Goal: Task Accomplishment & Management: Manage account settings

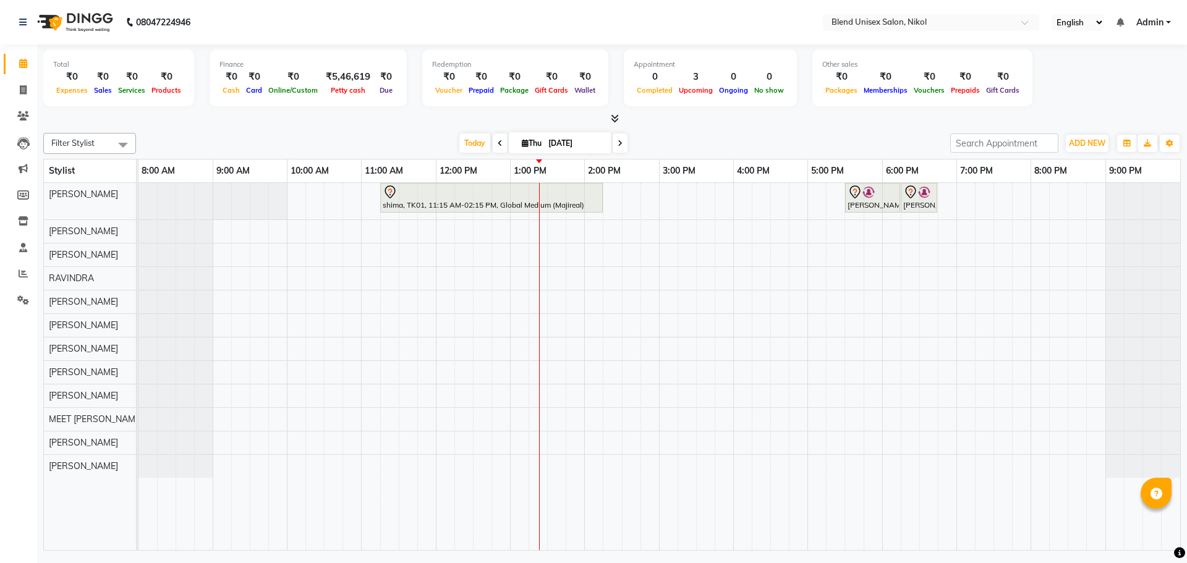
drag, startPoint x: 0, startPoint y: 0, endPoint x: 288, endPoint y: 21, distance: 288.9
click at [288, 21] on nav "08047224946 Select Location × Blend Unisex Salon, Nikol English ENGLISH Español…" at bounding box center [593, 22] width 1187 height 45
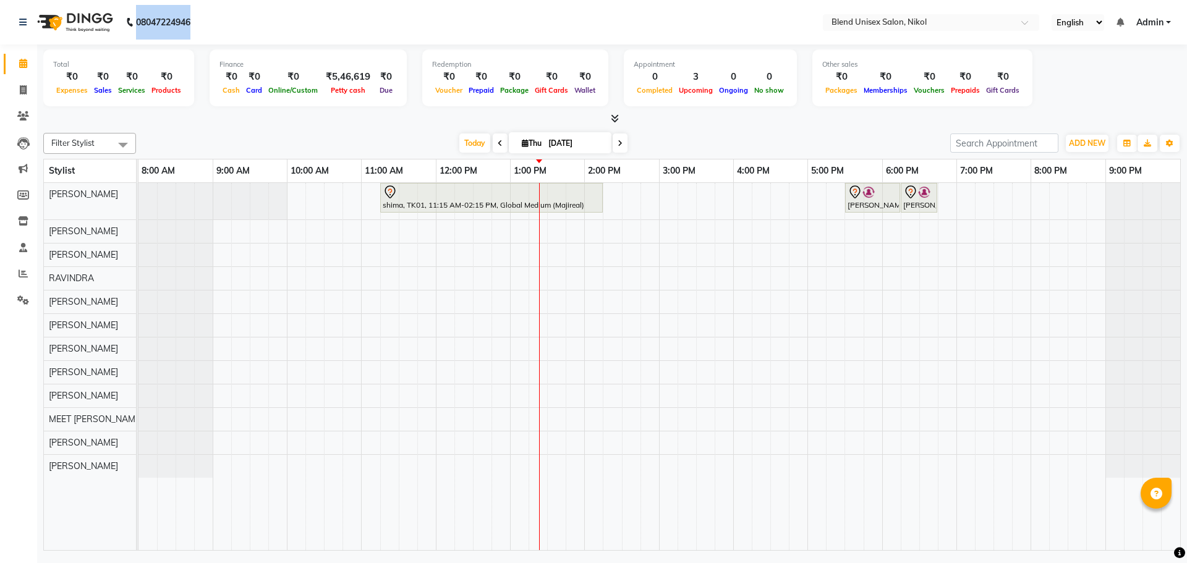
click at [288, 21] on nav "08047224946 Select Location × Blend Unisex Salon, Nikol English ENGLISH Español…" at bounding box center [593, 22] width 1187 height 45
click at [725, 17] on nav "08047224946 Select Location × Blend Unisex Salon, Nikol English ENGLISH Español…" at bounding box center [593, 22] width 1187 height 45
click at [658, 32] on nav "08047224946 Select Location × Blend Unisex Salon, Nikol English ENGLISH Español…" at bounding box center [593, 22] width 1187 height 45
click at [658, 31] on nav "08047224946 Select Location × Blend Unisex Salon, Nikol English ENGLISH Español…" at bounding box center [593, 22] width 1187 height 45
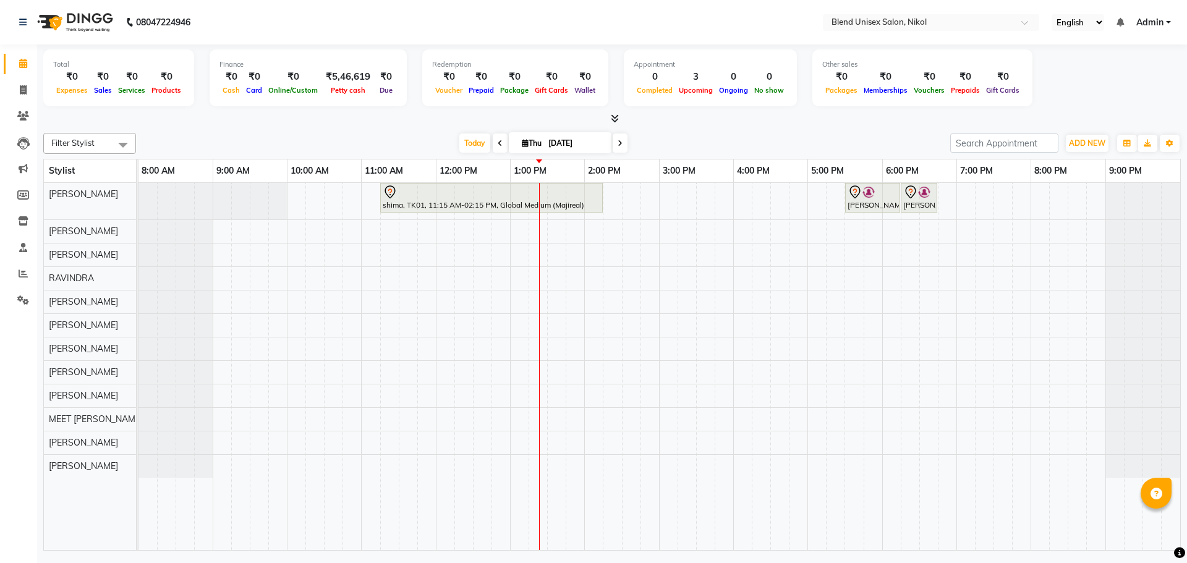
click at [658, 31] on nav "08047224946 Select Location × Blend Unisex Salon, Nikol English ENGLISH Español…" at bounding box center [593, 22] width 1187 height 45
click at [616, 138] on span at bounding box center [620, 143] width 15 height 19
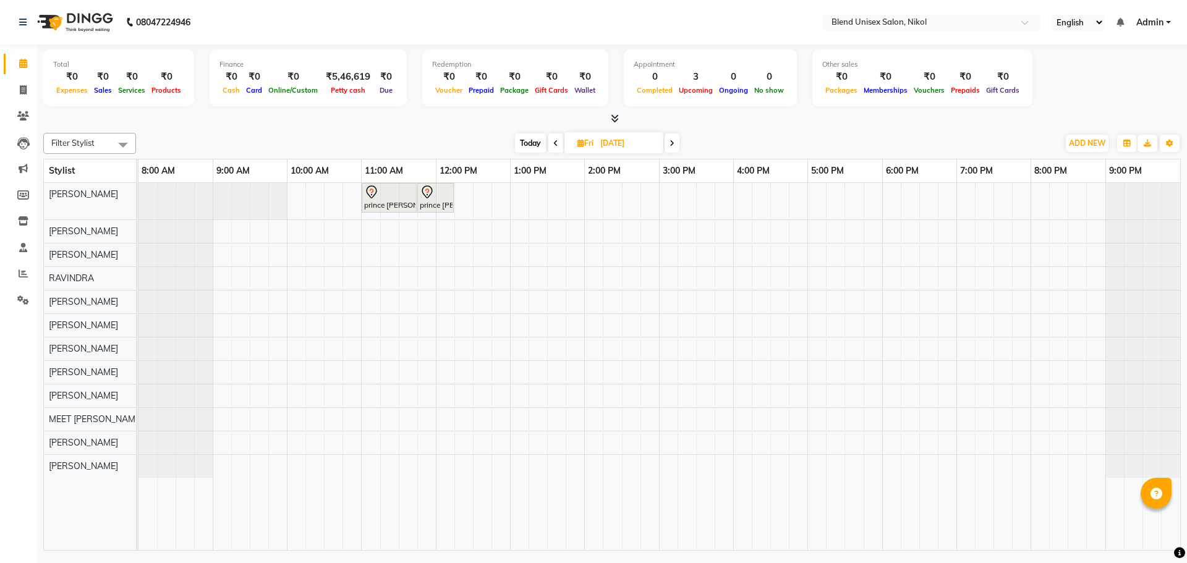
click at [550, 143] on span at bounding box center [555, 143] width 15 height 19
type input "[DATE]"
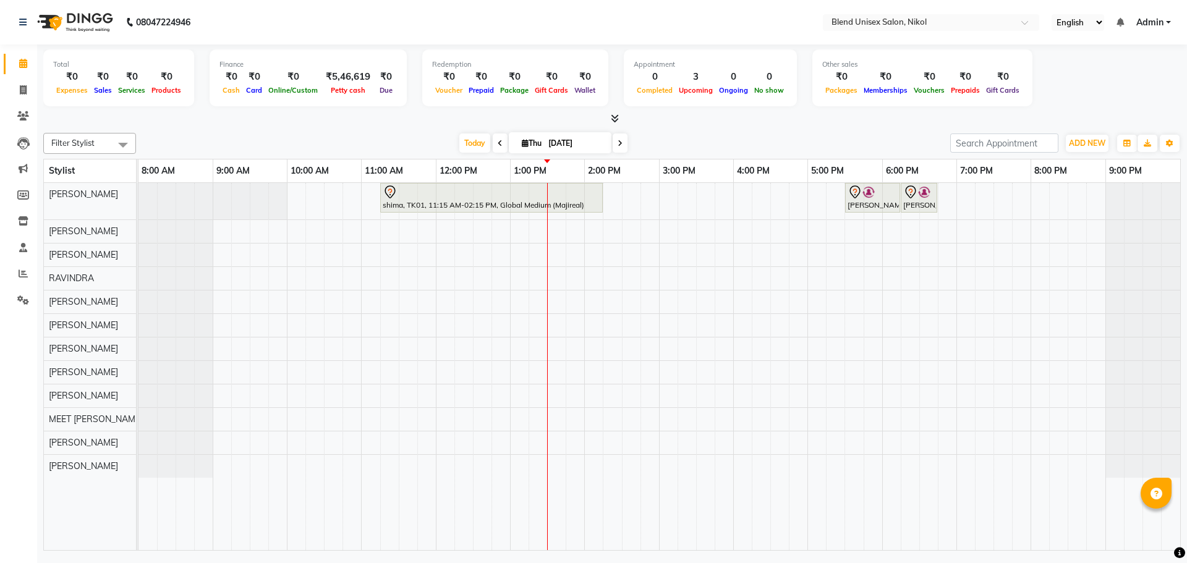
drag, startPoint x: 387, startPoint y: 145, endPoint x: 436, endPoint y: 142, distance: 48.9
click at [436, 142] on div "[DATE] [DATE]" at bounding box center [543, 143] width 802 height 19
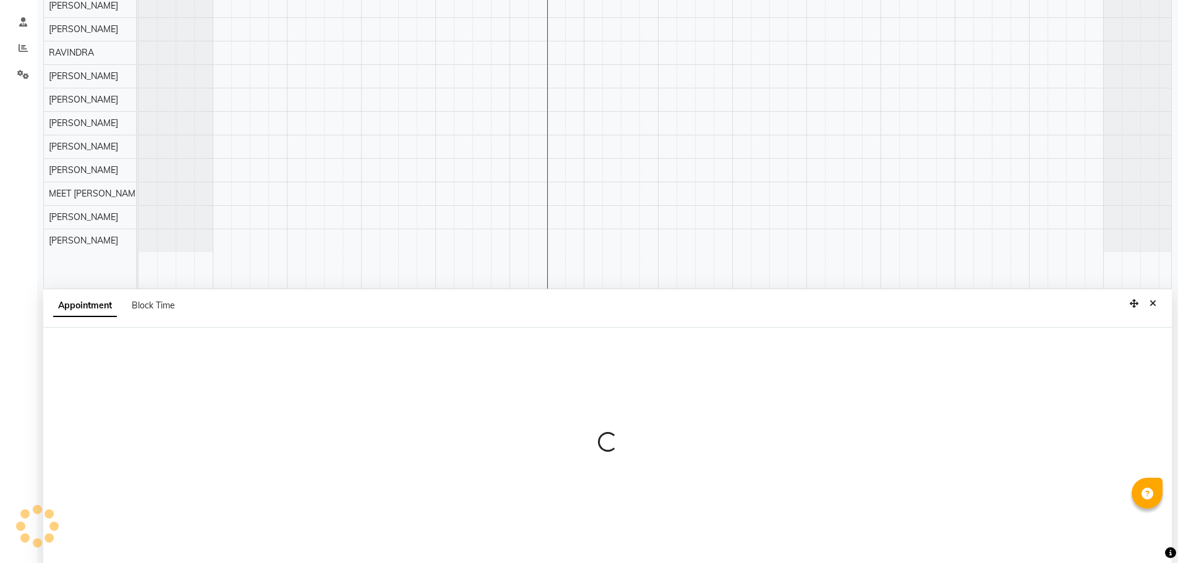
scroll to position [233, 0]
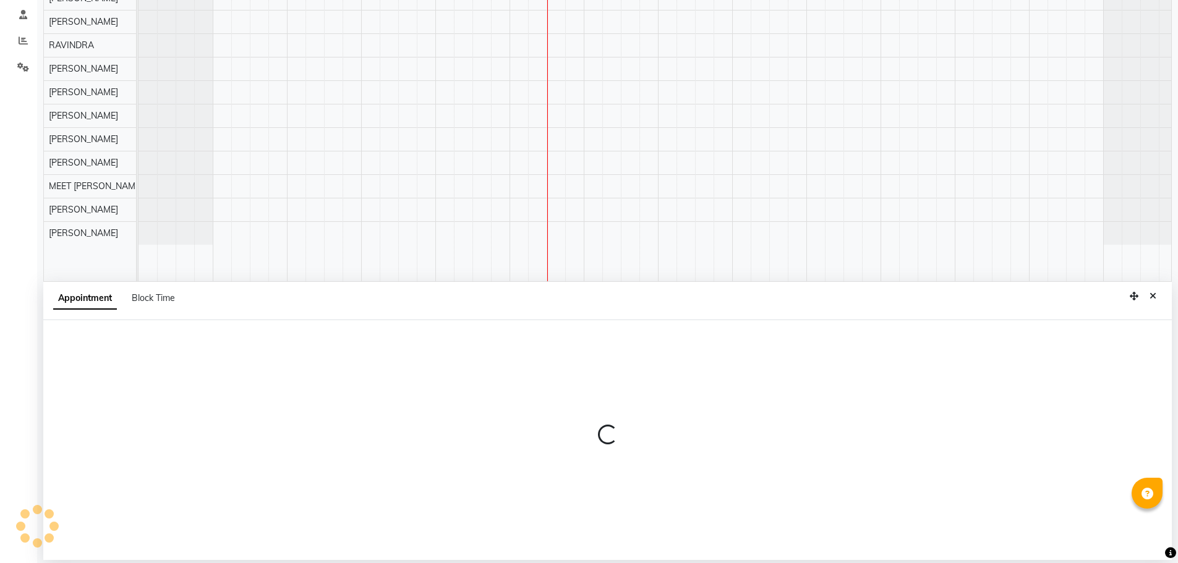
select select "45624"
select select "tentative"
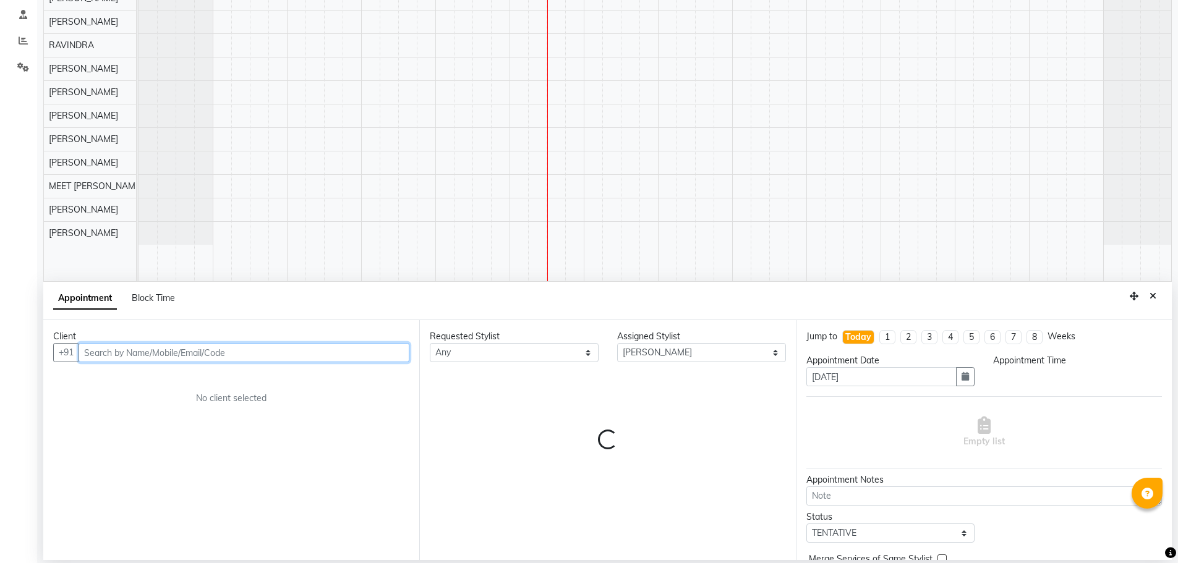
select select "780"
click at [250, 351] on input "text" at bounding box center [244, 352] width 331 height 19
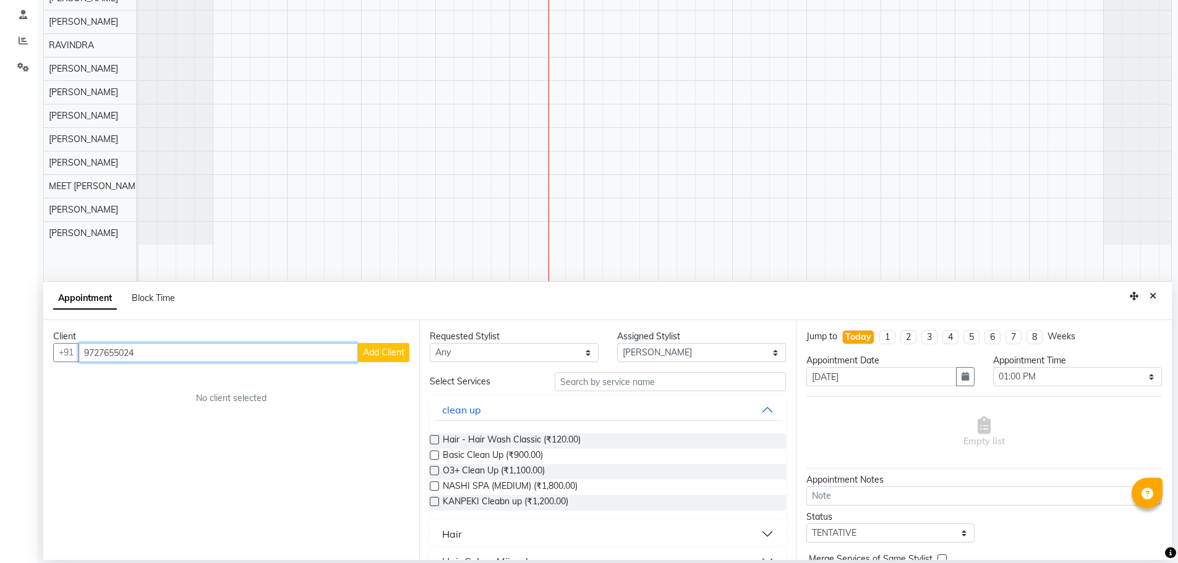
type input "9727655024"
click at [395, 359] on button "Add Client" at bounding box center [383, 352] width 51 height 19
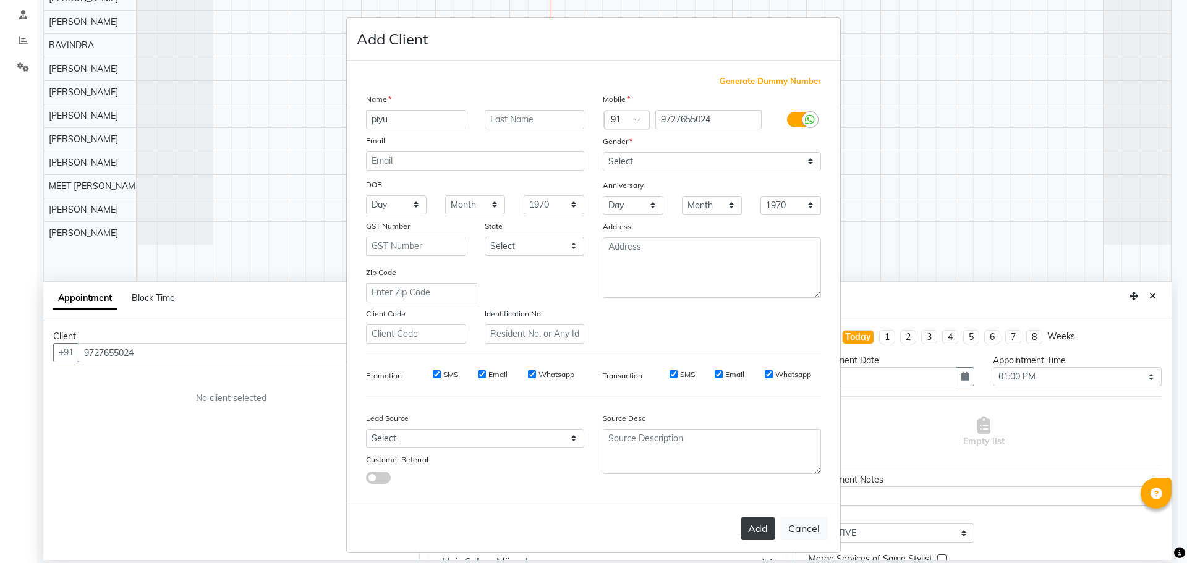
type input "piyu"
click at [749, 523] on button "Add" at bounding box center [758, 529] width 35 height 22
drag, startPoint x: 625, startPoint y: 152, endPoint x: 626, endPoint y: 158, distance: 6.5
click at [626, 153] on select "Select [DEMOGRAPHIC_DATA] [DEMOGRAPHIC_DATA] Other Prefer Not To Say" at bounding box center [712, 161] width 218 height 19
select select "[DEMOGRAPHIC_DATA]"
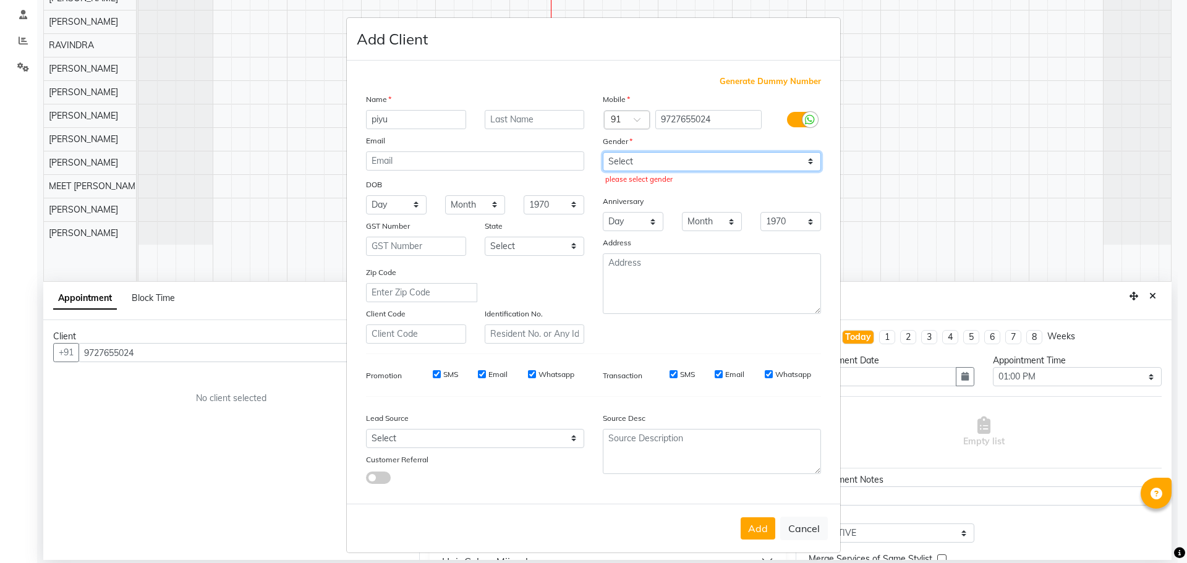
click at [603, 152] on select "Select [DEMOGRAPHIC_DATA] [DEMOGRAPHIC_DATA] Other Prefer Not To Say" at bounding box center [712, 161] width 218 height 19
click at [749, 534] on button "Add" at bounding box center [758, 529] width 35 height 22
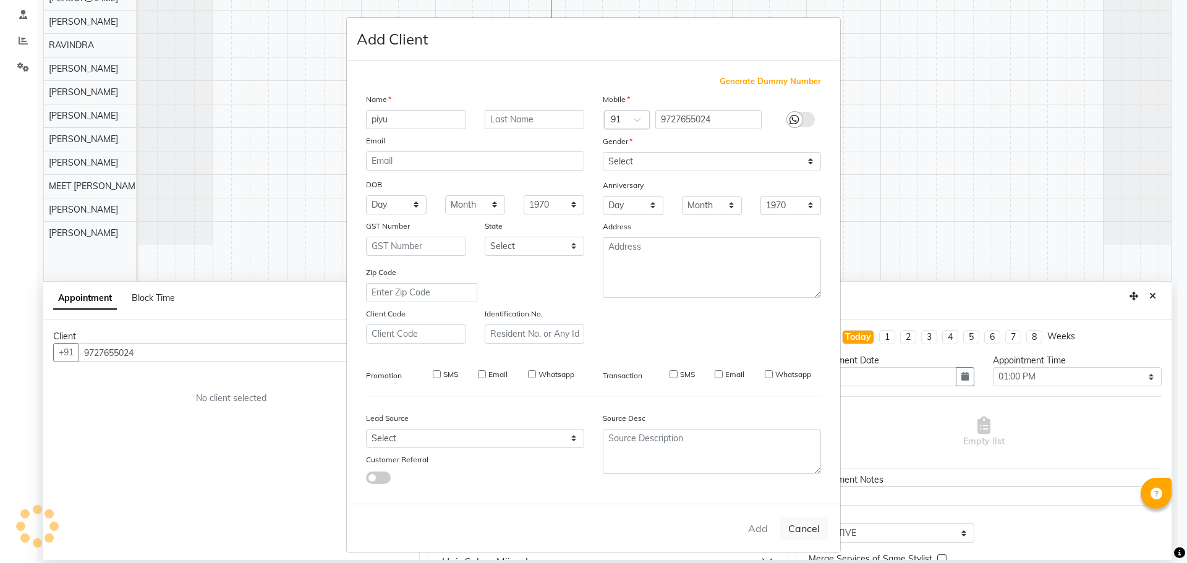
select select
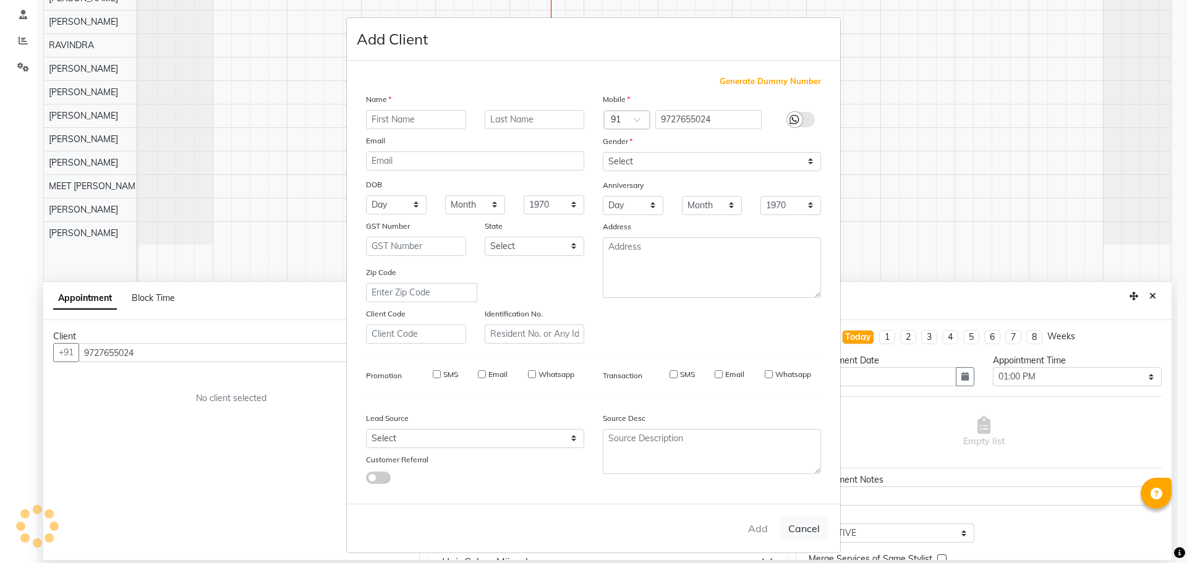
select select
checkbox input "false"
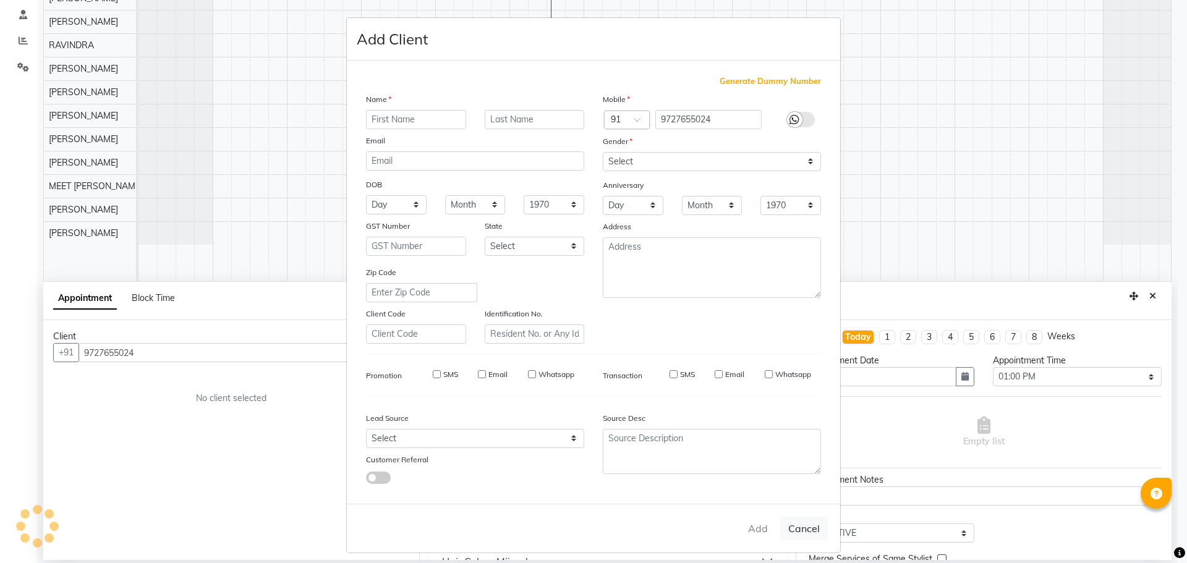
checkbox input "false"
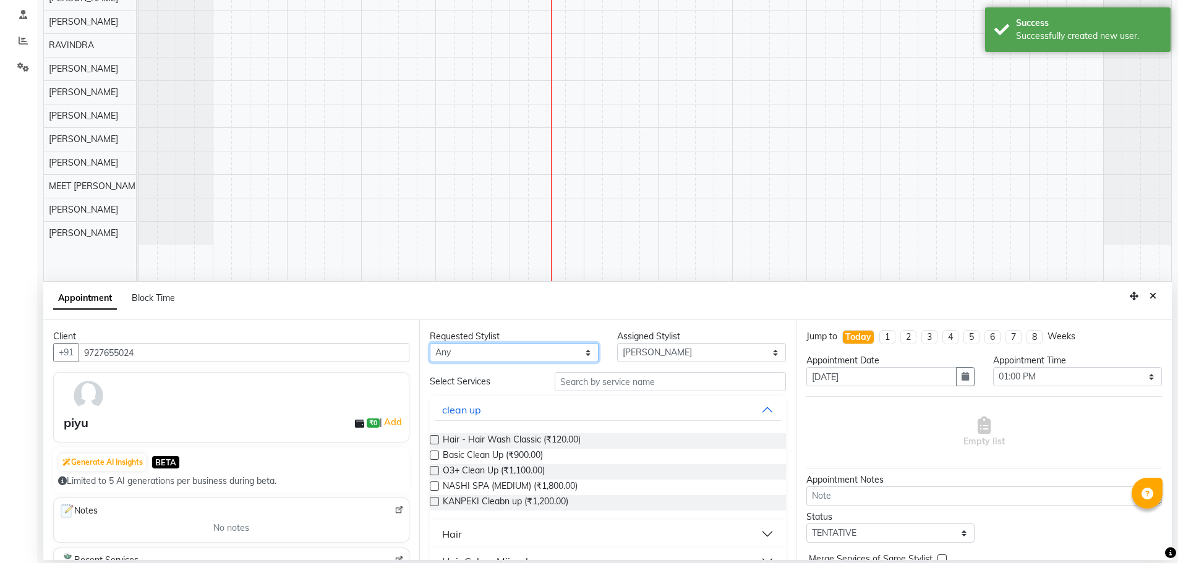
click at [589, 353] on select "Any AJAY NAI [PERSON_NAME] [PERSON_NAME] [PERSON_NAME] MEET [PERSON_NAME] [PERS…" at bounding box center [514, 352] width 169 height 19
select select "45624"
click at [430, 343] on select "Any AJAY NAI [PERSON_NAME] [PERSON_NAME] [PERSON_NAME] MEET [PERSON_NAME] [PERS…" at bounding box center [514, 352] width 169 height 19
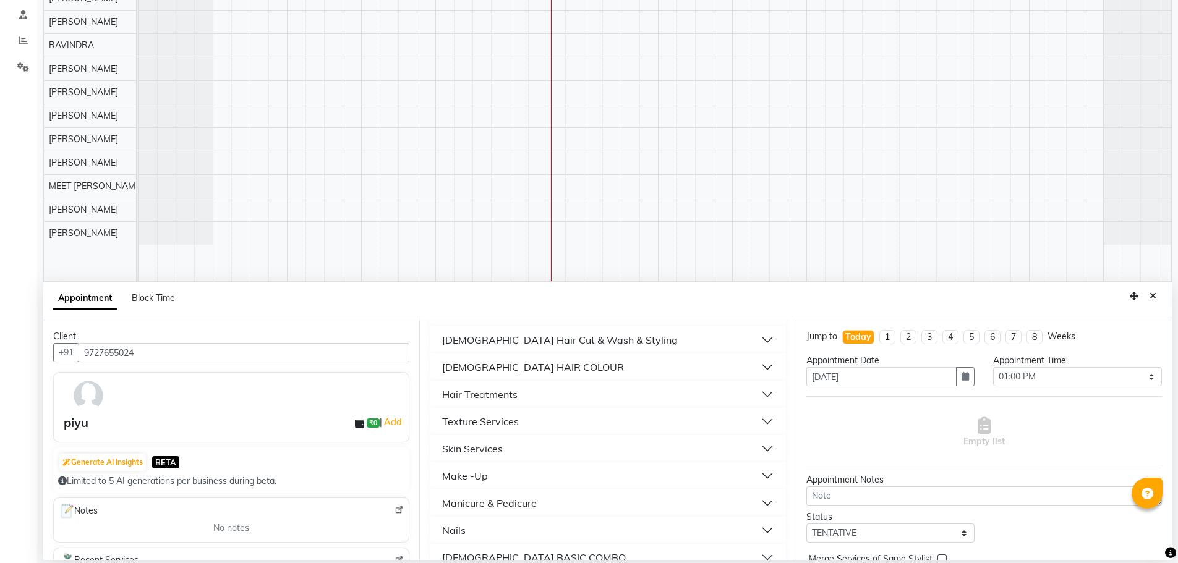
scroll to position [495, 0]
click at [581, 339] on div "[DEMOGRAPHIC_DATA] Hair Cut & Wash & Styling" at bounding box center [560, 338] width 236 height 15
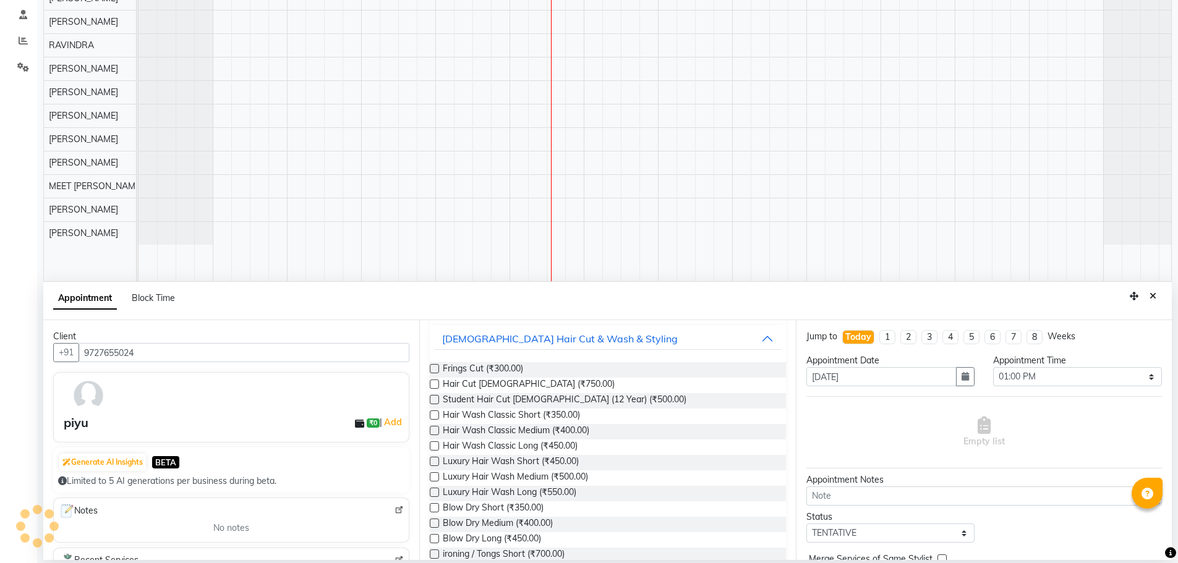
click at [432, 383] on label at bounding box center [434, 384] width 9 height 9
click at [432, 383] on input "checkbox" at bounding box center [434, 386] width 8 height 8
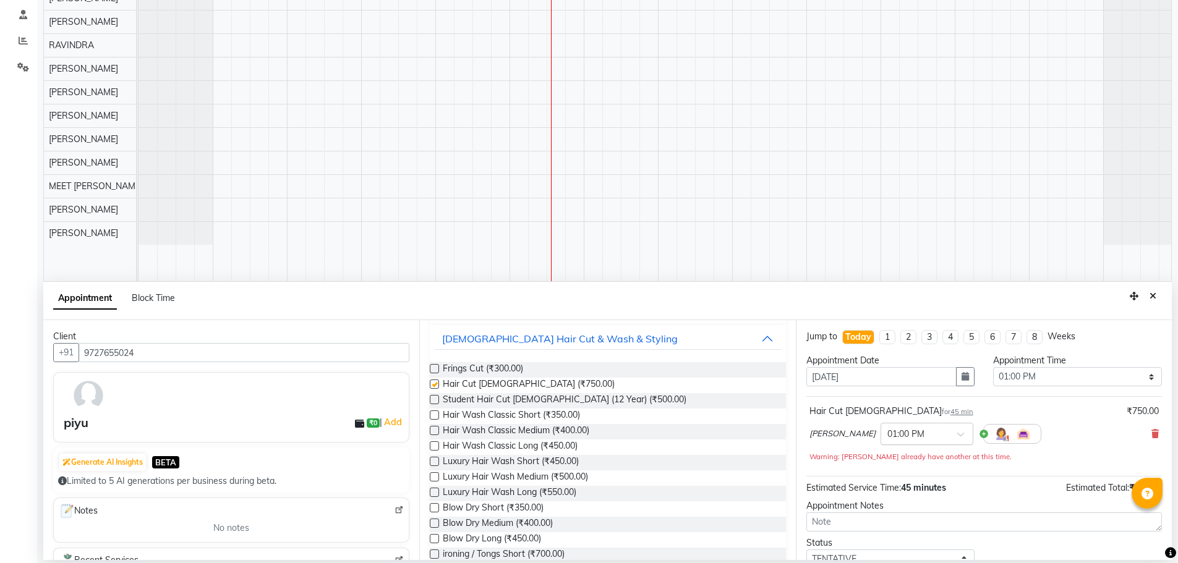
checkbox input "false"
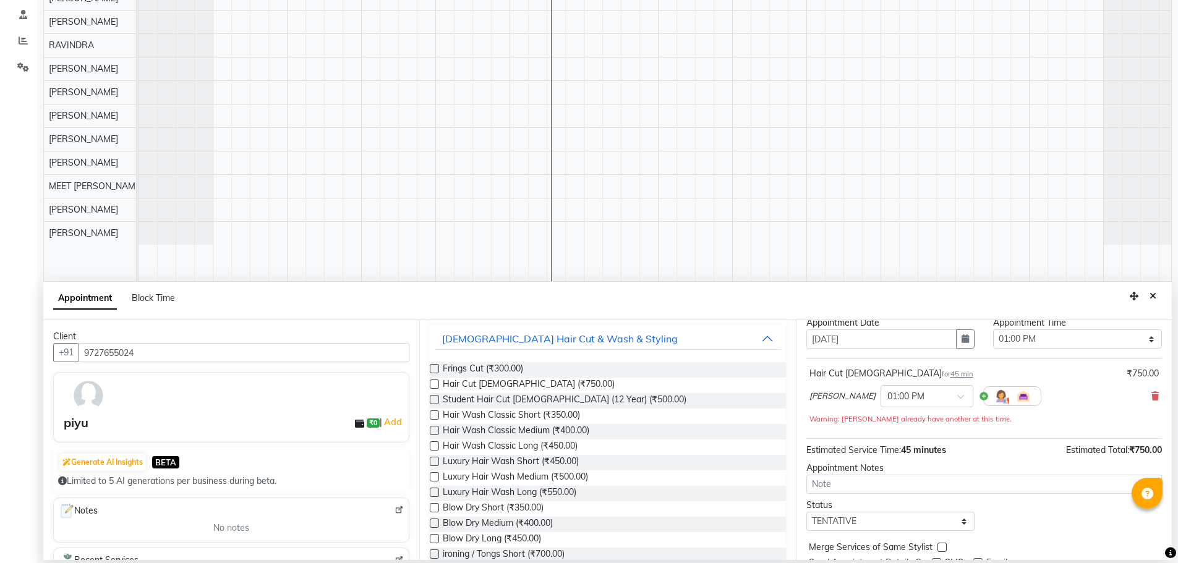
scroll to position [87, 0]
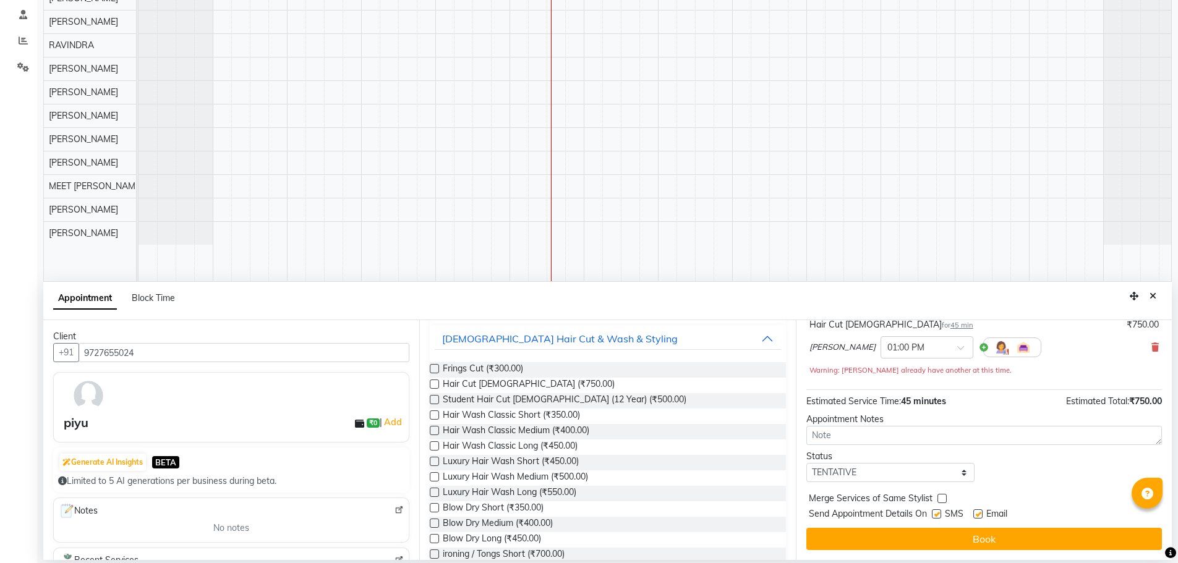
click at [837, 542] on button "Book" at bounding box center [984, 539] width 356 height 22
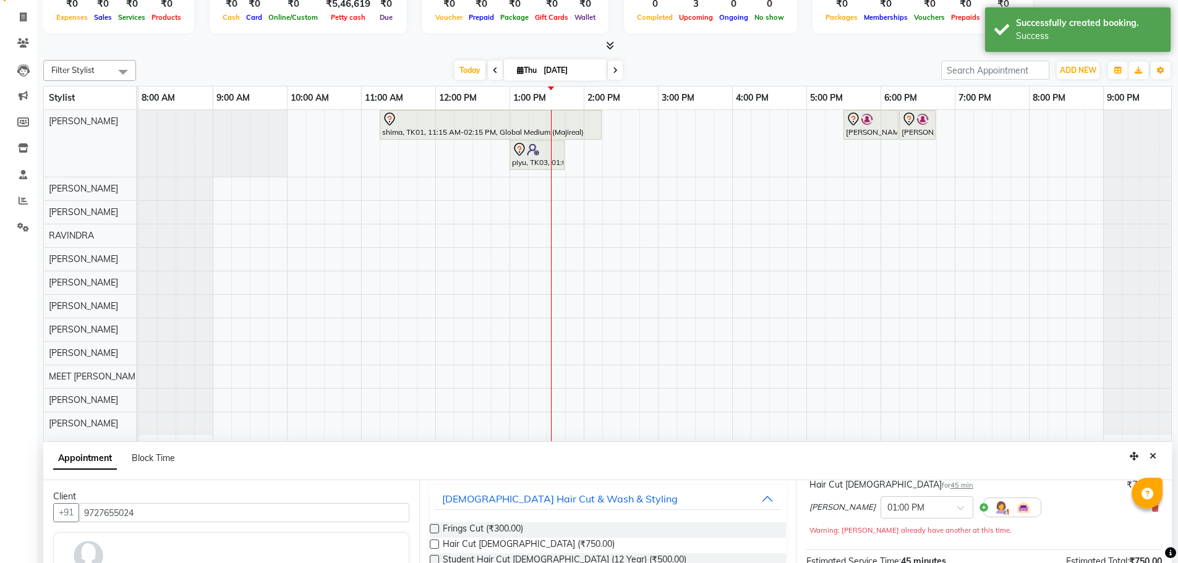
scroll to position [233, 0]
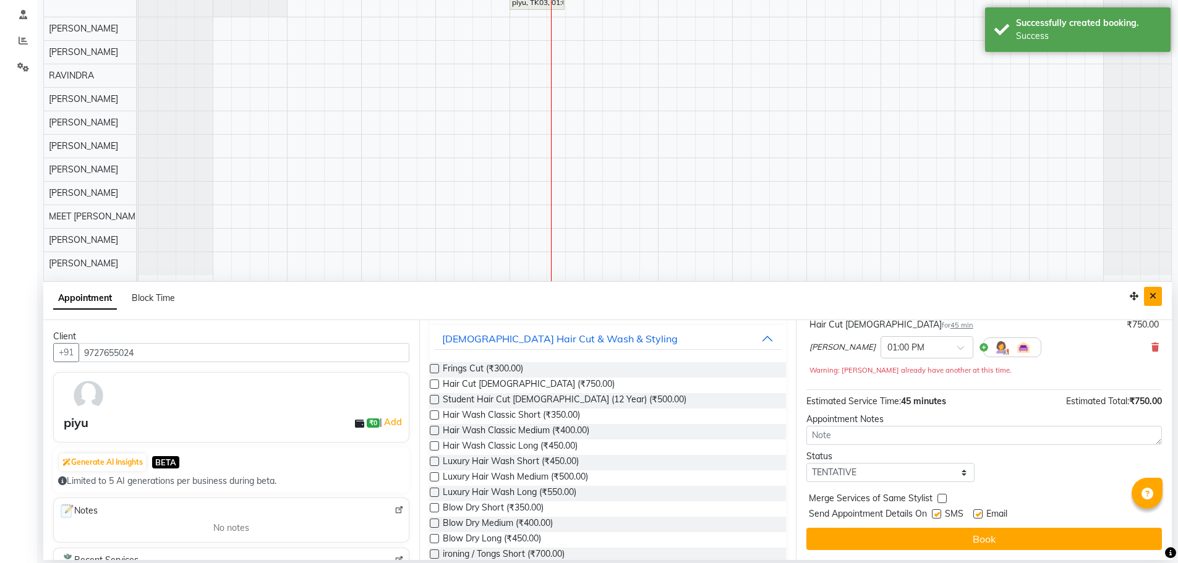
click at [1156, 295] on icon "Close" at bounding box center [1153, 296] width 7 height 9
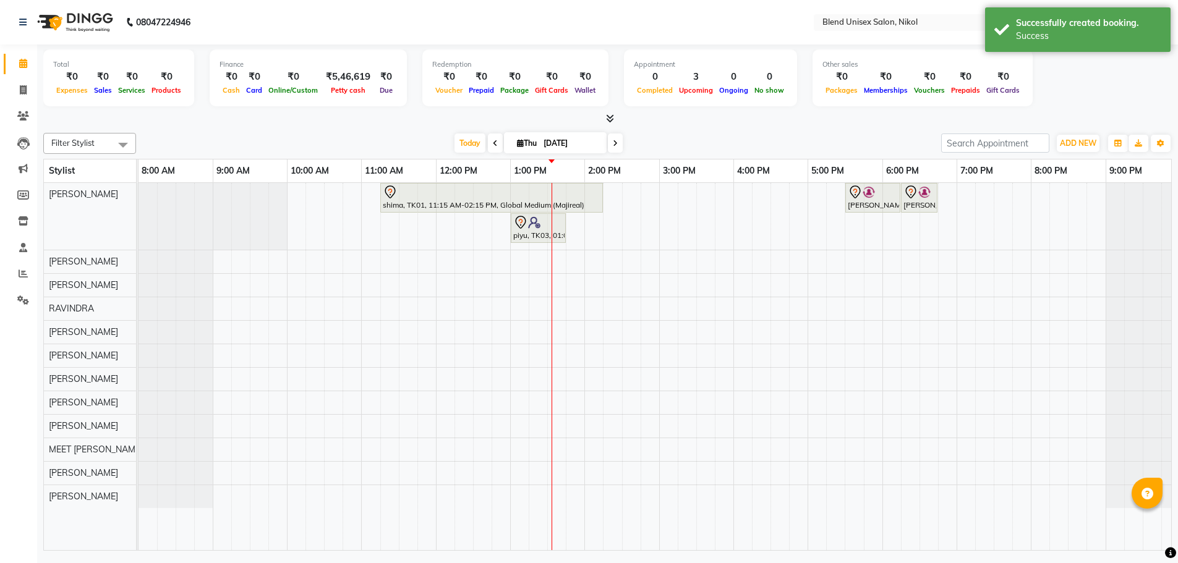
scroll to position [0, 0]
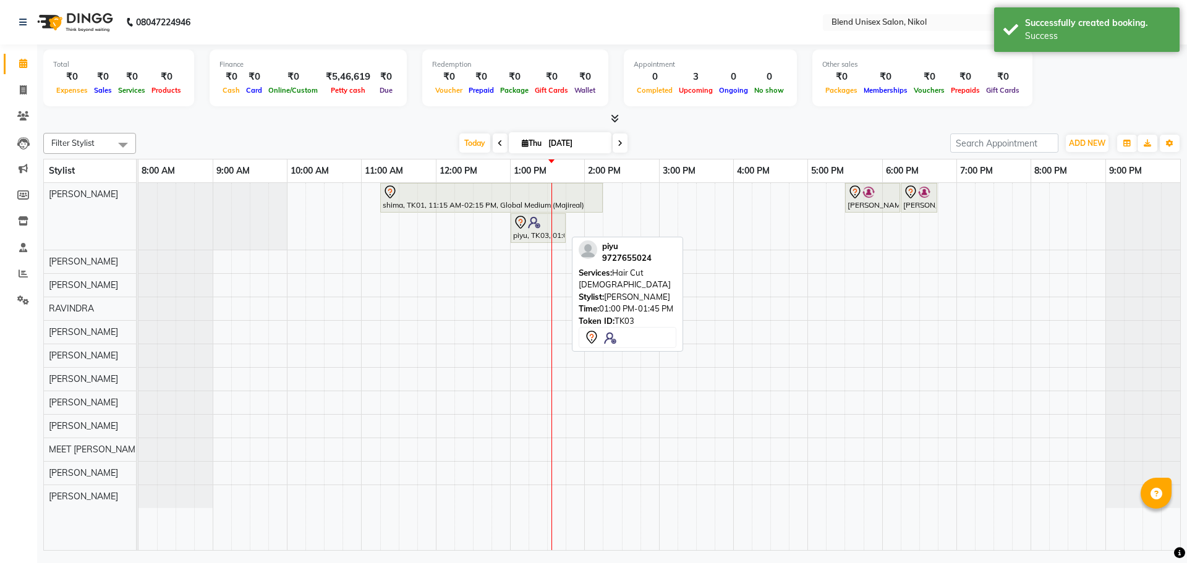
click at [518, 233] on div "piyu, TK03, 01:00 PM-01:45 PM, Hair Cut [DEMOGRAPHIC_DATA]" at bounding box center [538, 228] width 53 height 26
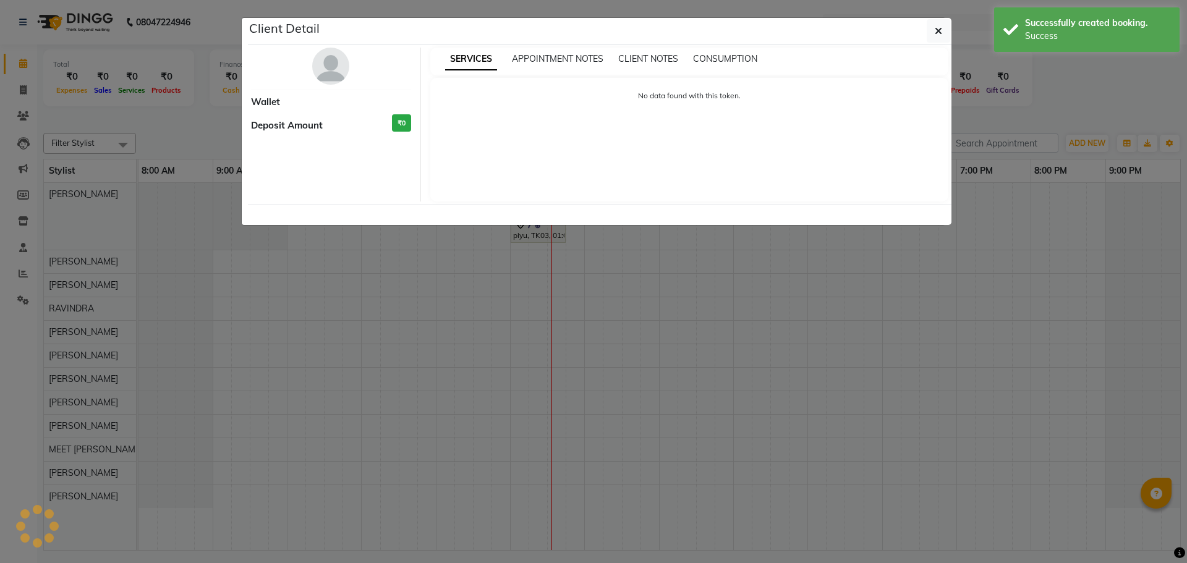
select select "7"
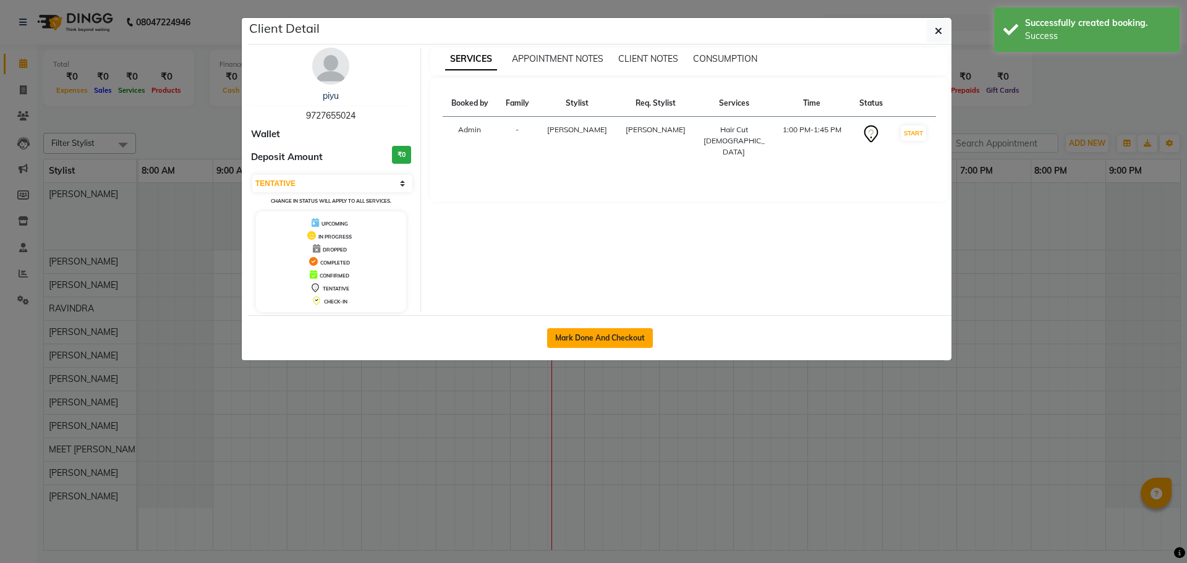
click at [579, 336] on button "Mark Done And Checkout" at bounding box center [600, 338] width 106 height 20
select select "service"
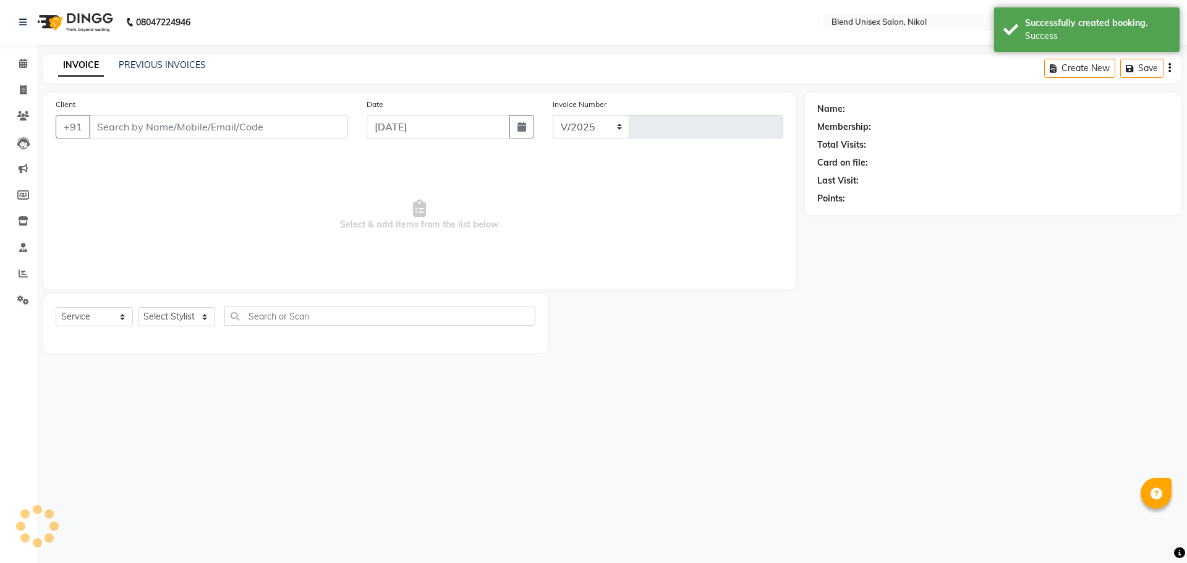
select select "6213"
type input "2324"
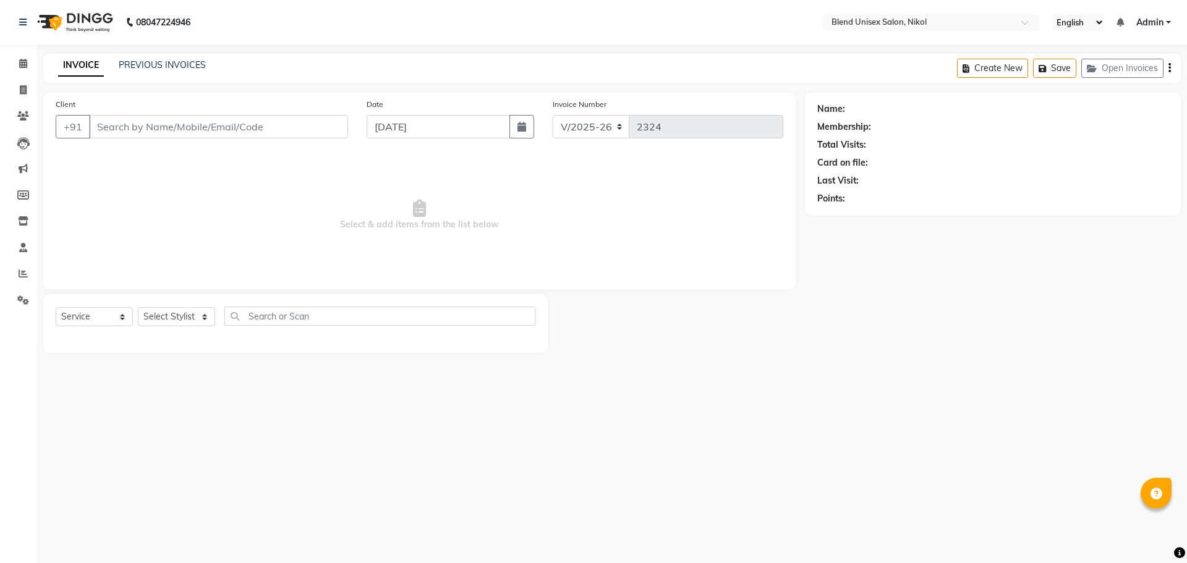
type input "9727655024"
select select "45624"
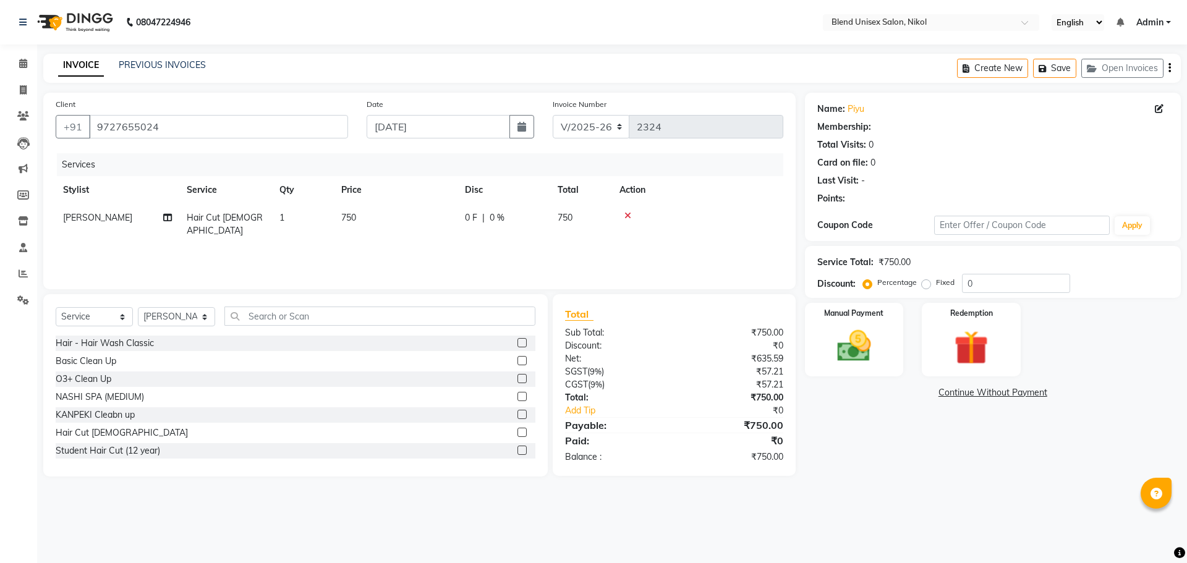
select select "1: Object"
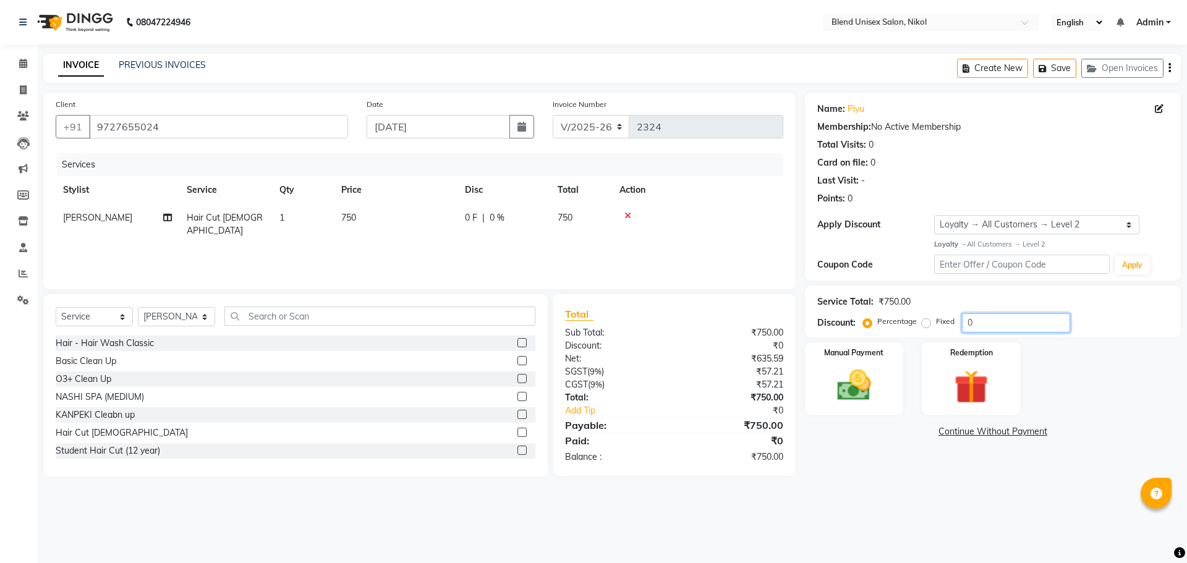
click at [995, 319] on input "0" at bounding box center [1016, 323] width 108 height 19
type input "20"
click at [853, 388] on img at bounding box center [855, 385] width 58 height 41
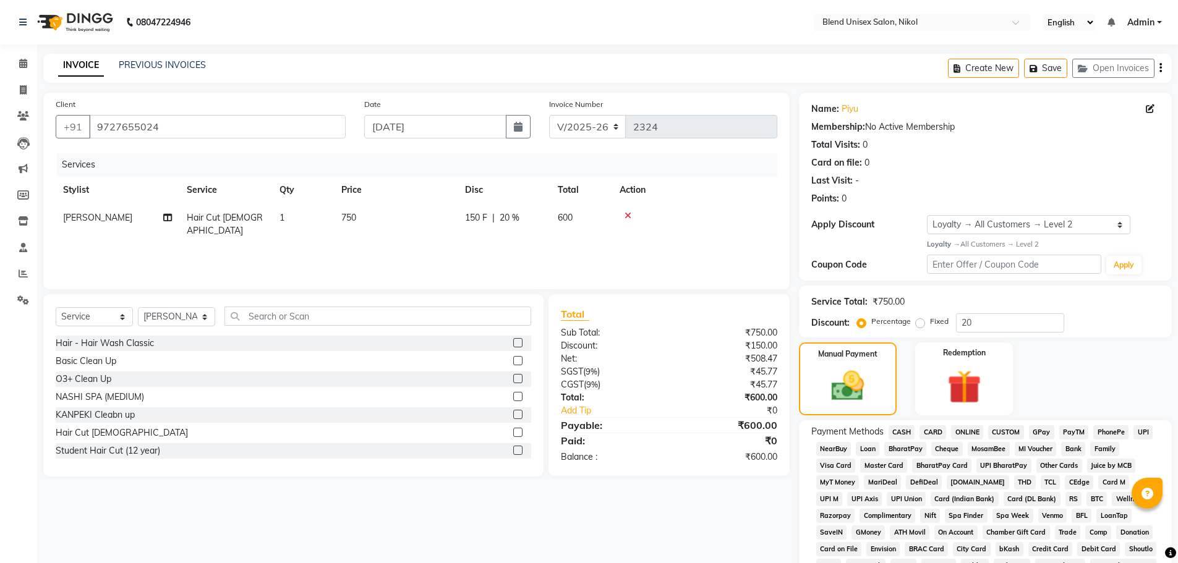
click at [902, 430] on span "CASH" at bounding box center [902, 432] width 27 height 14
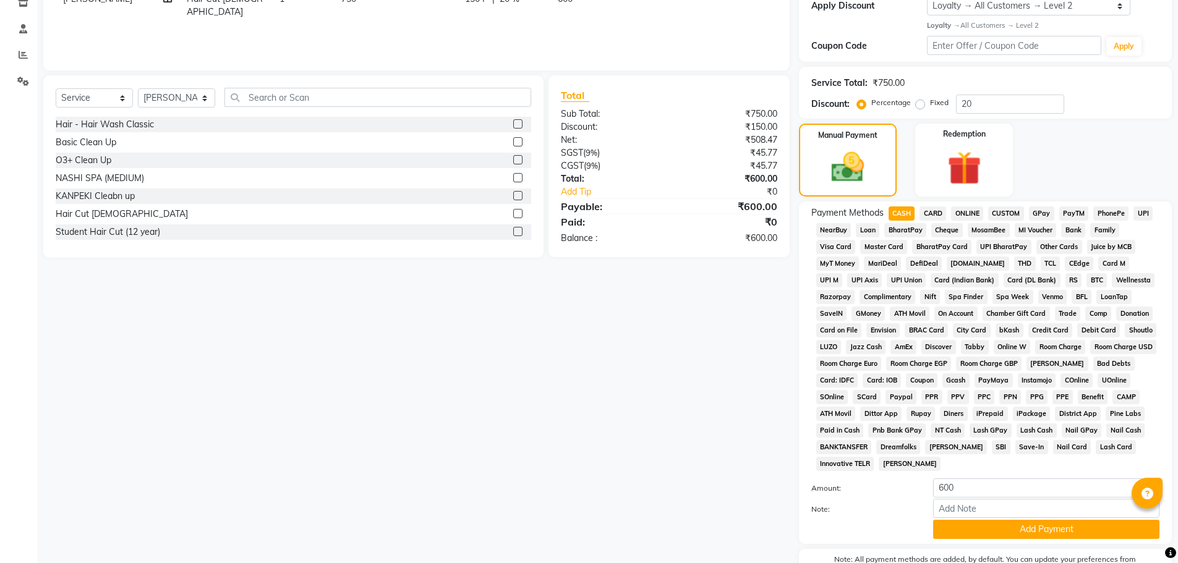
scroll to position [291, 0]
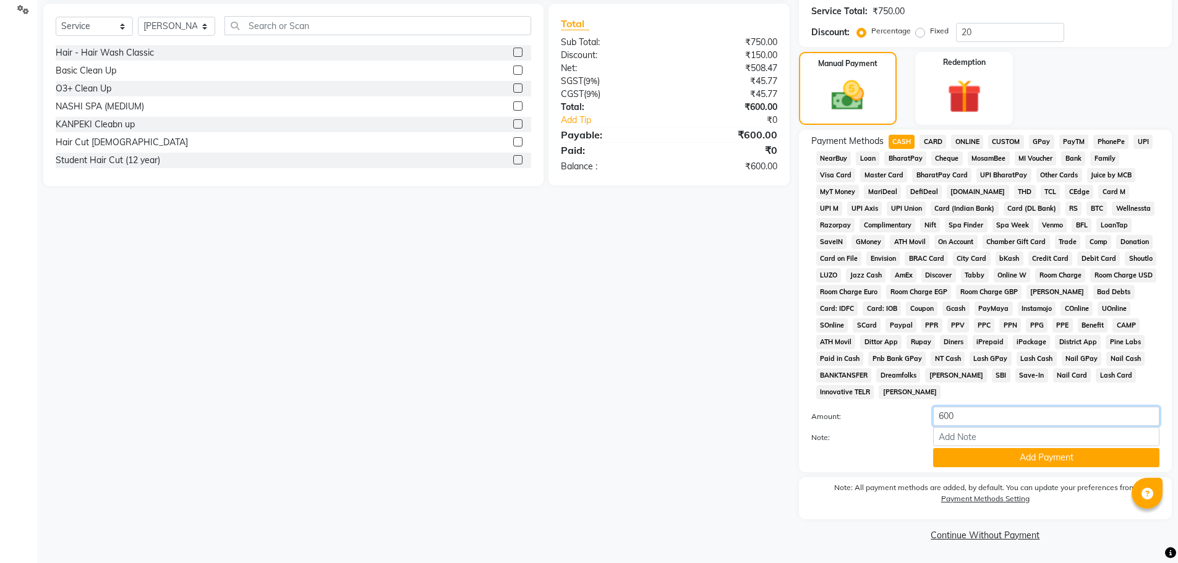
click at [962, 414] on input "600" at bounding box center [1046, 416] width 226 height 19
type input "6"
type input "100"
click at [961, 461] on button "Add Payment" at bounding box center [1046, 457] width 226 height 19
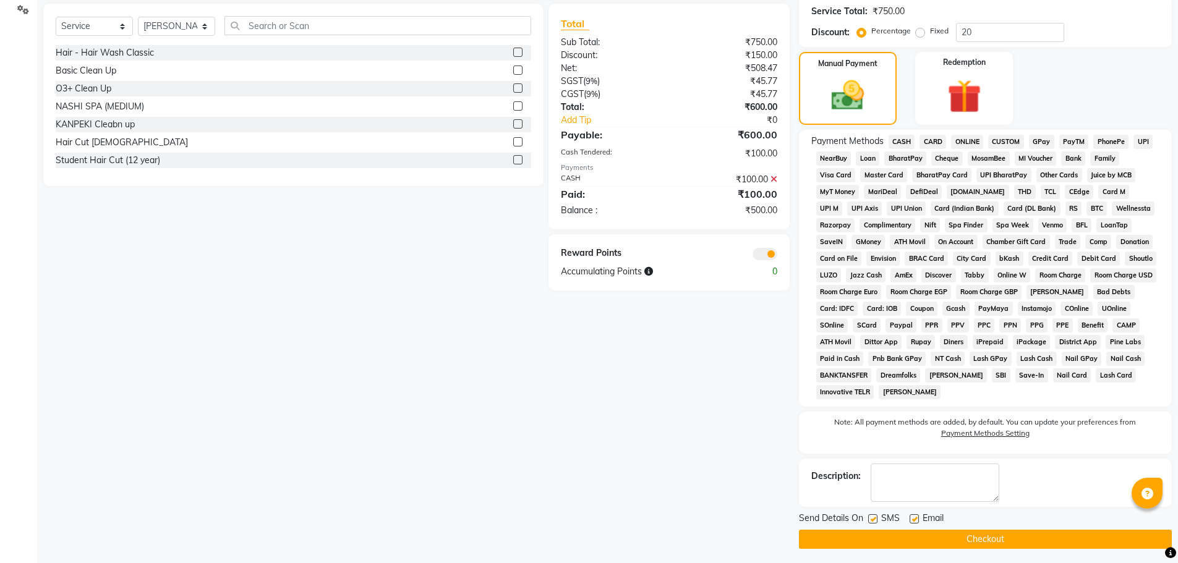
click at [963, 141] on span "ONLINE" at bounding box center [967, 142] width 32 height 14
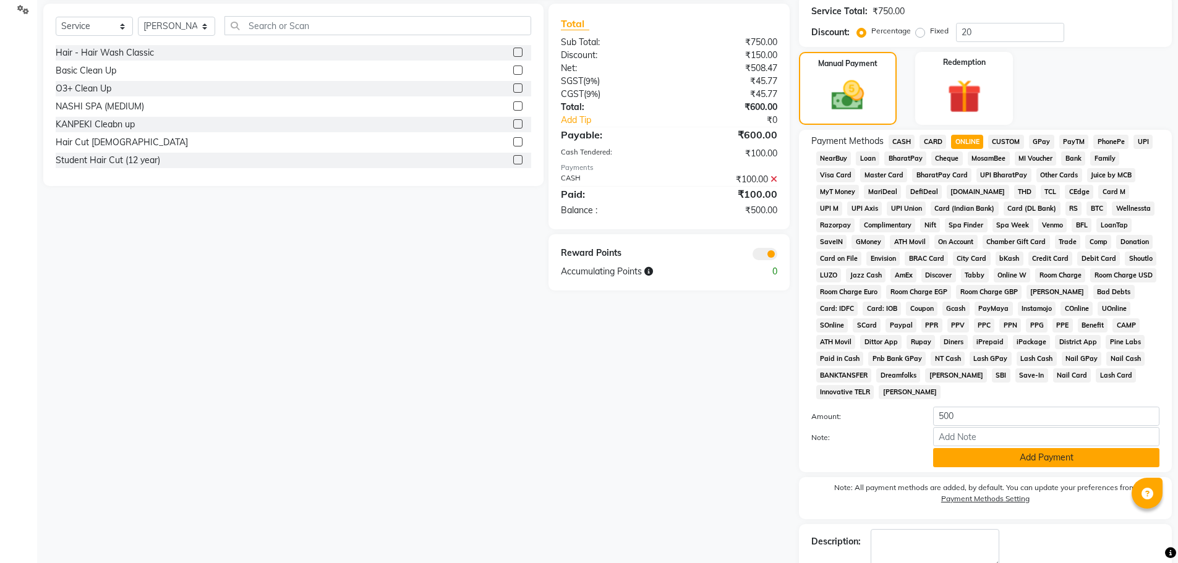
click at [959, 458] on button "Add Payment" at bounding box center [1046, 457] width 226 height 19
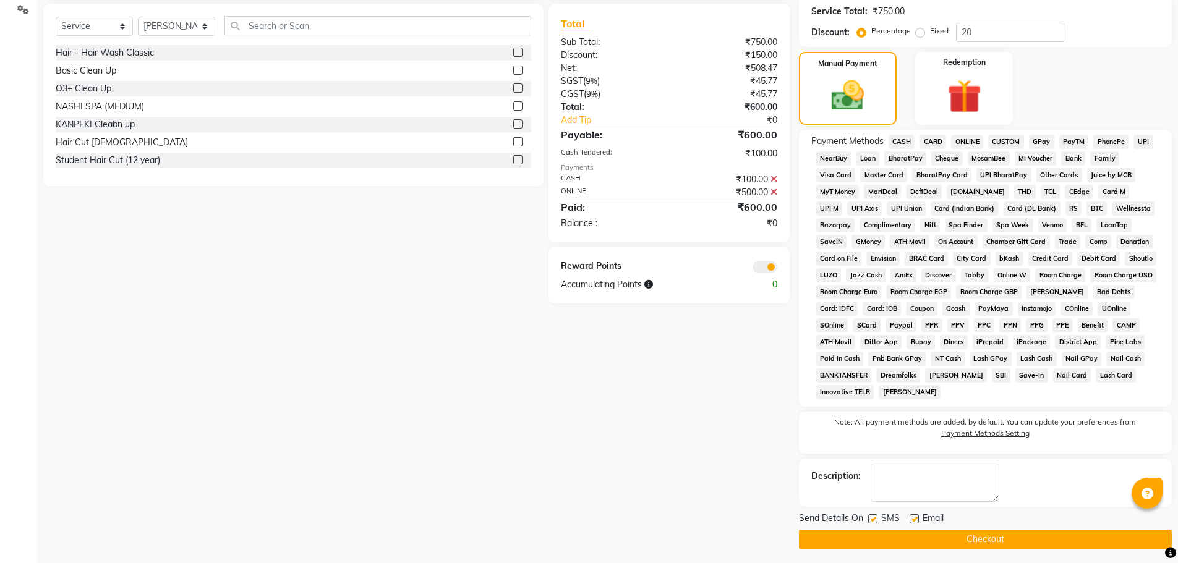
click at [924, 540] on button "Checkout" at bounding box center [985, 539] width 373 height 19
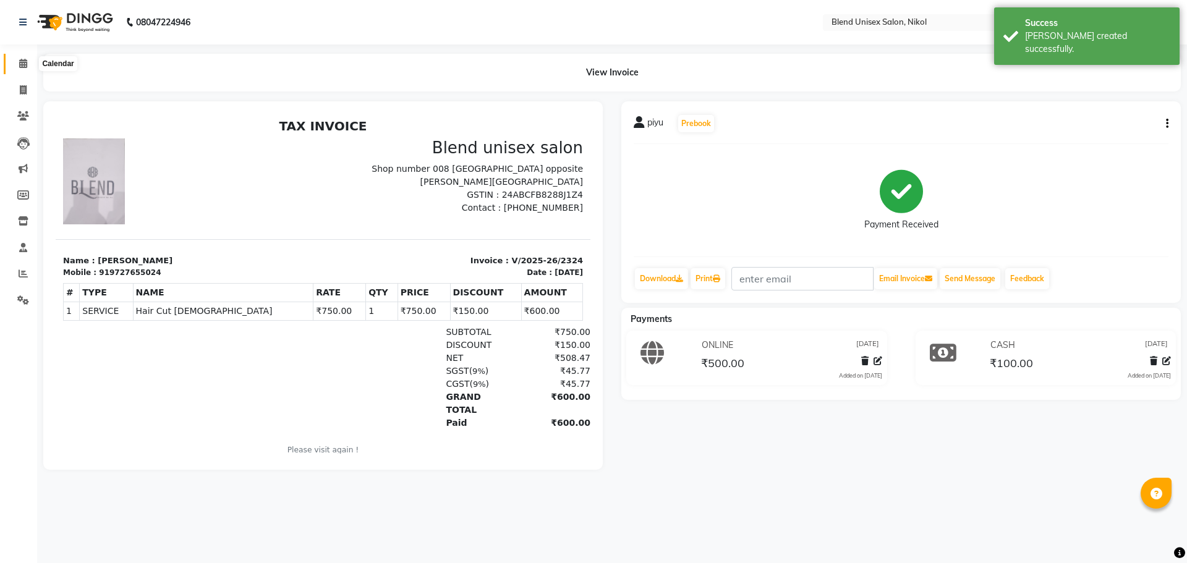
click at [21, 61] on icon at bounding box center [23, 63] width 8 height 9
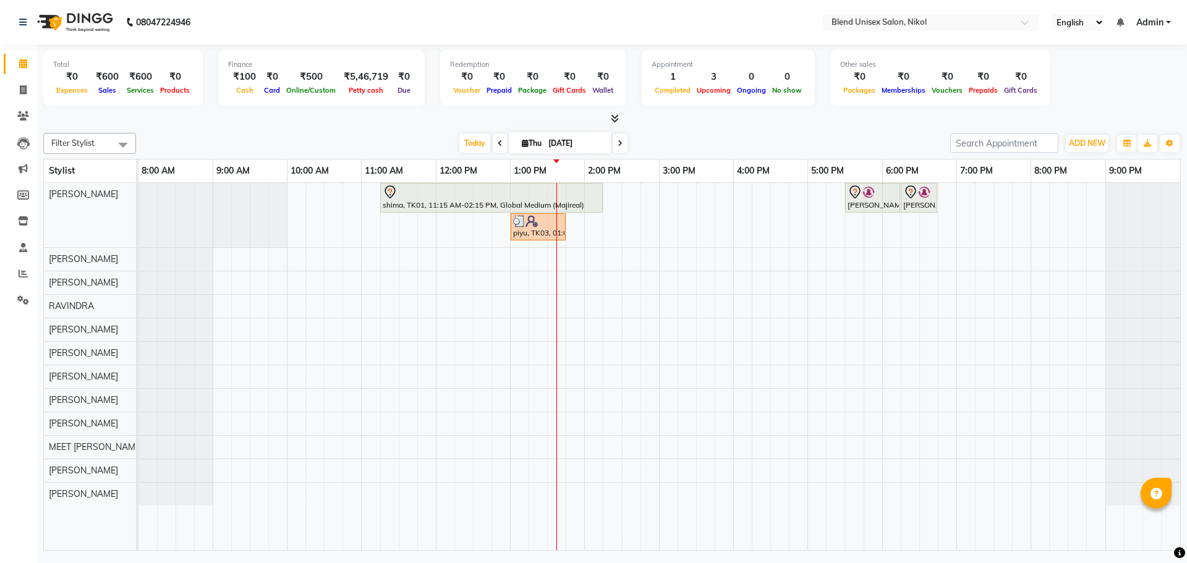
click at [247, 22] on nav "08047224946 Select Location × Blend Unisex Salon, Nikol English ENGLISH Español…" at bounding box center [593, 22] width 1187 height 45
click at [247, 23] on nav "08047224946 Select Location × Blend Unisex Salon, Nikol English ENGLISH Español…" at bounding box center [593, 22] width 1187 height 45
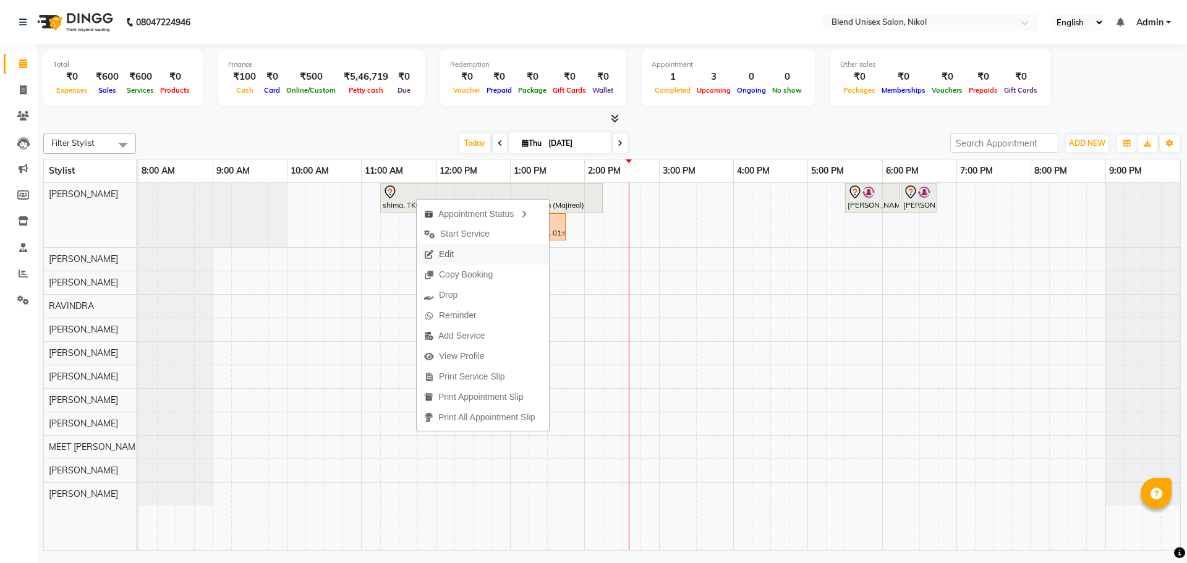
click at [443, 254] on span "Edit" at bounding box center [446, 254] width 15 height 13
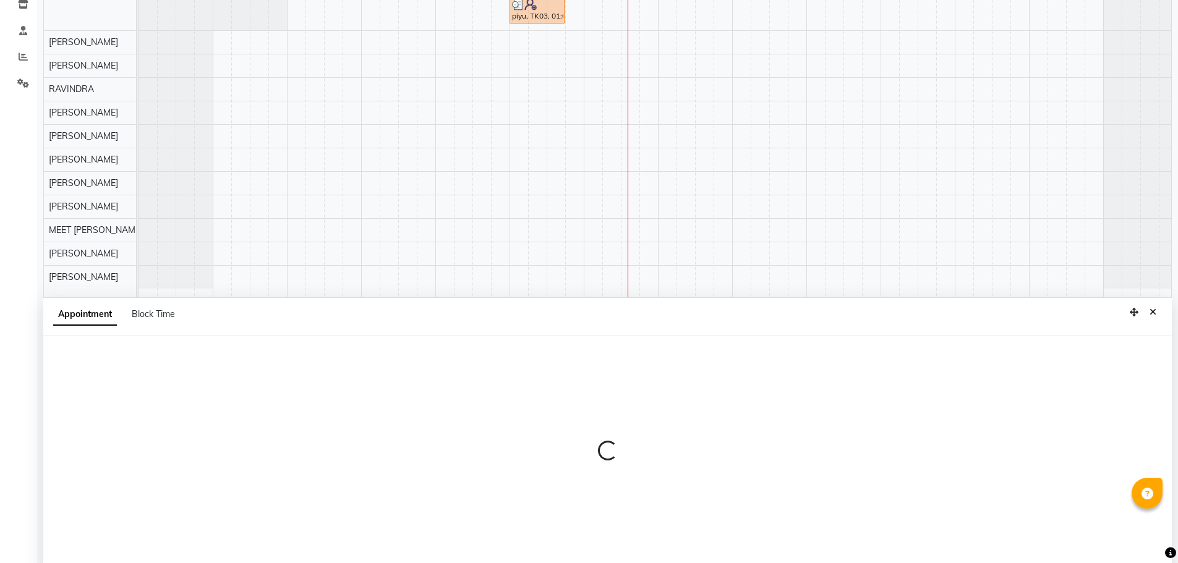
scroll to position [233, 0]
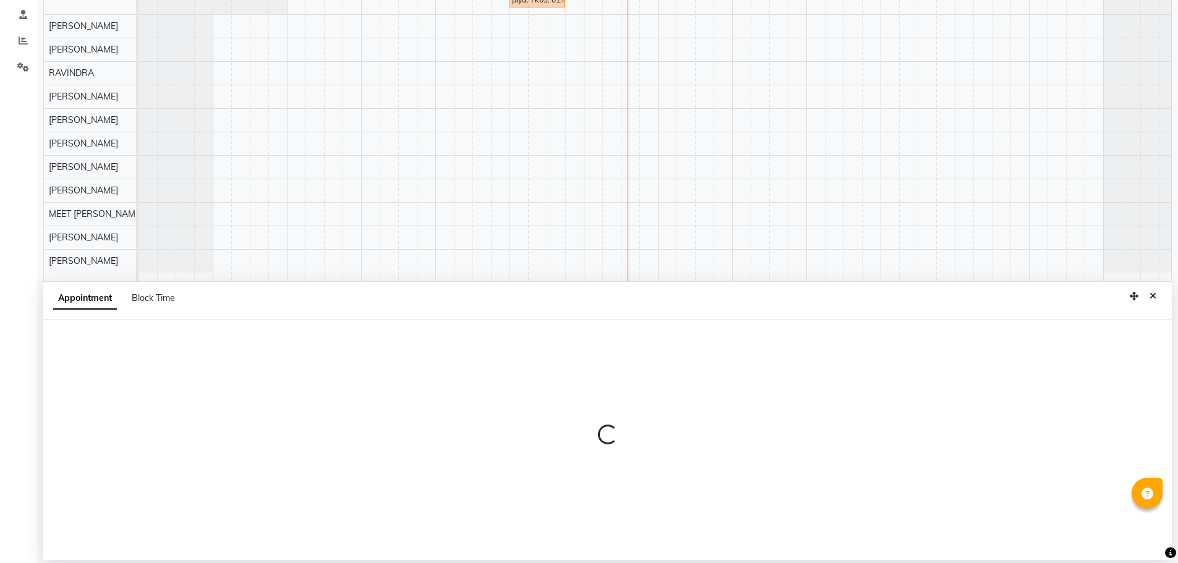
select select "tentative"
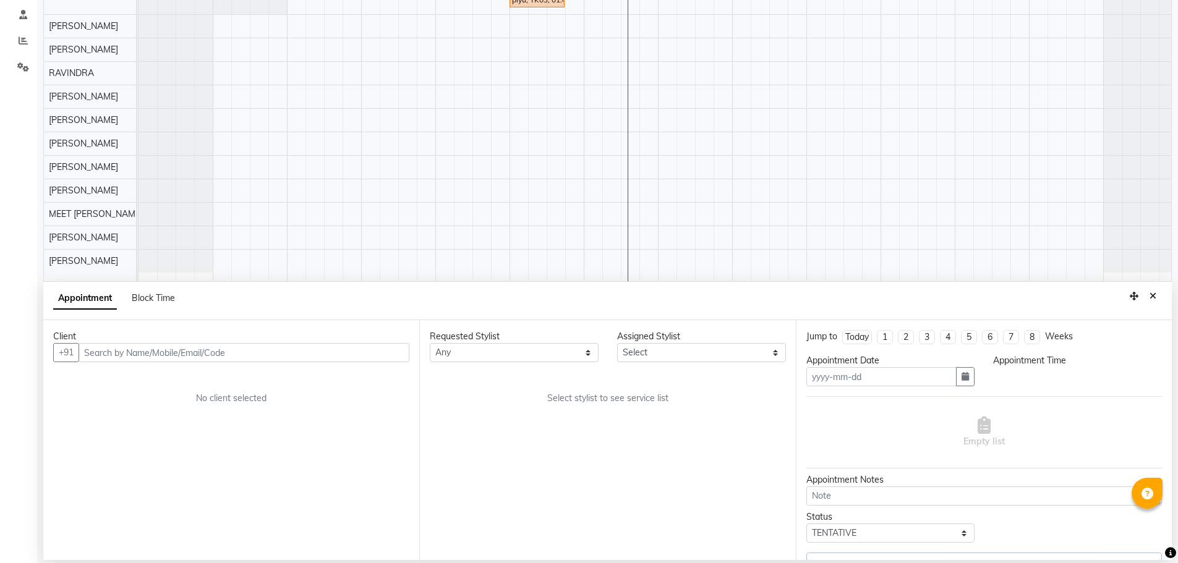
type input "[DATE]"
select select "675"
select select "45624"
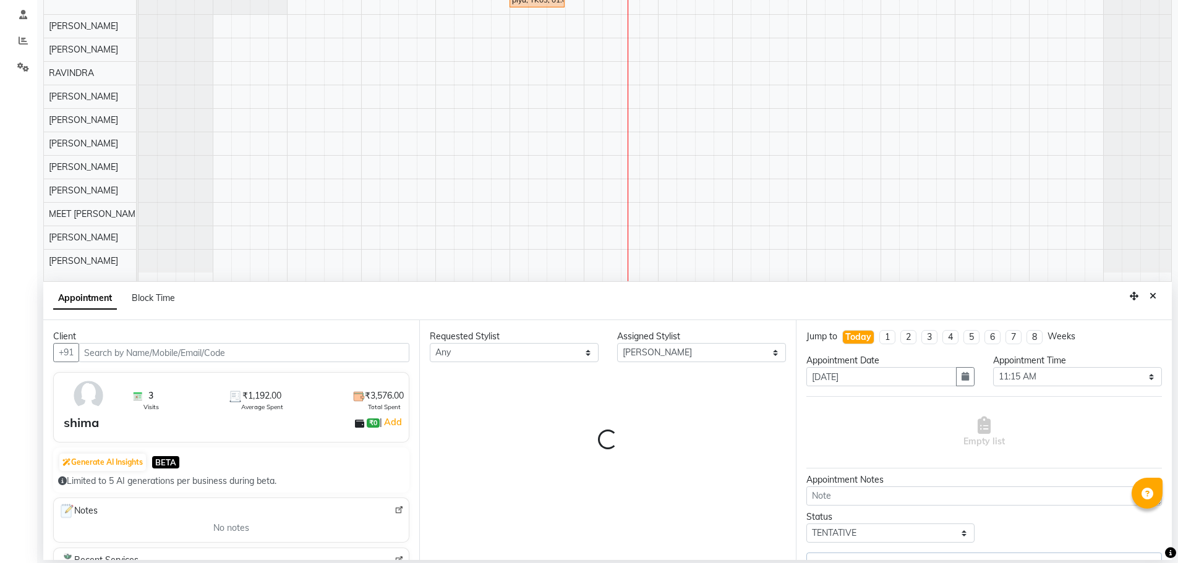
scroll to position [0, 6]
select select "3057"
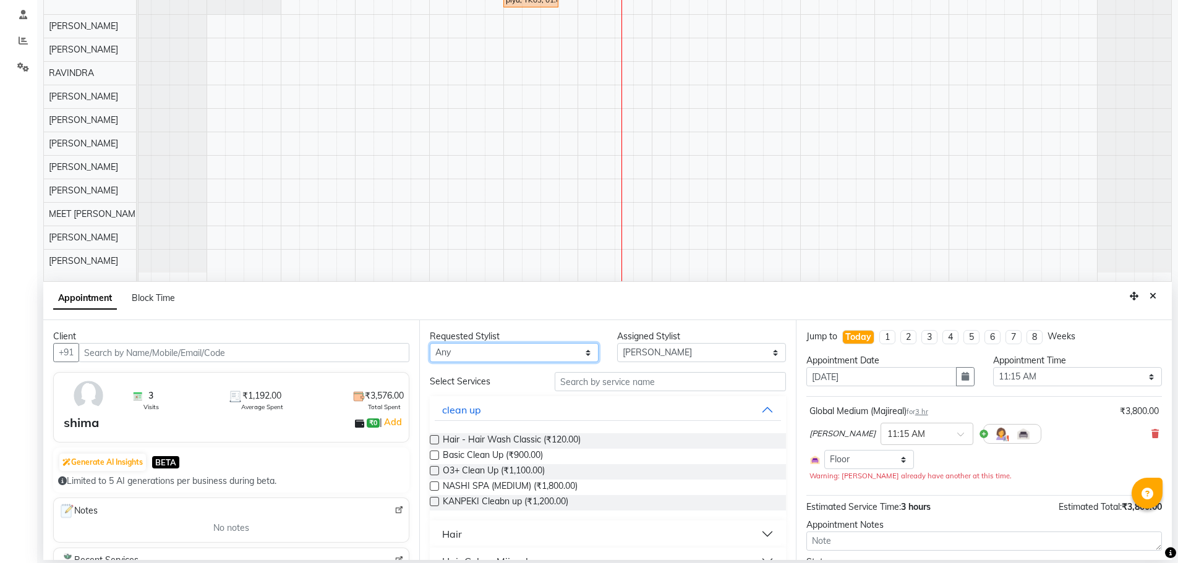
click at [555, 344] on select "Any AJAY NAI [PERSON_NAME] [PERSON_NAME] [PERSON_NAME] MEET [PERSON_NAME] [PERS…" at bounding box center [514, 352] width 169 height 19
click at [430, 343] on select "Any AJAY NAI [PERSON_NAME] [PERSON_NAME] [PERSON_NAME] MEET [PERSON_NAME] [PERS…" at bounding box center [514, 352] width 169 height 19
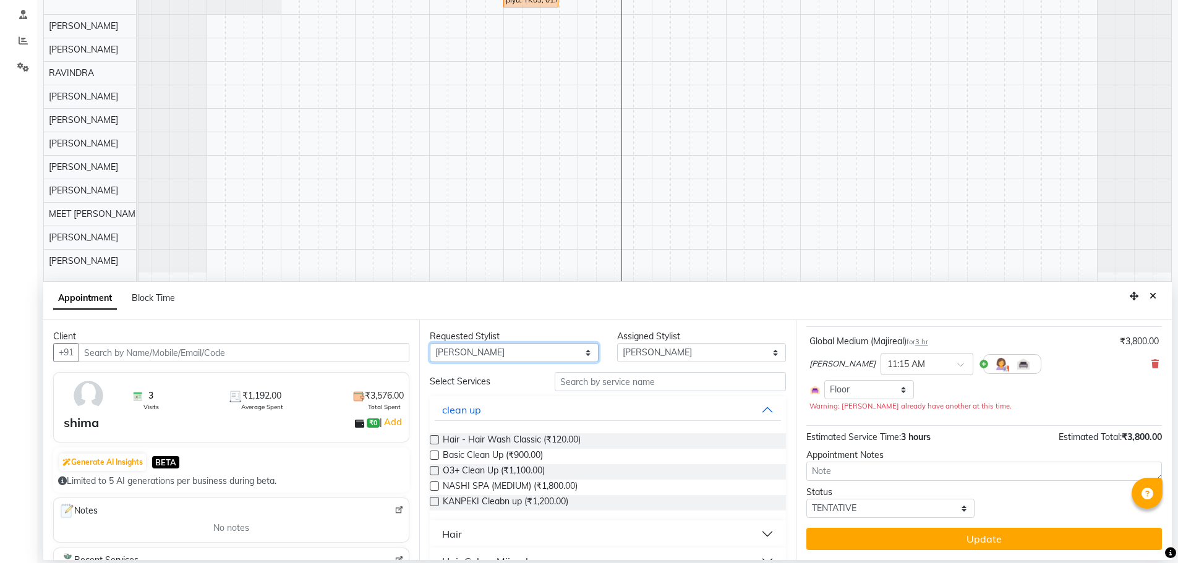
scroll to position [0, 0]
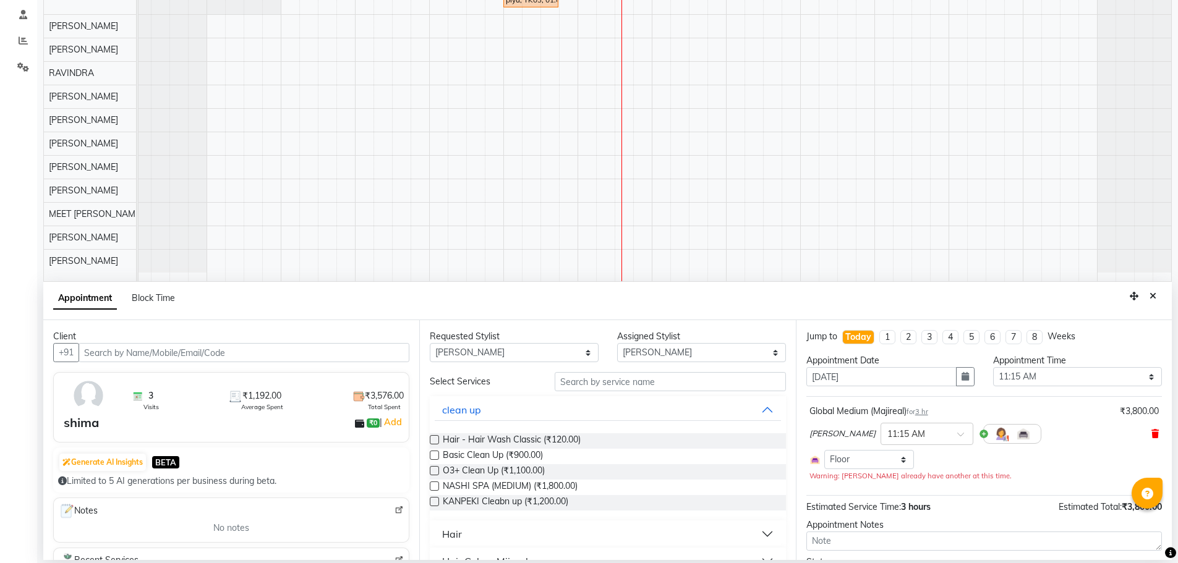
click at [1151, 435] on icon at bounding box center [1154, 434] width 7 height 9
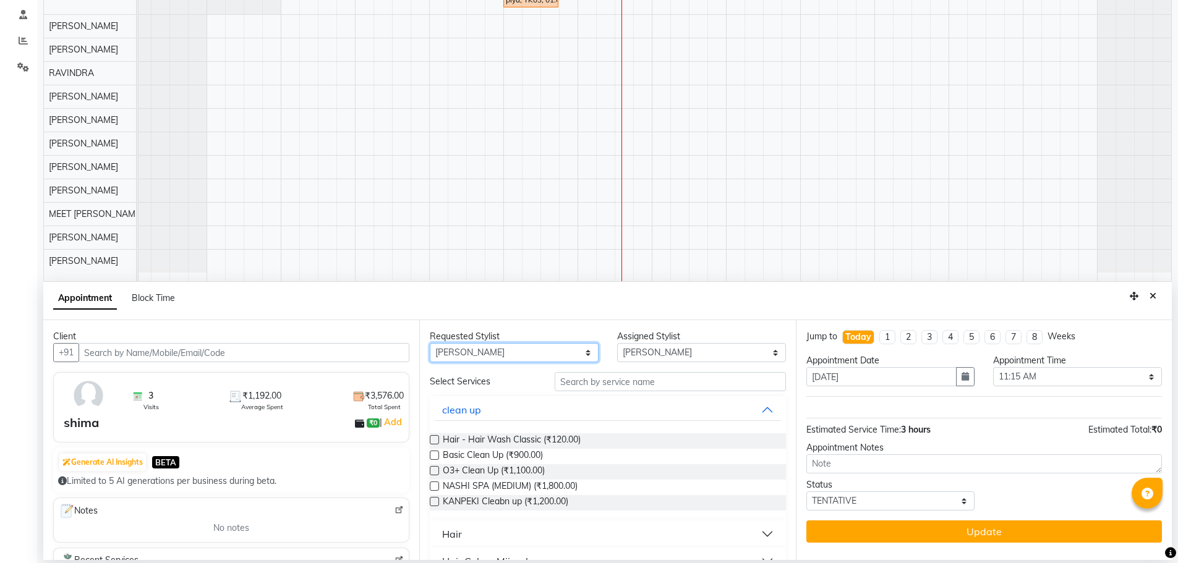
click at [573, 355] on select "Any AJAY NAI [PERSON_NAME] [PERSON_NAME] [PERSON_NAME] MEET [PERSON_NAME] [PERS…" at bounding box center [514, 352] width 169 height 19
select select "90197"
click at [430, 343] on select "Any AJAY NAI [PERSON_NAME] [PERSON_NAME] [PERSON_NAME] MEET [PERSON_NAME] [PERS…" at bounding box center [514, 352] width 169 height 19
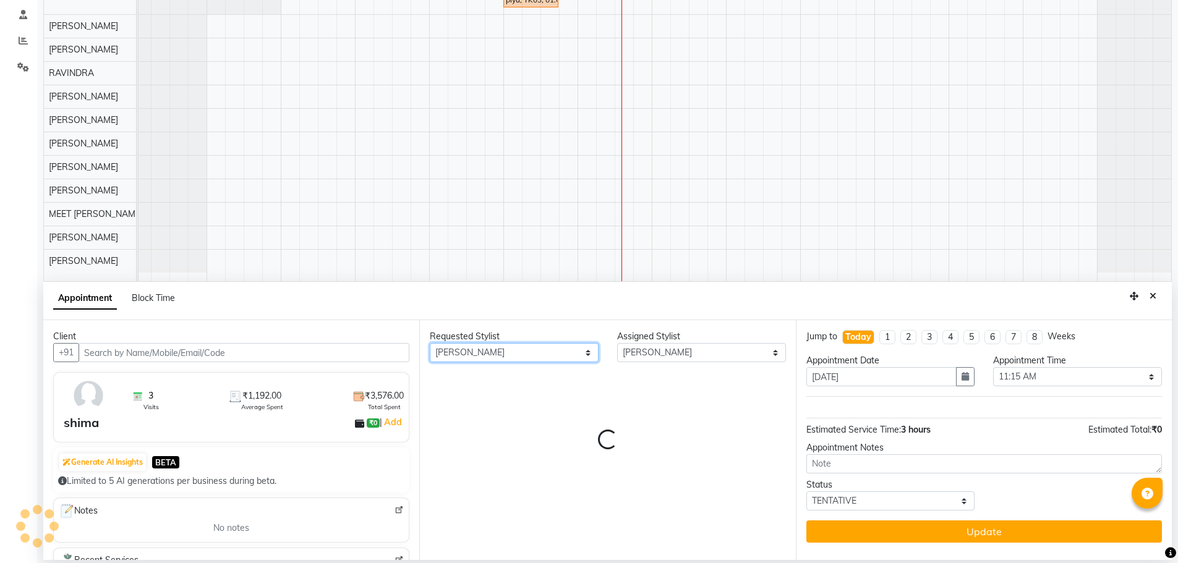
select select "90197"
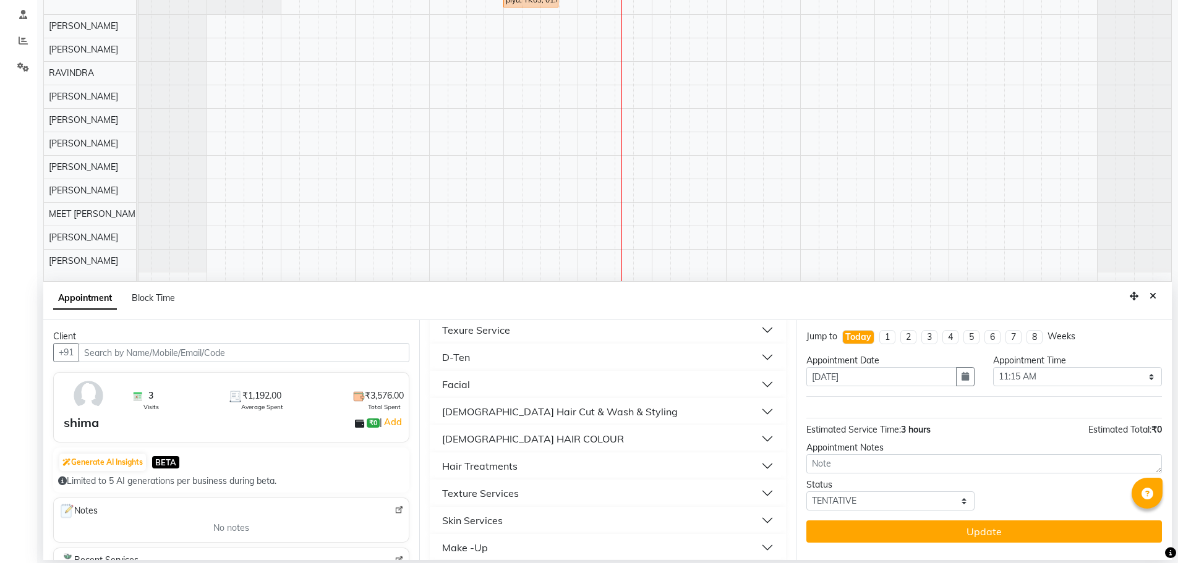
scroll to position [433, 0]
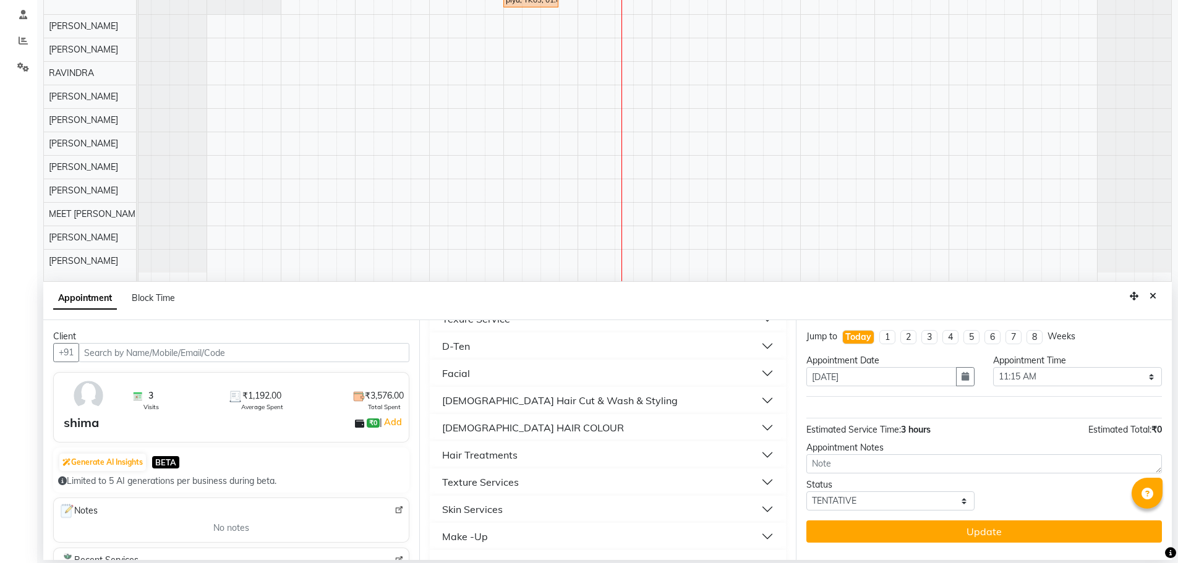
click at [525, 427] on div "[DEMOGRAPHIC_DATA] HAIR COLOUR" at bounding box center [533, 427] width 182 height 15
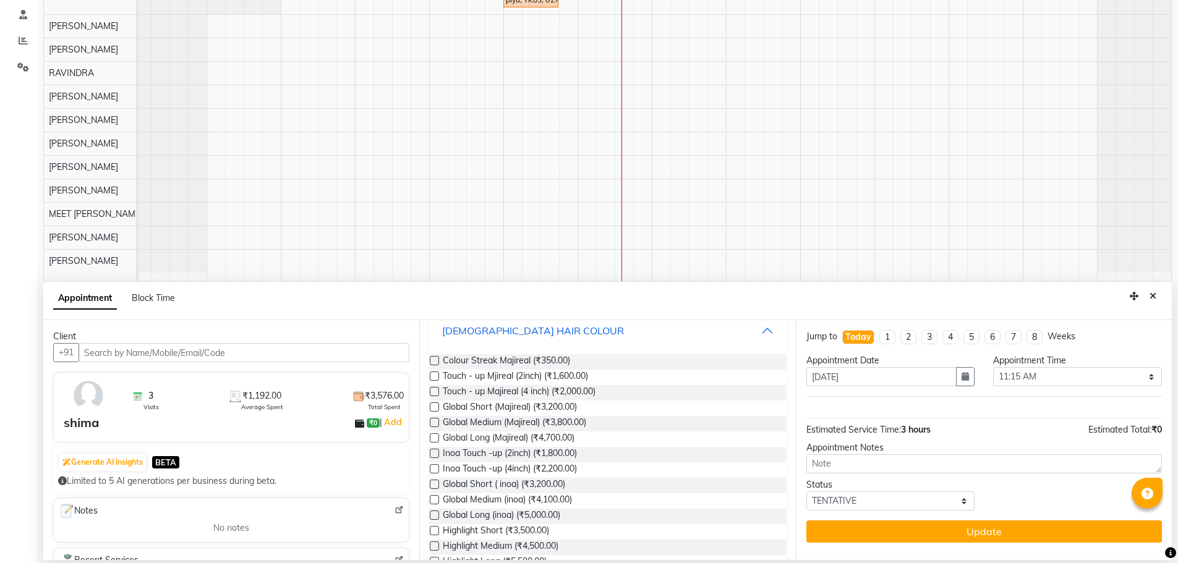
scroll to position [557, 0]
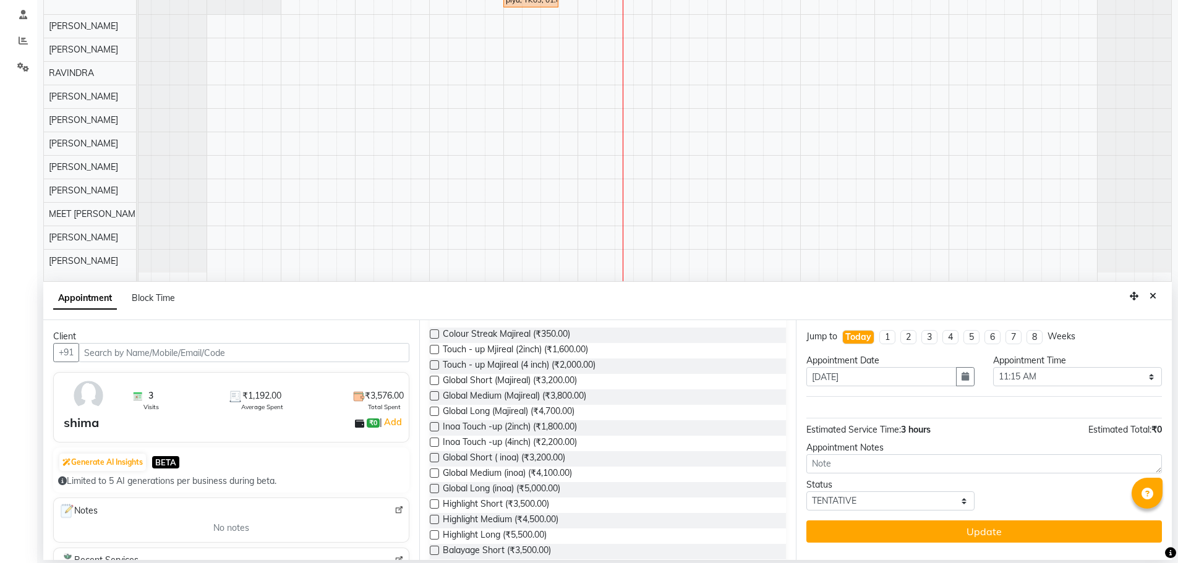
click at [432, 473] on label at bounding box center [434, 473] width 9 height 9
click at [432, 473] on input "checkbox" at bounding box center [434, 475] width 8 height 8
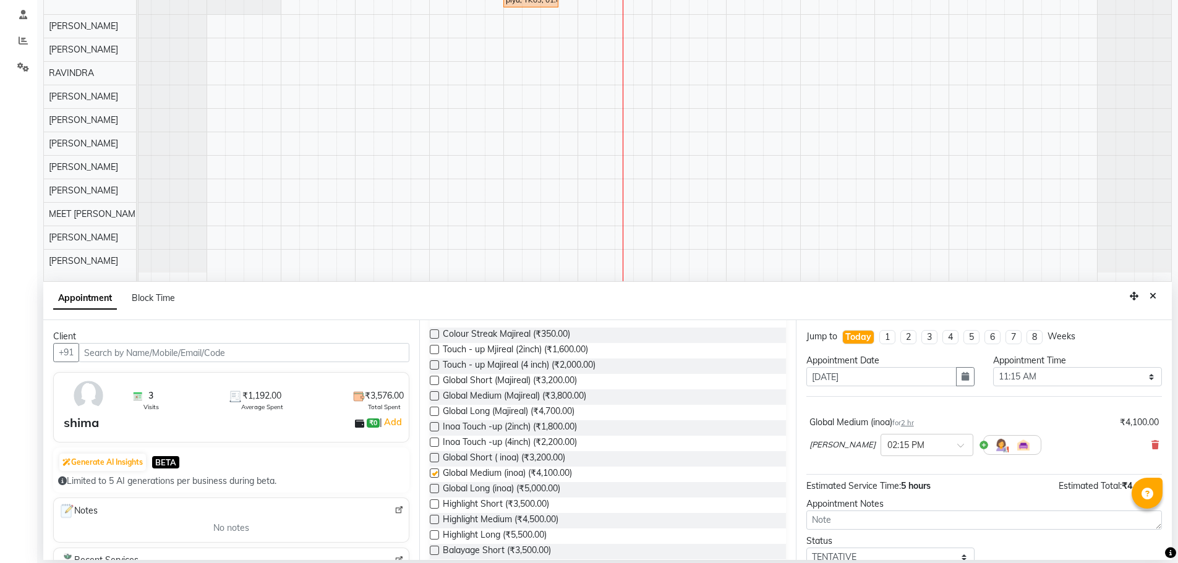
checkbox input "false"
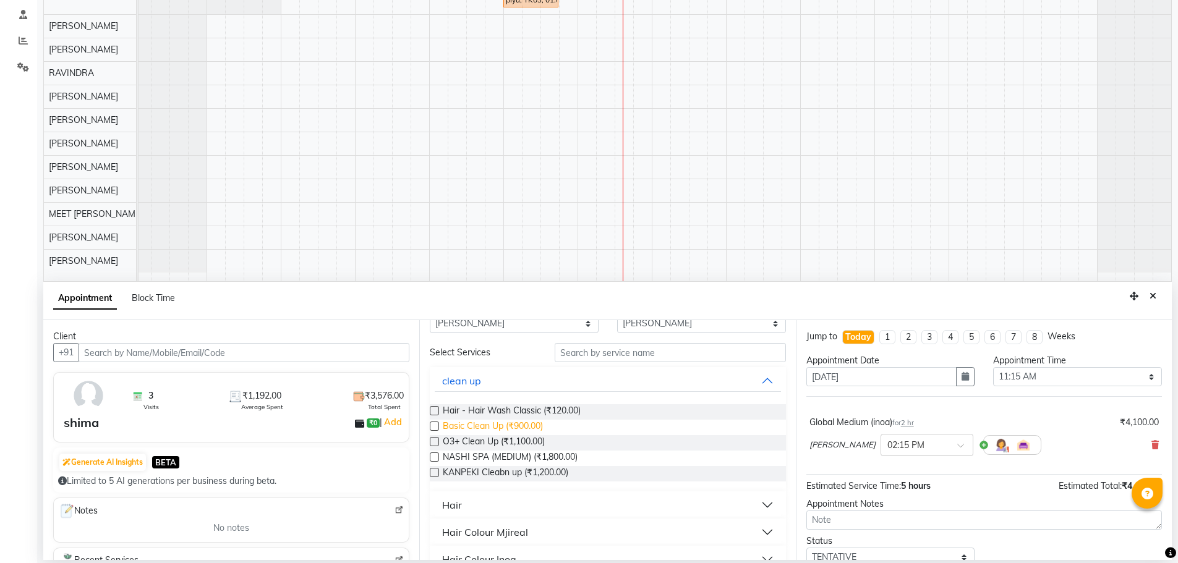
scroll to position [0, 0]
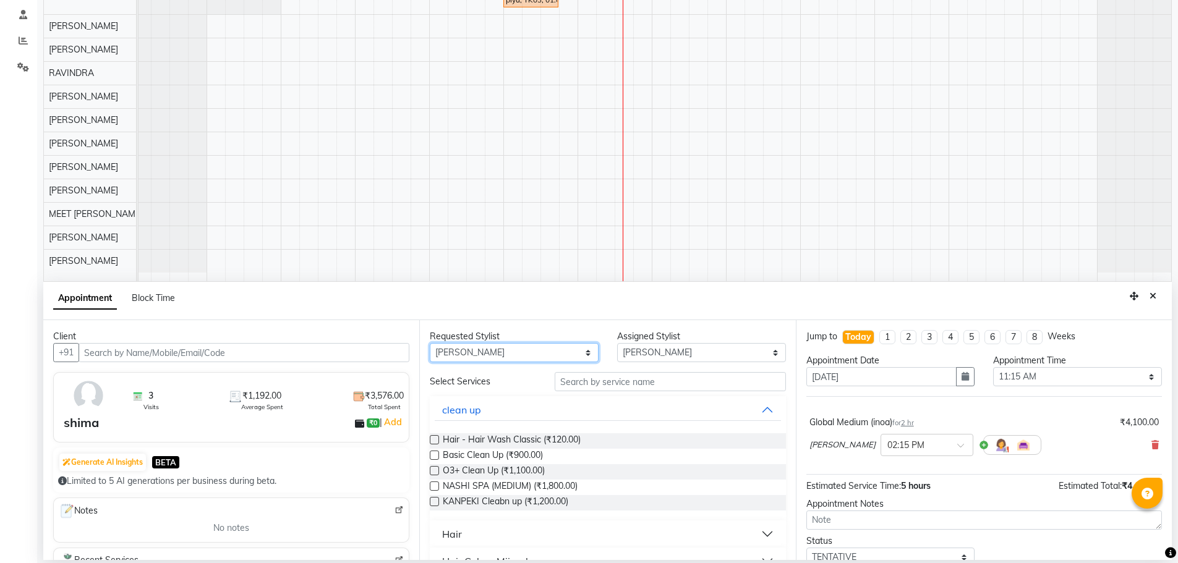
click at [547, 354] on select "Any AJAY NAI [PERSON_NAME] [PERSON_NAME] [PERSON_NAME] MEET [PERSON_NAME] [PERS…" at bounding box center [514, 352] width 169 height 19
select select "80037"
click at [430, 343] on select "Any AJAY NAI [PERSON_NAME] [PERSON_NAME] [PERSON_NAME] MEET [PERSON_NAME] [PERS…" at bounding box center [514, 352] width 169 height 19
select select "80037"
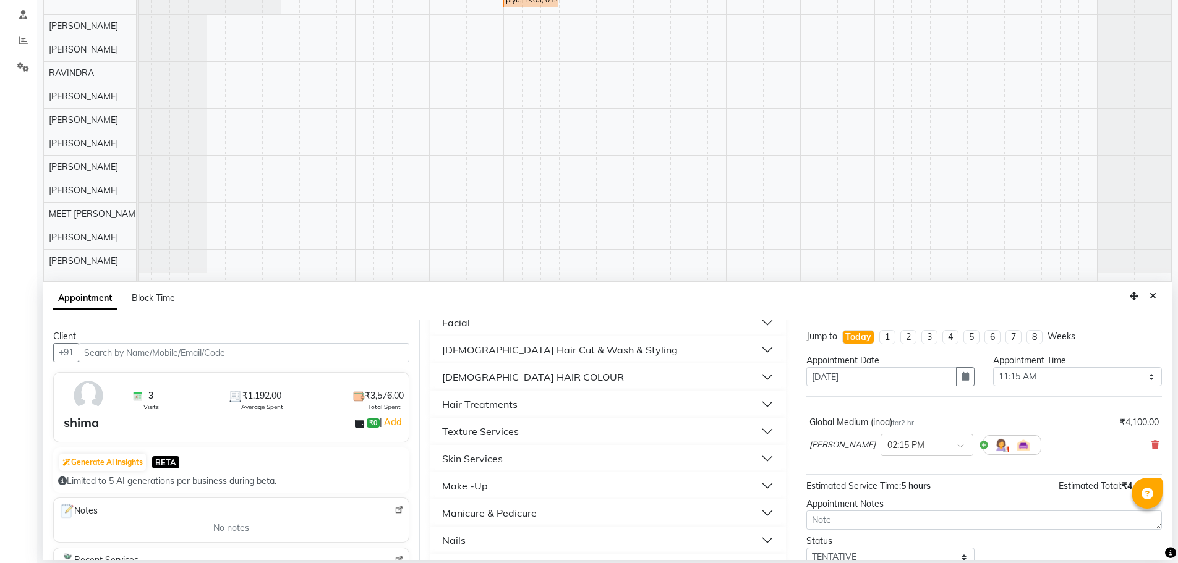
scroll to position [542, 0]
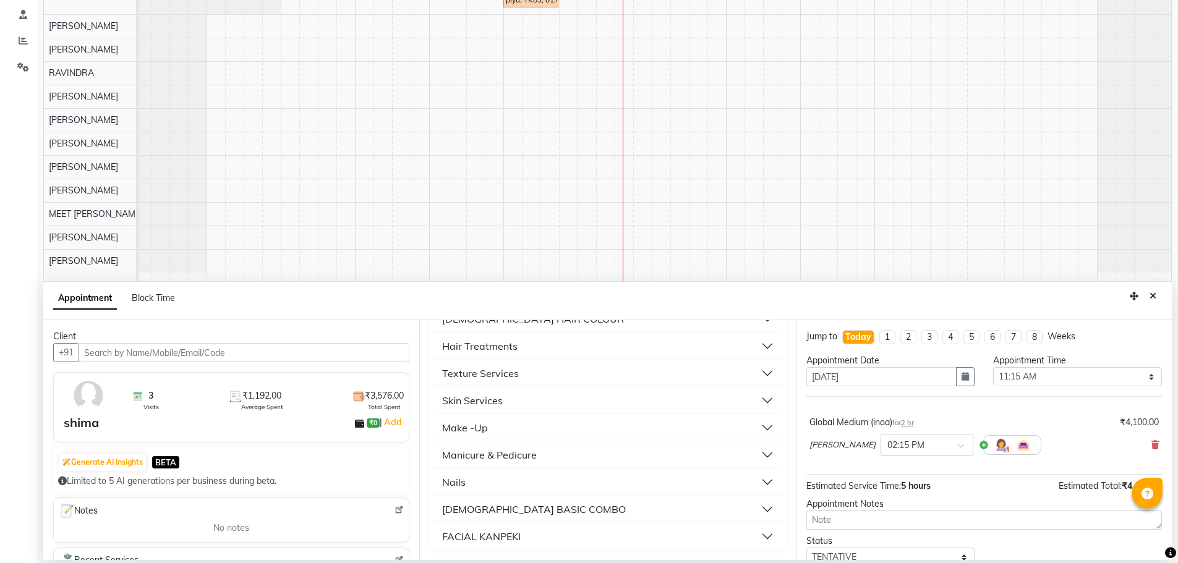
click at [573, 406] on button "Skin Services" at bounding box center [608, 401] width 346 height 22
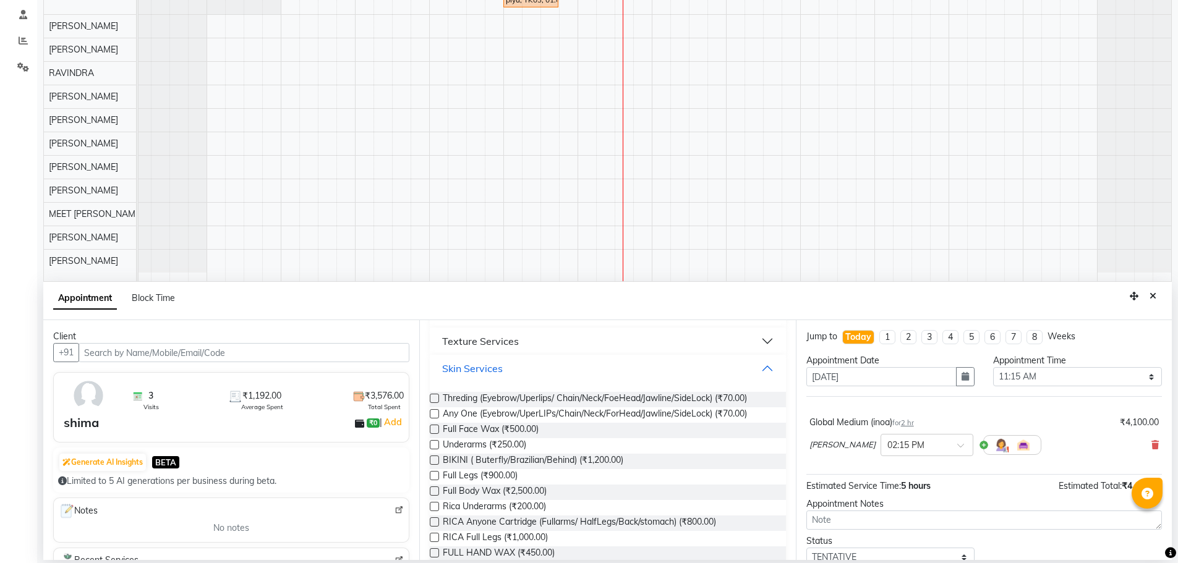
scroll to position [604, 0]
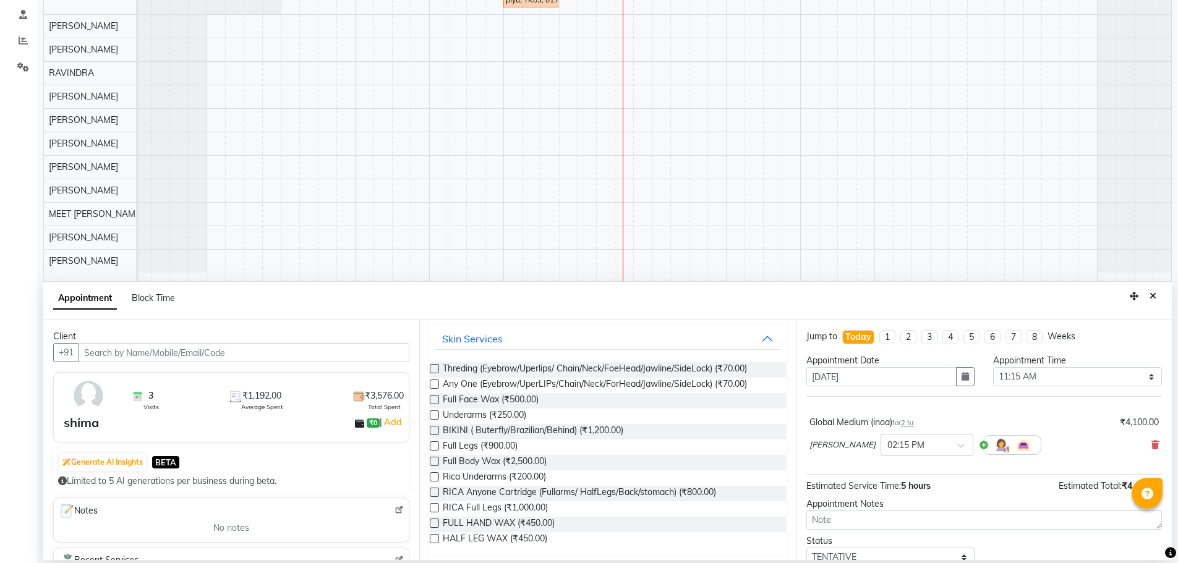
click at [436, 521] on label at bounding box center [434, 523] width 9 height 9
click at [436, 521] on input "checkbox" at bounding box center [434, 525] width 8 height 8
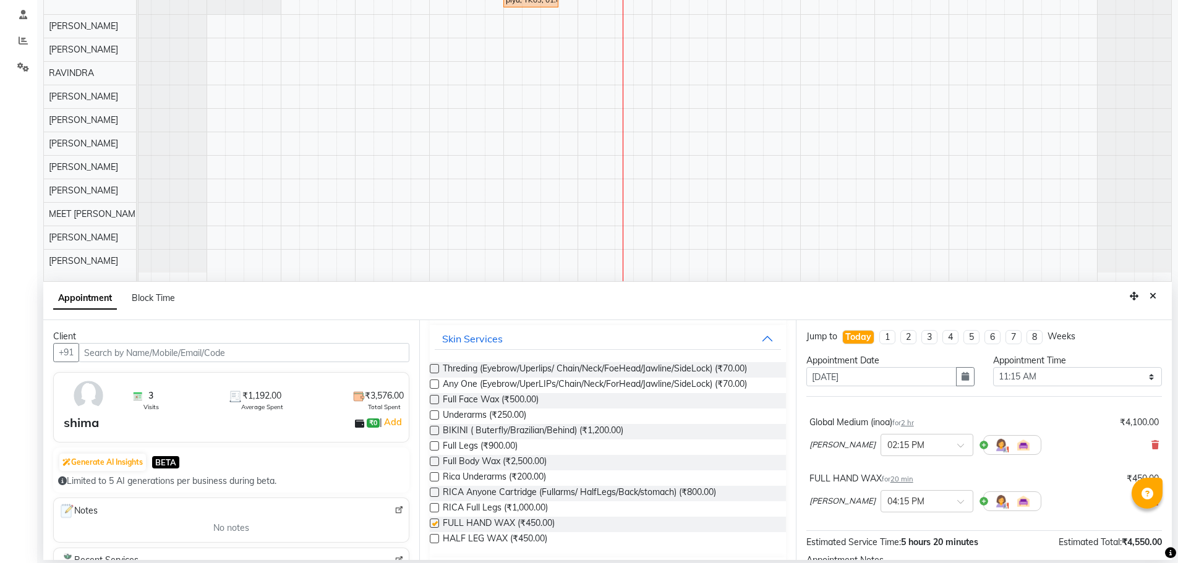
checkbox input "false"
click at [432, 447] on label at bounding box center [434, 446] width 9 height 9
click at [432, 447] on input "checkbox" at bounding box center [434, 447] width 8 height 8
checkbox input "false"
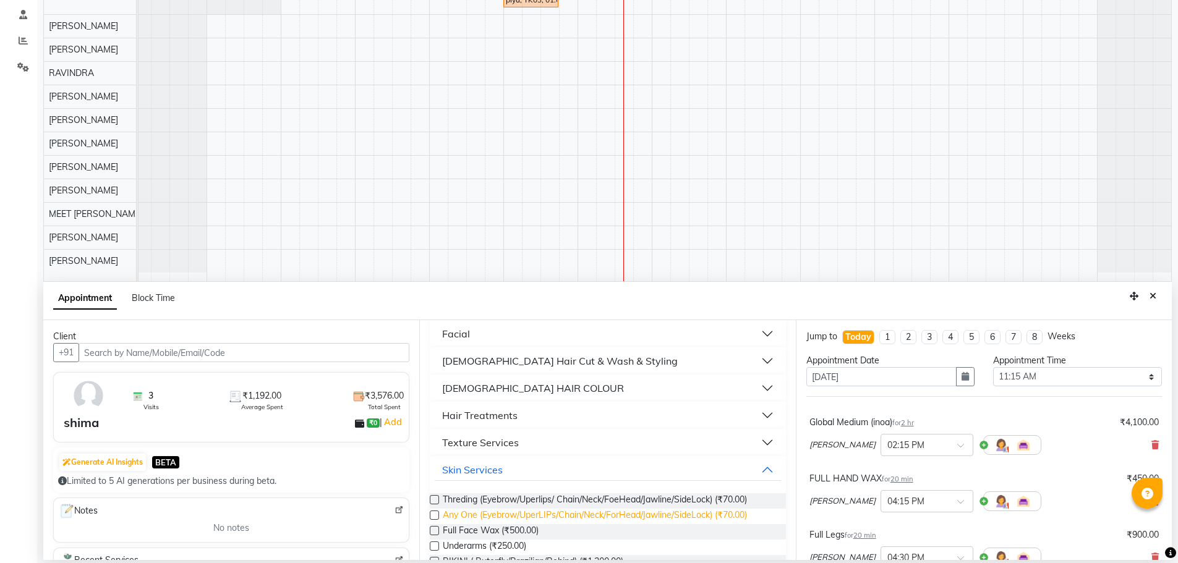
scroll to position [418, 0]
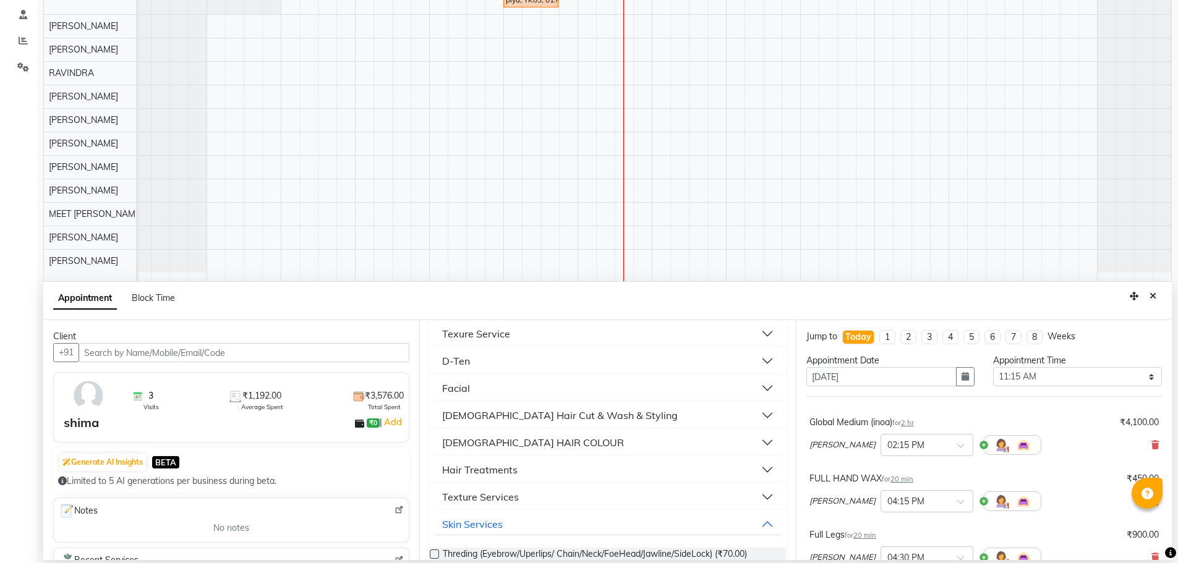
click at [492, 362] on button "D-Ten" at bounding box center [608, 361] width 346 height 22
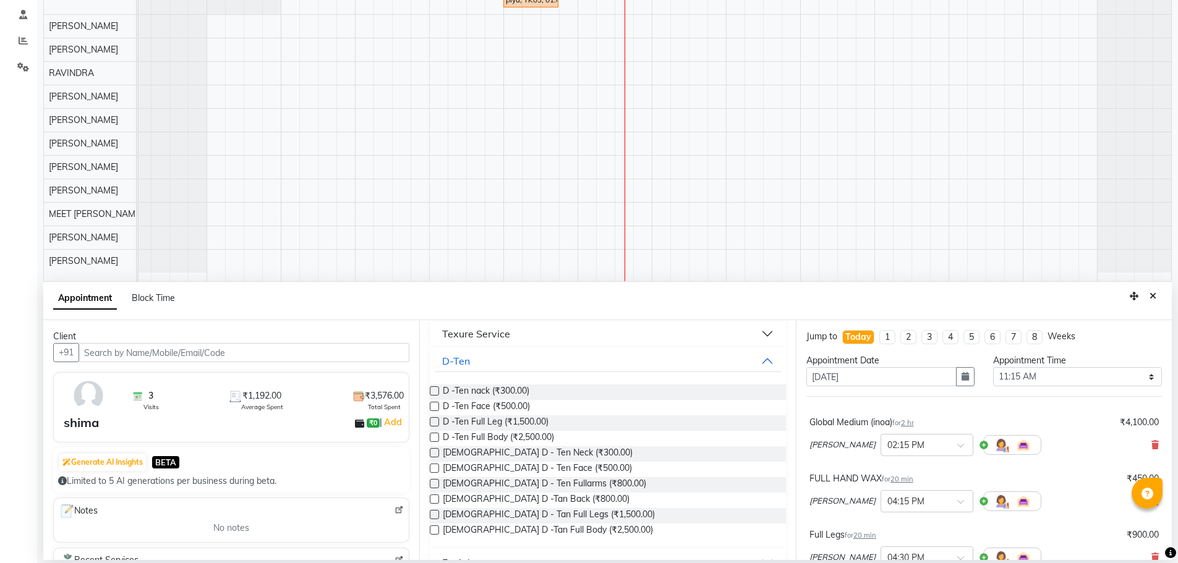
click at [435, 498] on label at bounding box center [434, 499] width 9 height 9
click at [435, 498] on input "checkbox" at bounding box center [434, 501] width 8 height 8
checkbox input "false"
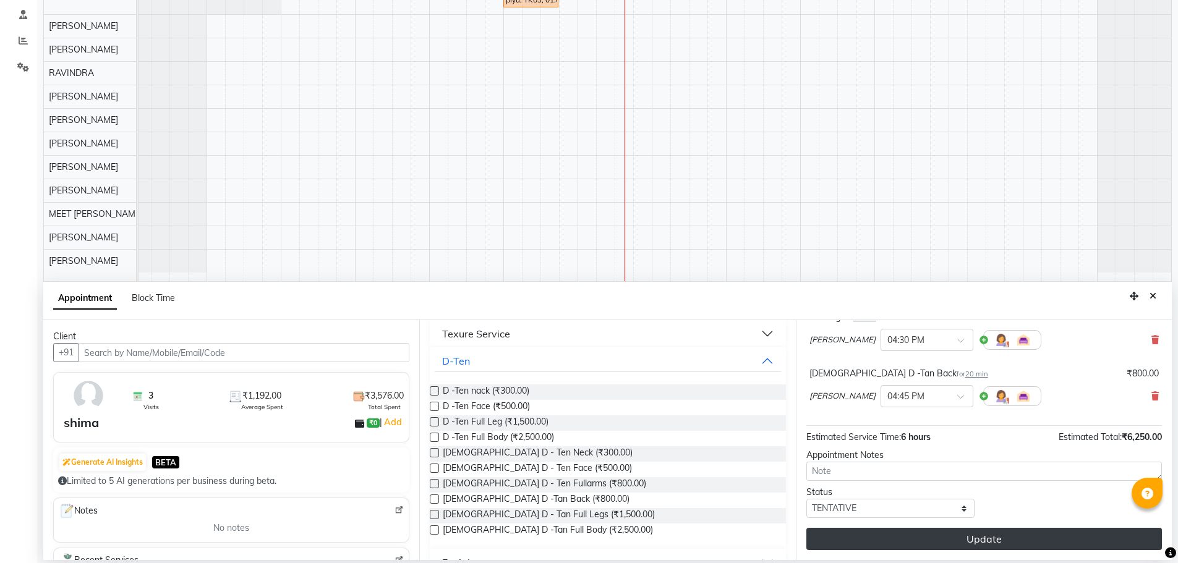
click at [830, 538] on button "Update" at bounding box center [984, 539] width 356 height 22
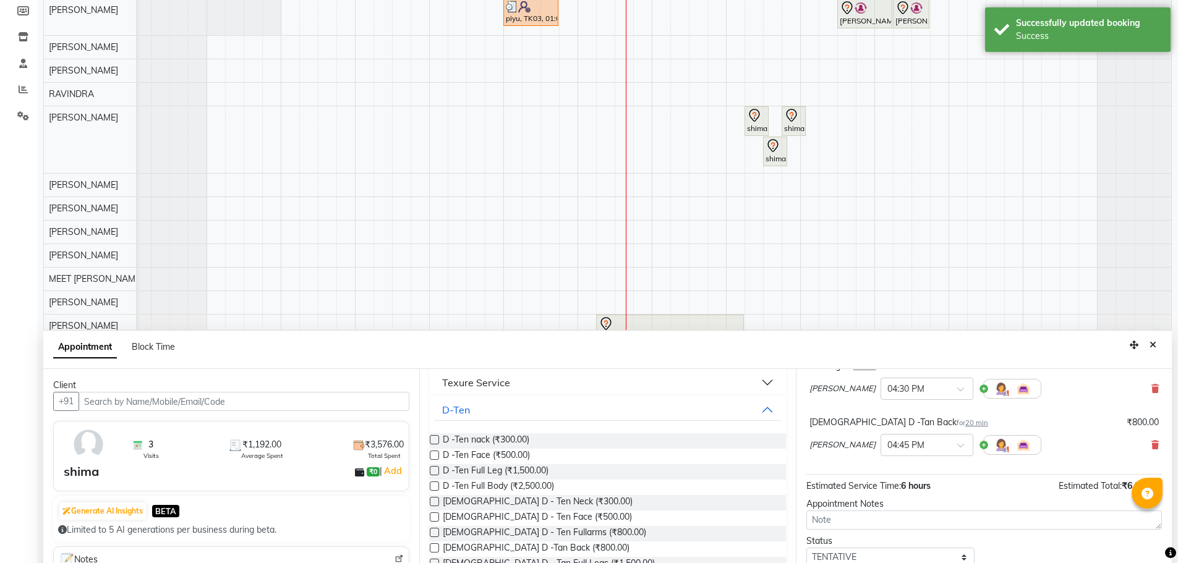
scroll to position [186, 0]
click at [1152, 343] on icon "Close" at bounding box center [1153, 343] width 7 height 9
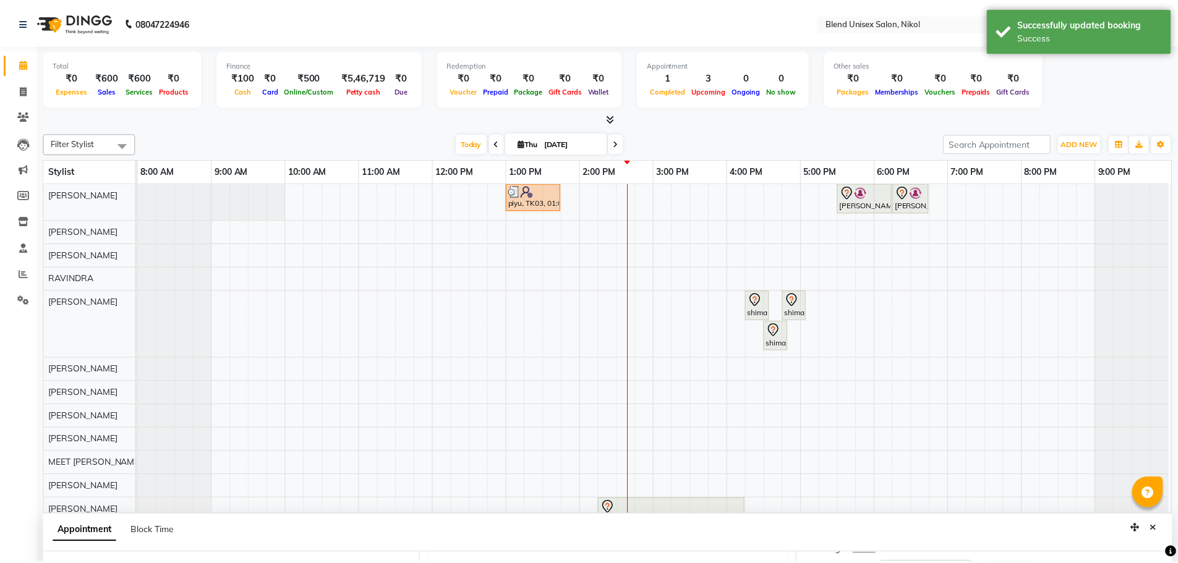
scroll to position [0, 0]
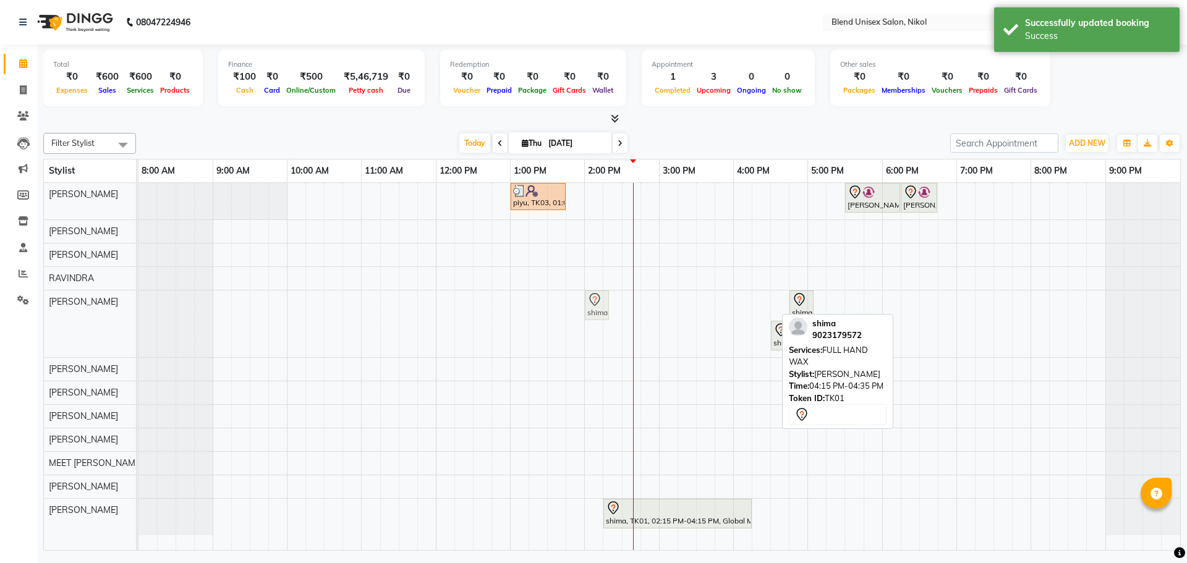
drag, startPoint x: 769, startPoint y: 300, endPoint x: 608, endPoint y: 303, distance: 160.8
click at [139, 303] on div "shima, TK01, 04:15 PM-04:35 PM, FULL HAND WAX shima, TK01, 04:45 PM-05:05 PM, […" at bounding box center [139, 324] width 0 height 67
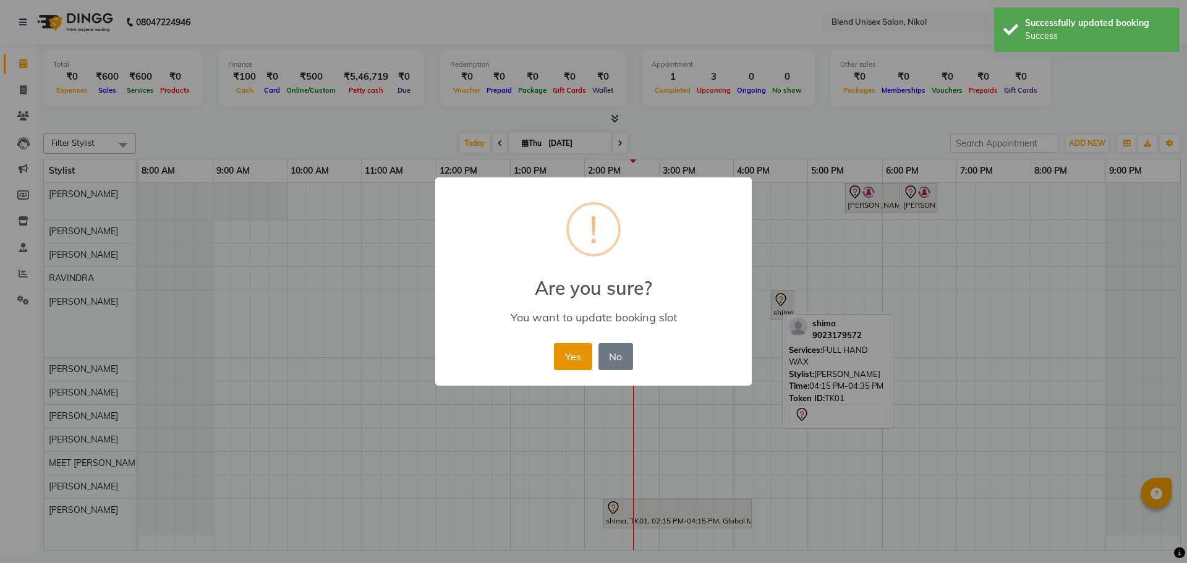
click at [574, 350] on button "Yes" at bounding box center [573, 356] width 38 height 27
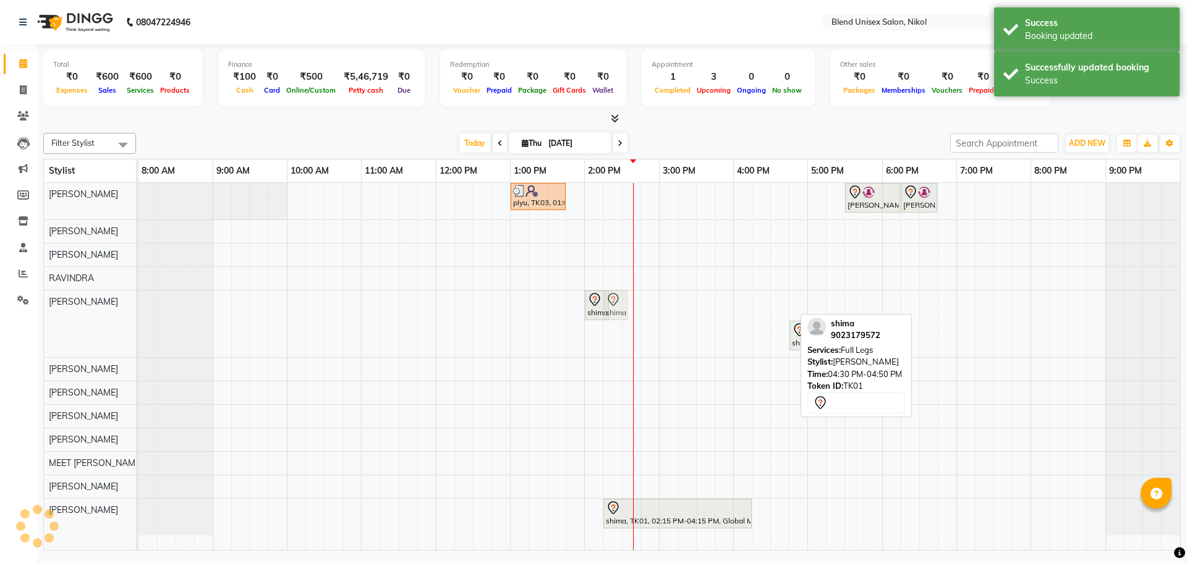
drag, startPoint x: 782, startPoint y: 299, endPoint x: 617, endPoint y: 310, distance: 164.9
click at [139, 310] on div "shima, TK01, 02:00 PM-02:20 PM, FULL HAND WAX shima, TK01, 04:30 PM-04:50 PM, F…" at bounding box center [139, 324] width 0 height 67
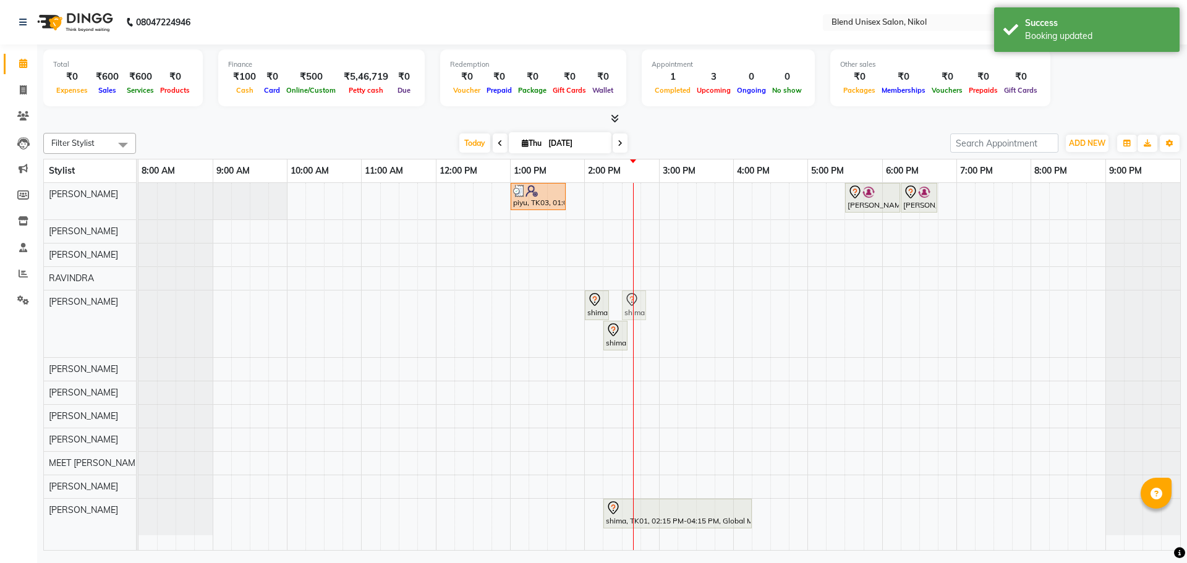
drag, startPoint x: 798, startPoint y: 302, endPoint x: 631, endPoint y: 311, distance: 166.6
click at [139, 311] on div "shima, TK01, 02:00 PM-02:20 PM, FULL HAND WAX shima, TK01, 04:45 PM-05:05 PM, […" at bounding box center [139, 324] width 0 height 67
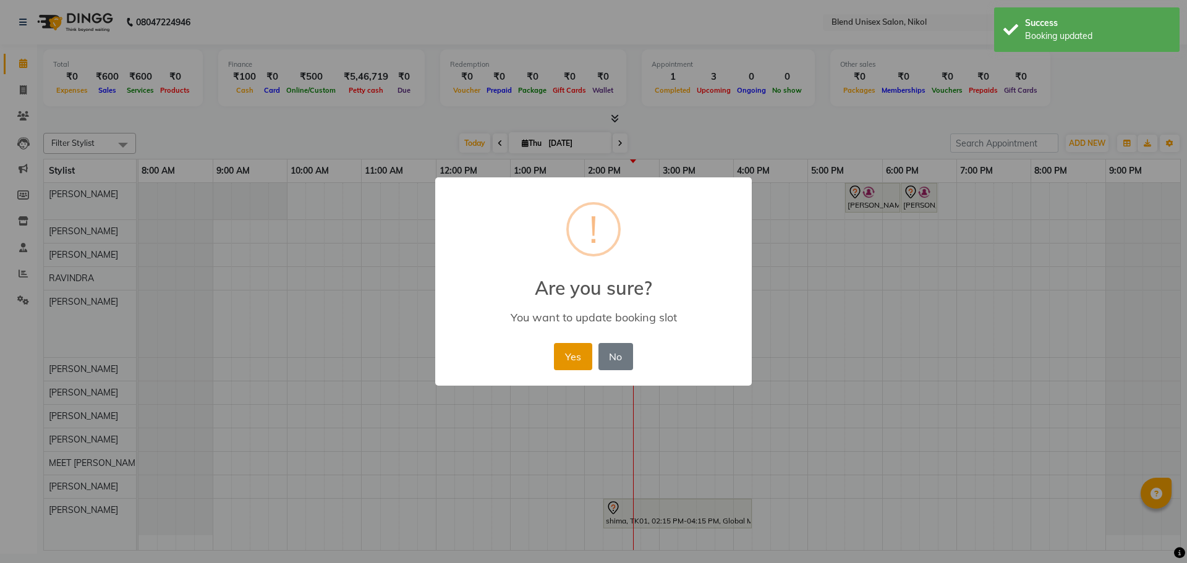
click at [578, 349] on button "Yes" at bounding box center [573, 356] width 38 height 27
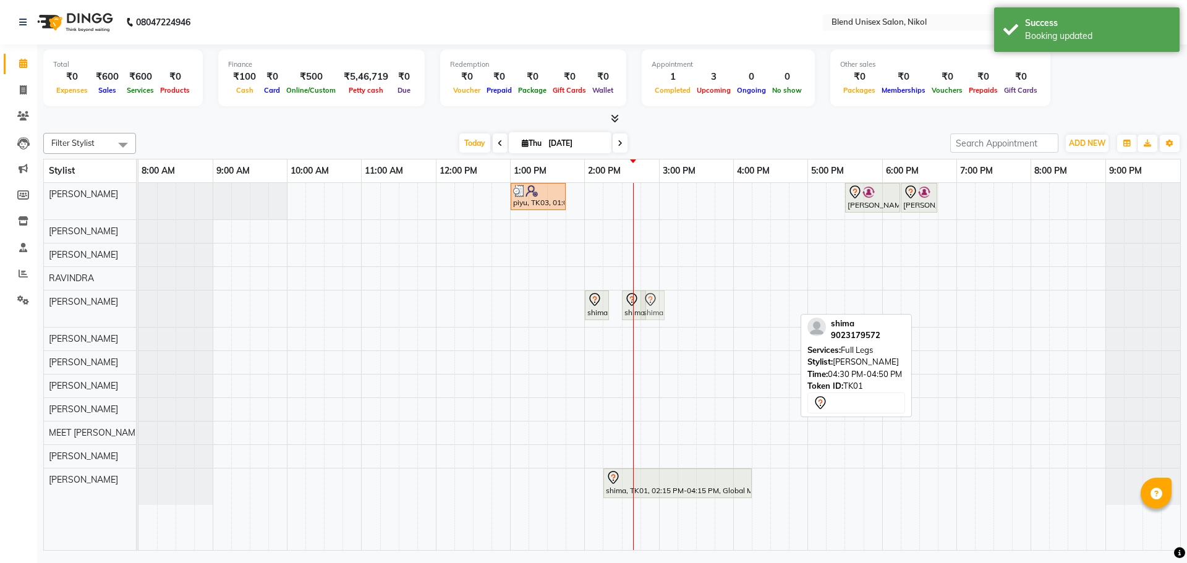
drag, startPoint x: 782, startPoint y: 298, endPoint x: 659, endPoint y: 305, distance: 123.3
click at [139, 305] on div "shima, TK01, 02:00 PM-02:20 PM, FULL HAND WAX shima, TK01, 02:30 PM-02:50 PM, […" at bounding box center [139, 309] width 0 height 36
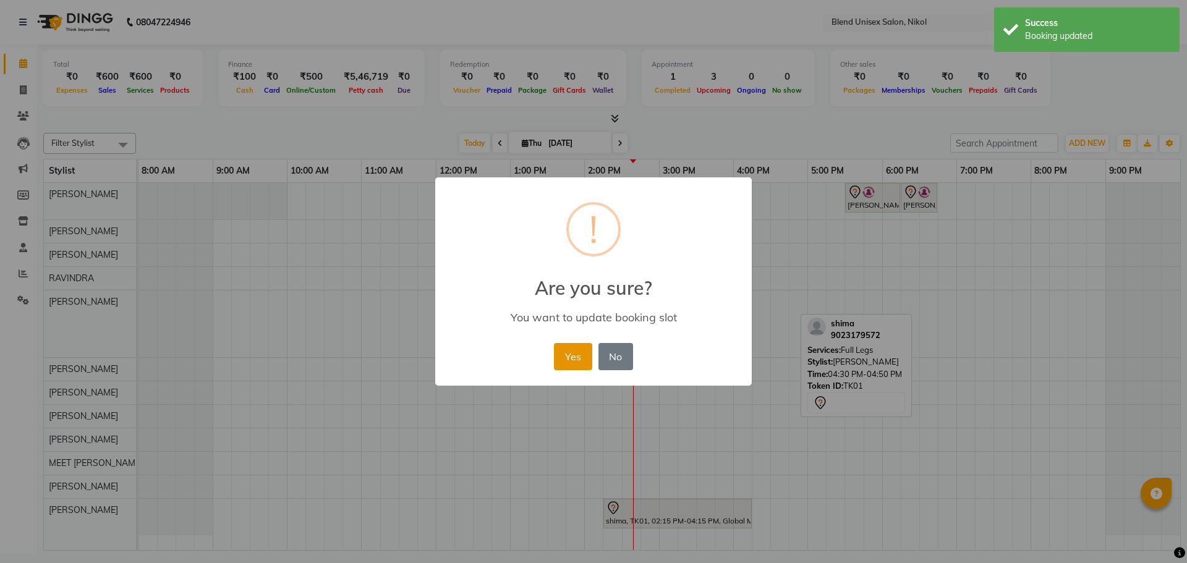
click at [576, 361] on button "Yes" at bounding box center [573, 356] width 38 height 27
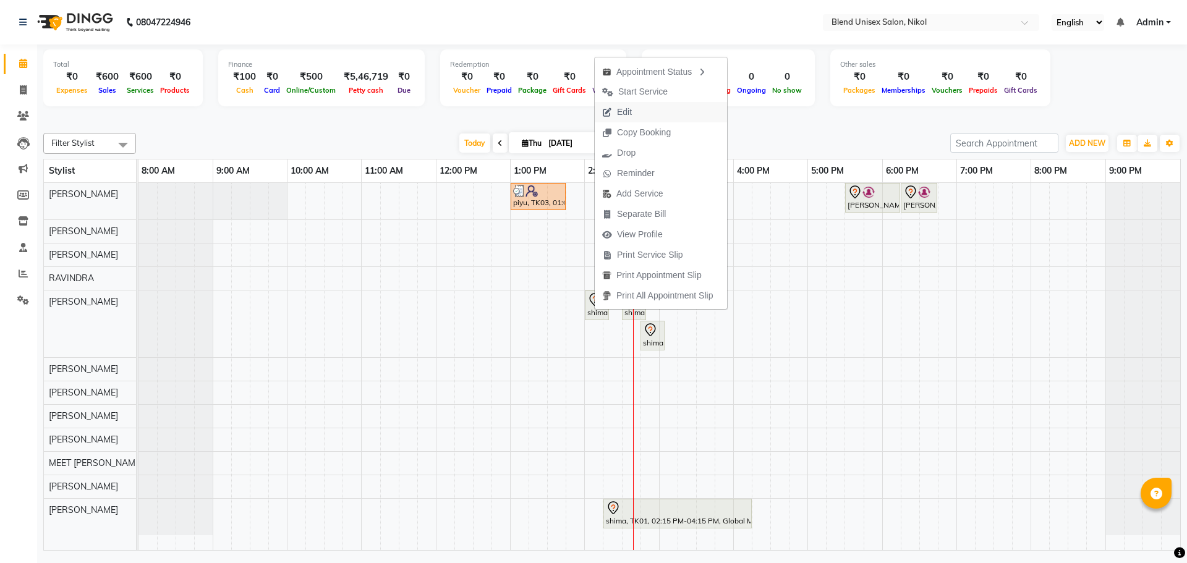
click at [652, 105] on button "Edit" at bounding box center [661, 112] width 132 height 20
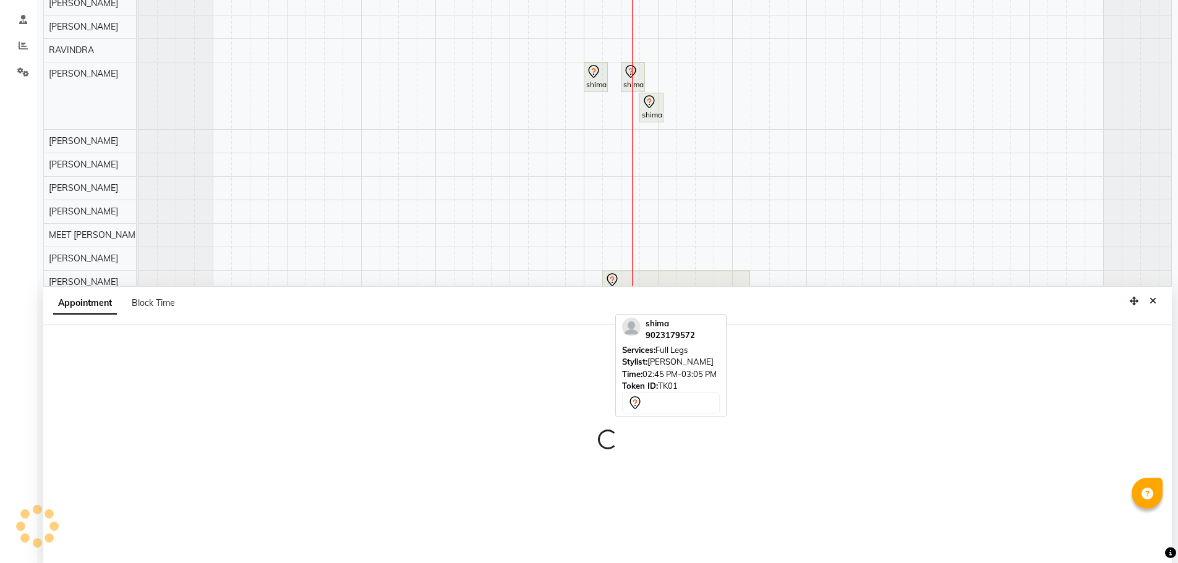
scroll to position [233, 0]
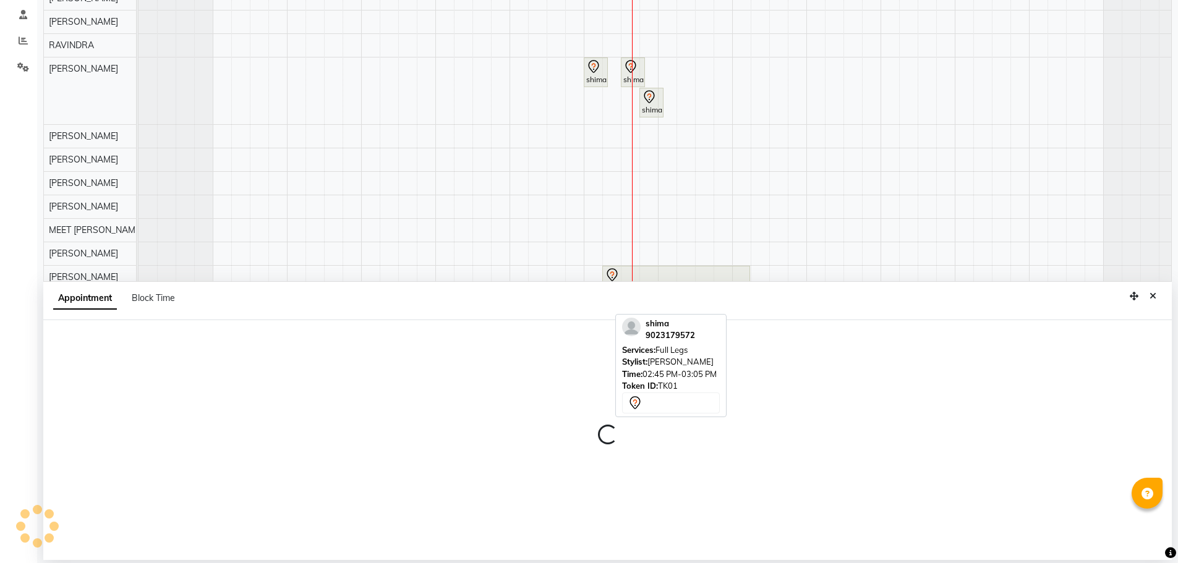
select select "tentative"
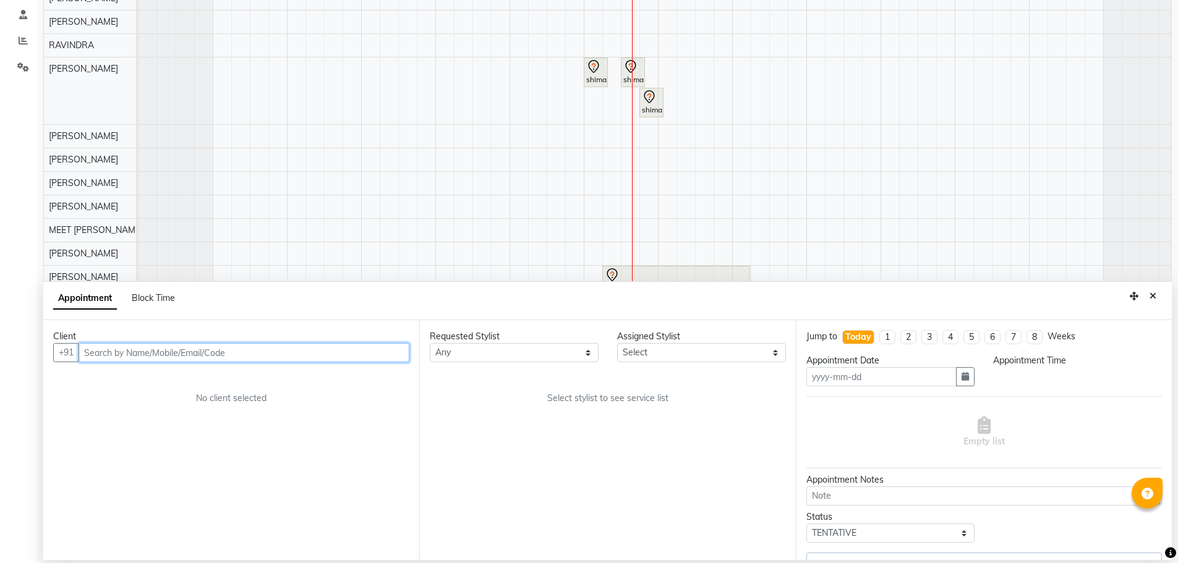
type input "[DATE]"
select select "840"
select select "80037"
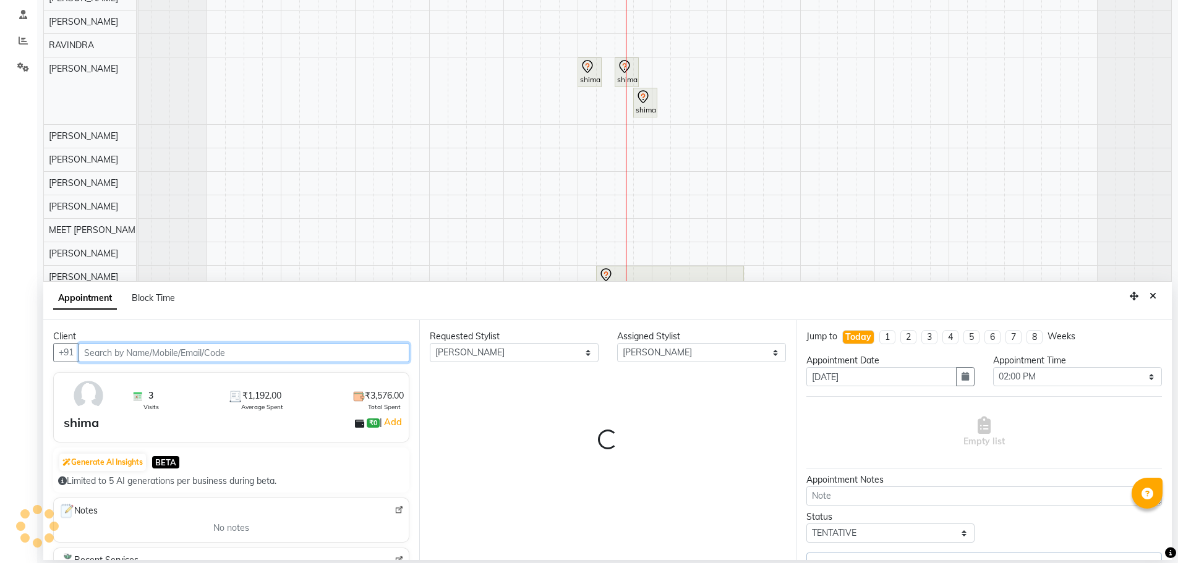
select select "3057"
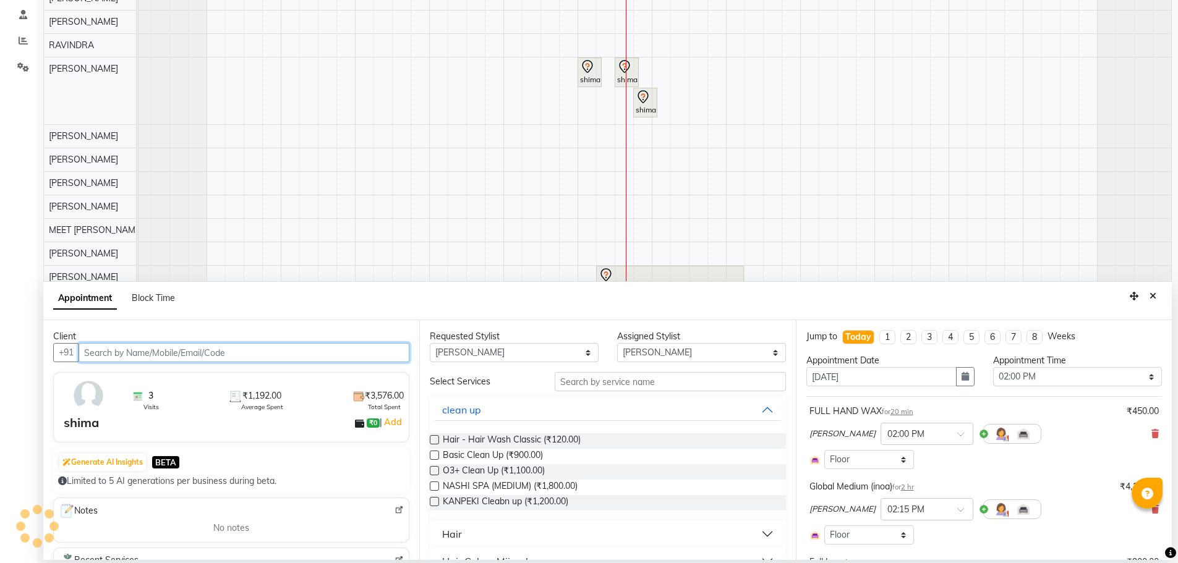
select select "3057"
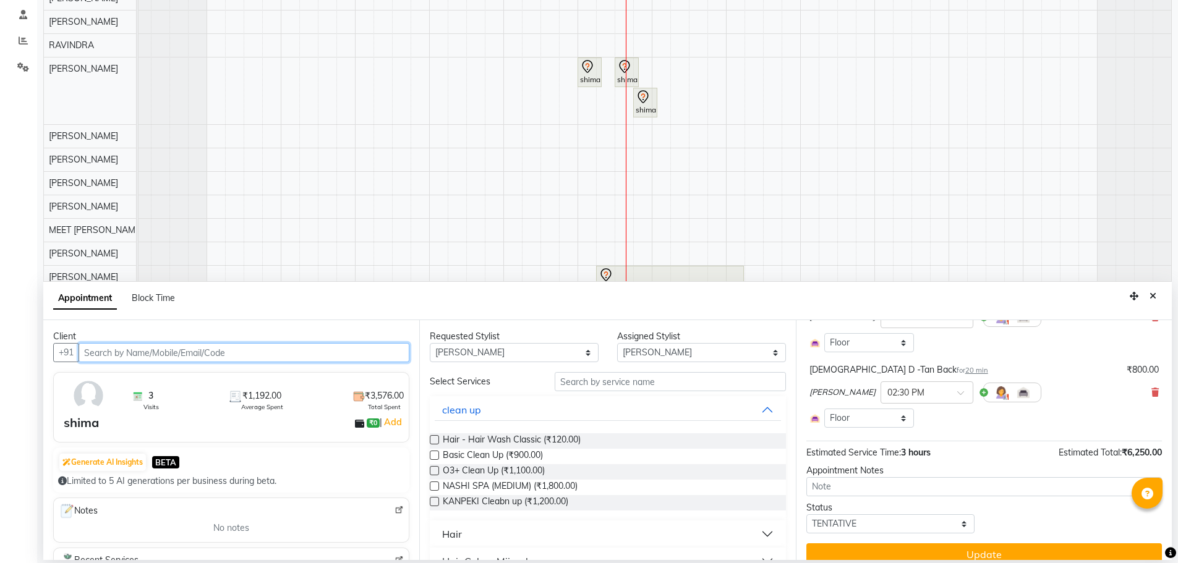
scroll to position [283, 0]
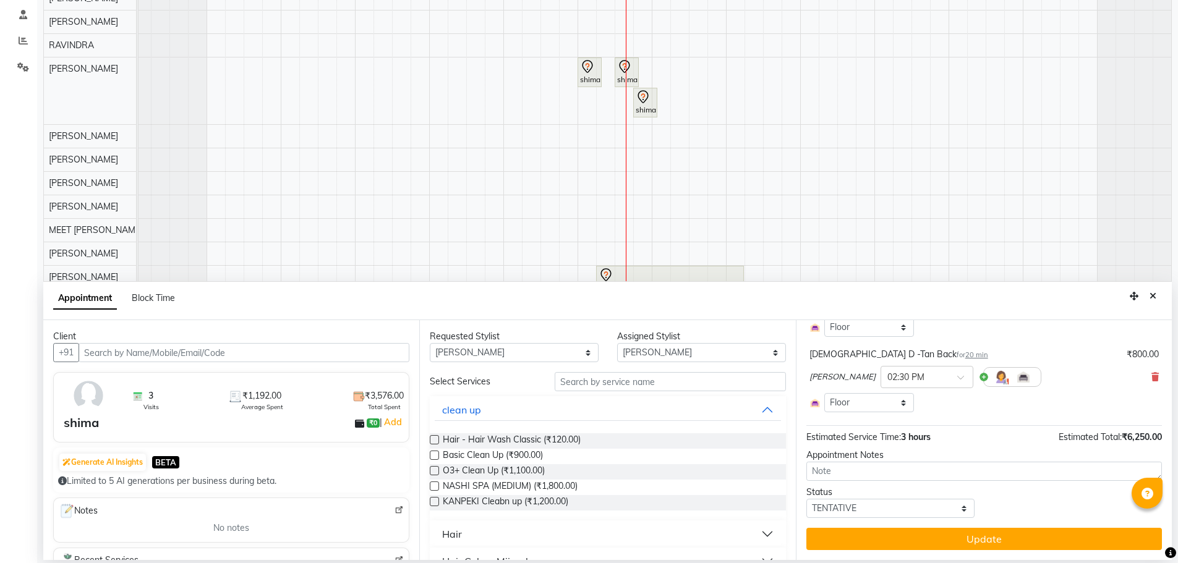
click at [1155, 294] on icon "Close" at bounding box center [1153, 296] width 7 height 9
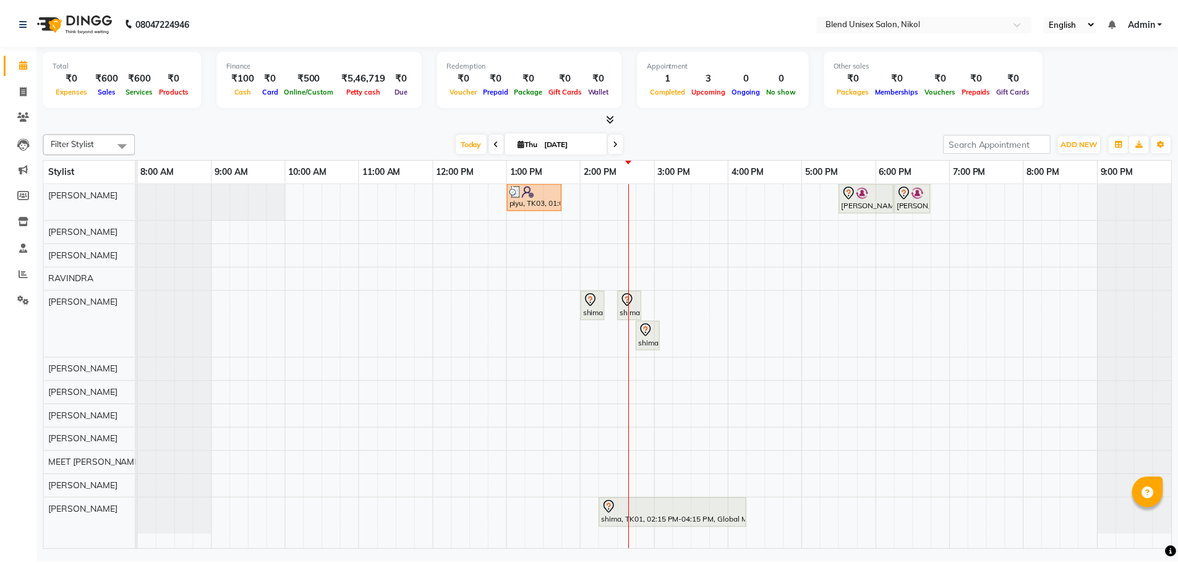
scroll to position [0, 0]
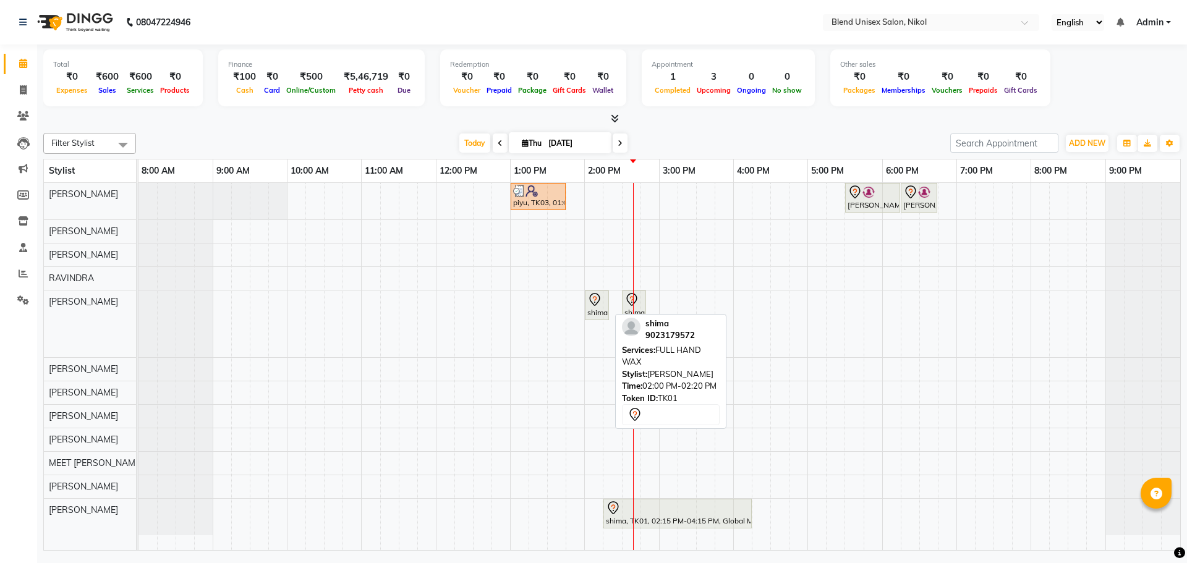
click at [598, 311] on div "shima, TK01, 02:00 PM-02:20 PM, FULL HAND WAX" at bounding box center [597, 305] width 22 height 26
select select "7"
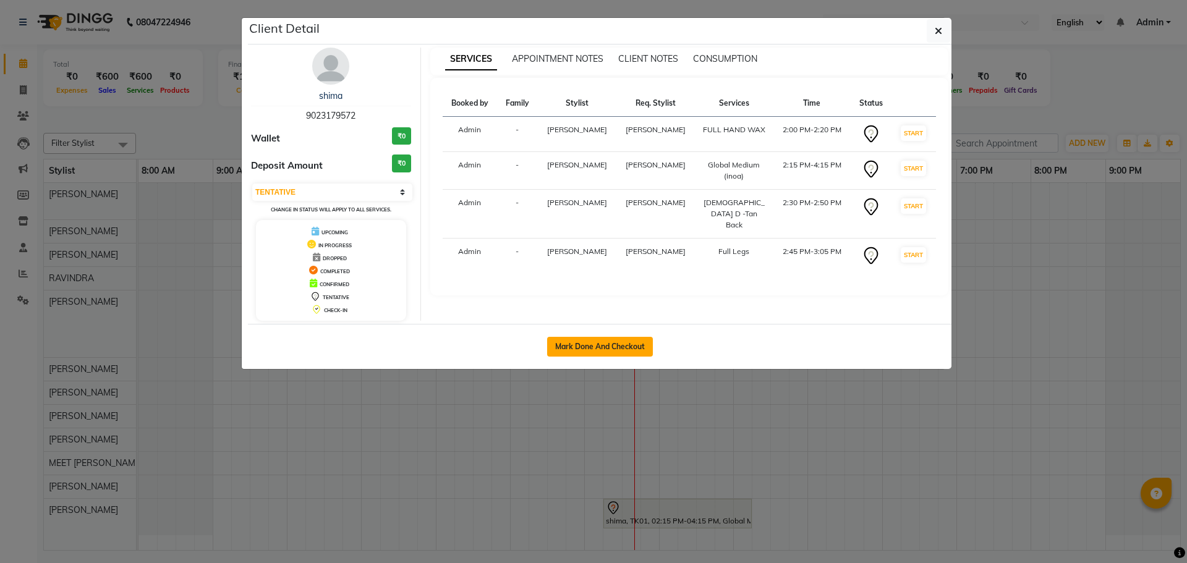
click at [629, 345] on button "Mark Done And Checkout" at bounding box center [600, 347] width 106 height 20
select select "service"
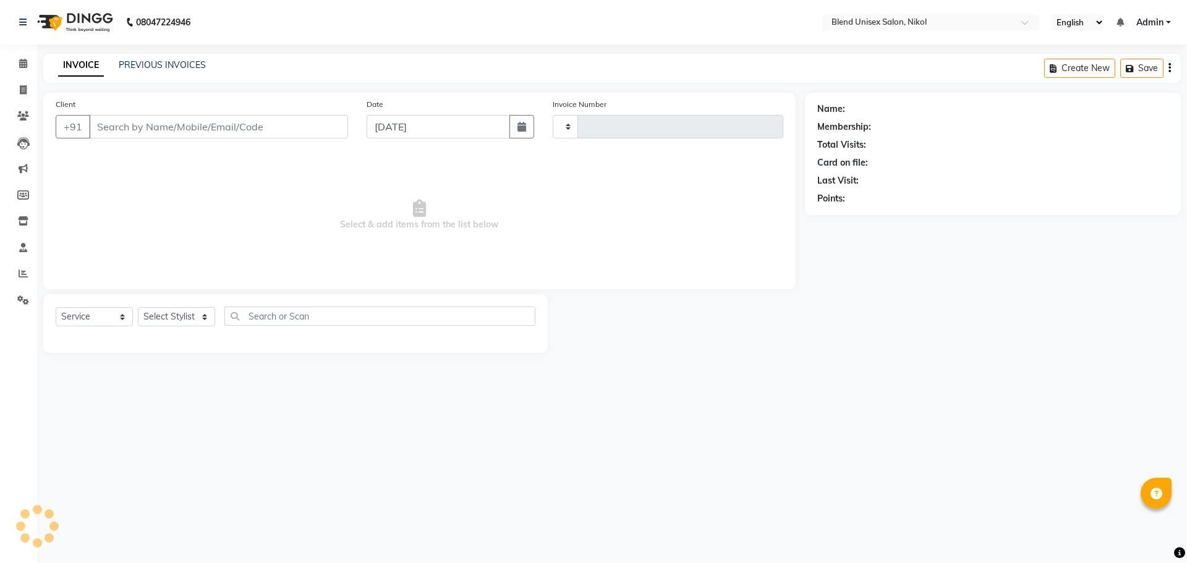
type input "2325"
select select "6213"
type input "9023179572"
select select "80037"
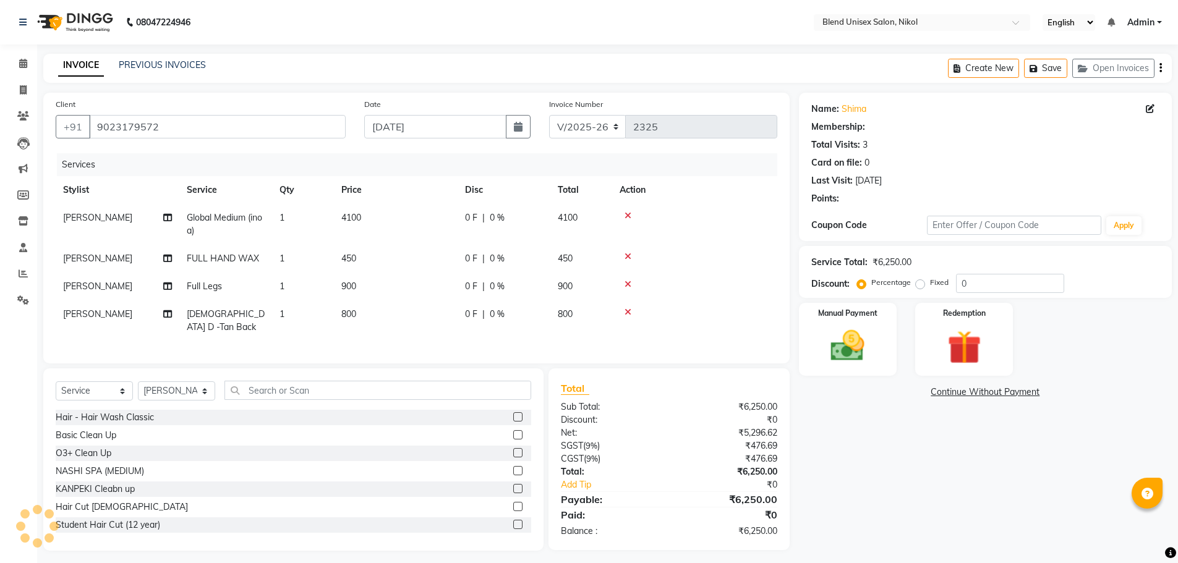
select select "1: Object"
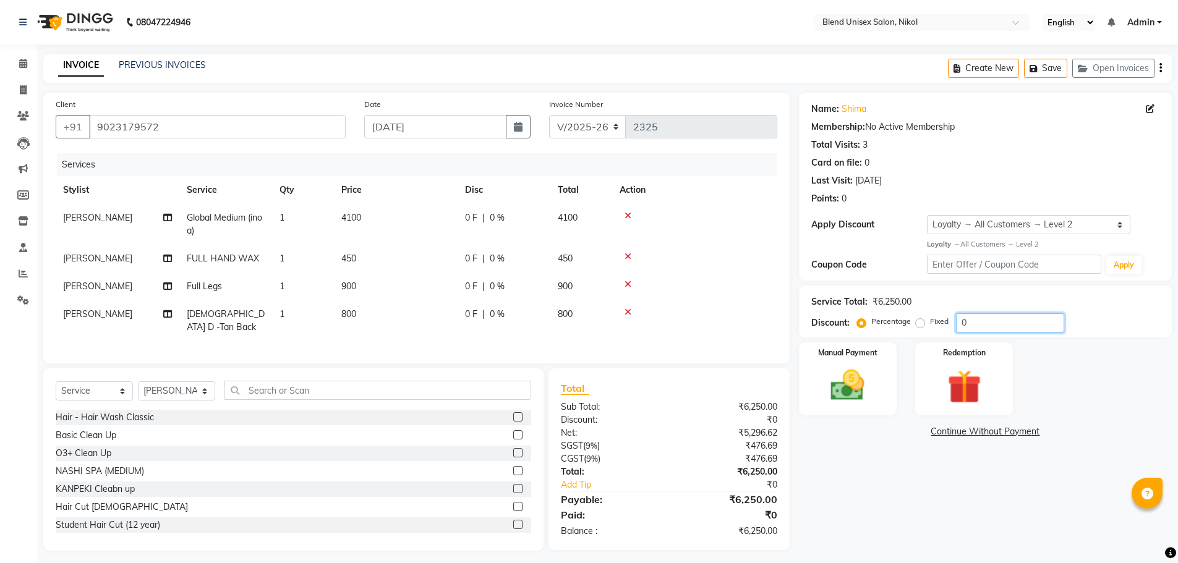
click at [981, 325] on input "0" at bounding box center [1010, 323] width 108 height 19
type input "1"
type input "20"
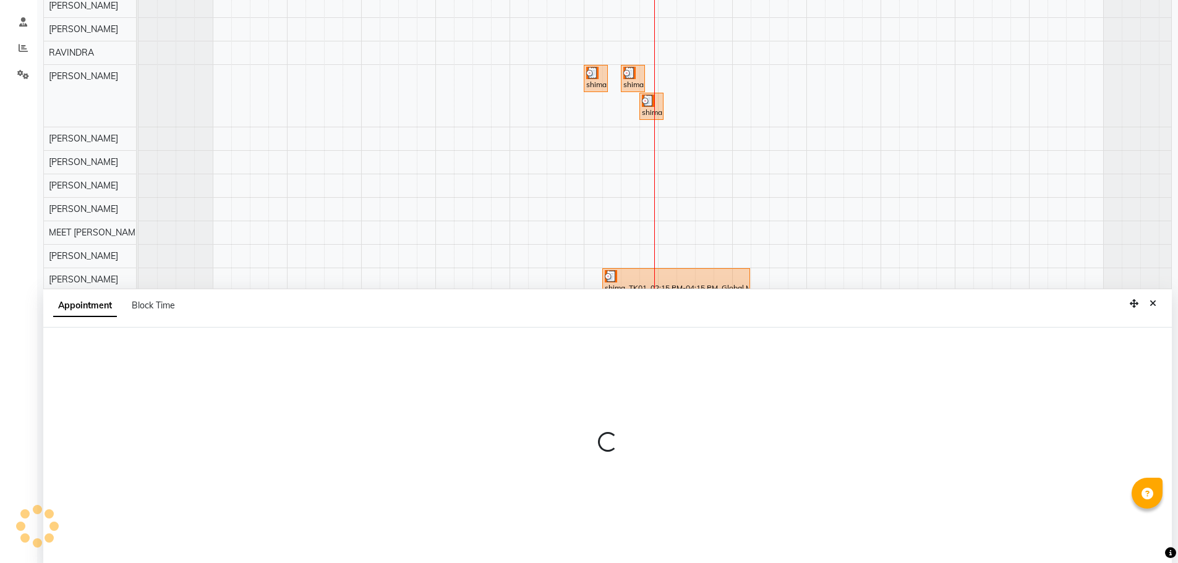
scroll to position [233, 0]
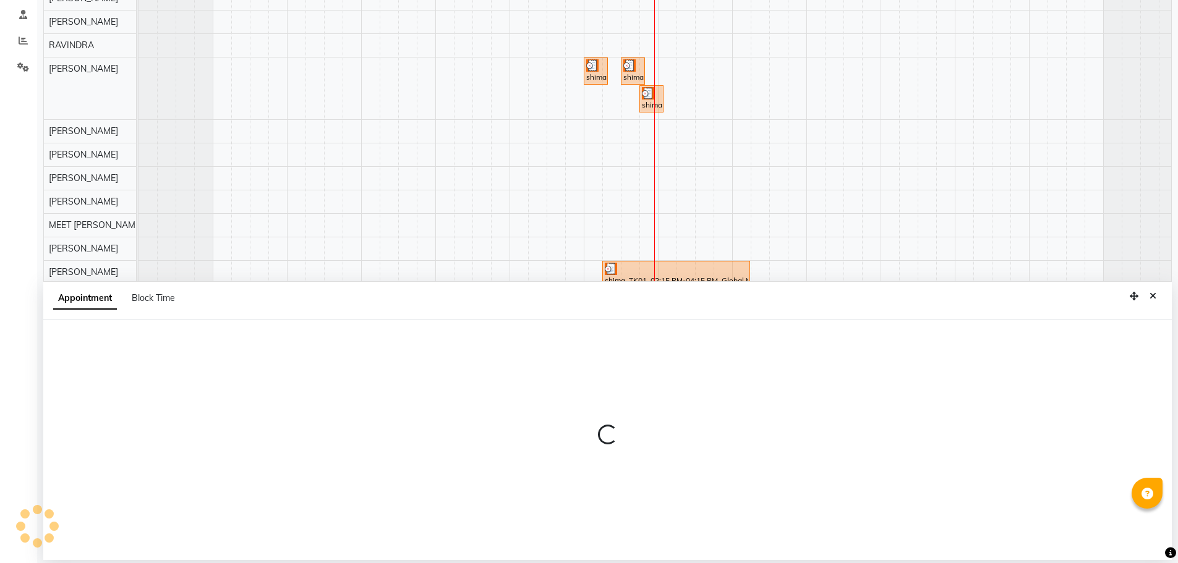
select select "45624"
select select "tentative"
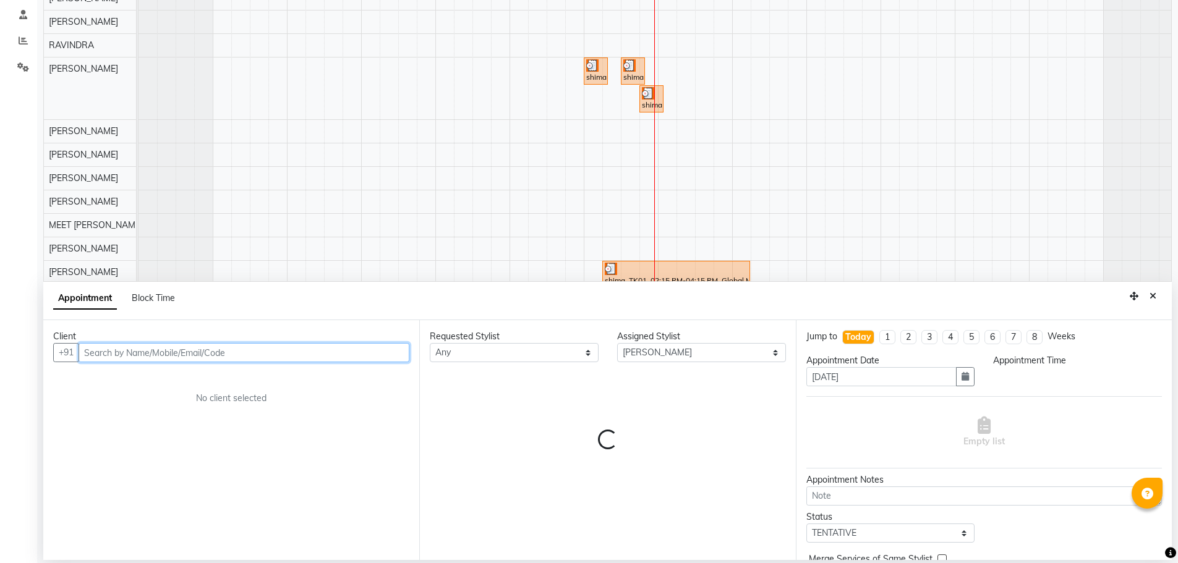
select select "960"
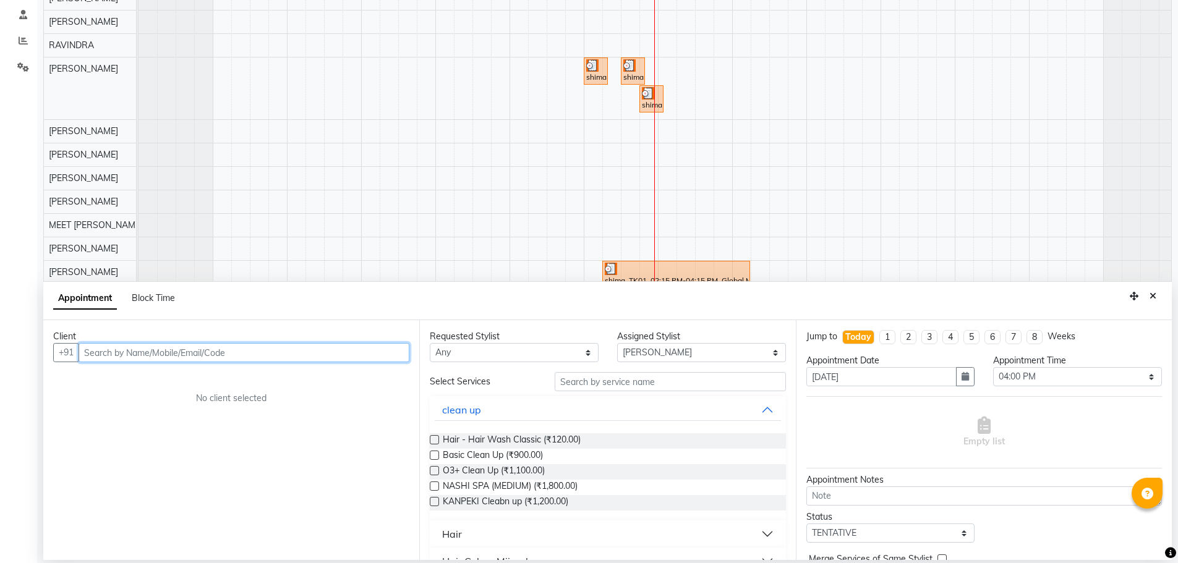
click at [97, 352] on input "text" at bounding box center [244, 352] width 331 height 19
type input "8160064049"
click at [391, 353] on span "Add Client" at bounding box center [383, 352] width 41 height 11
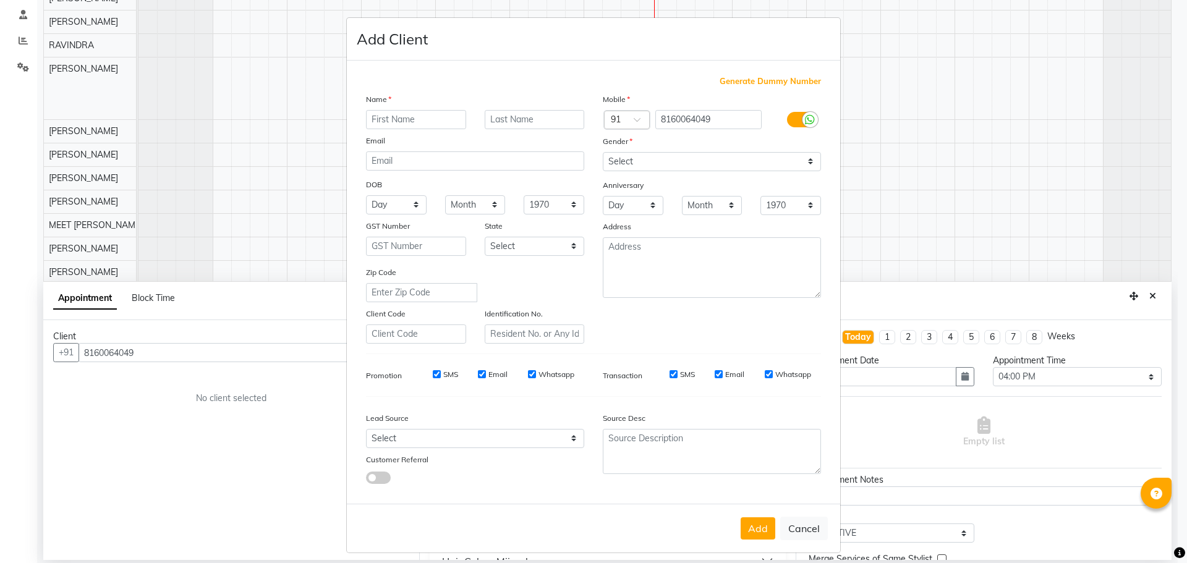
click at [435, 126] on input "text" at bounding box center [416, 119] width 100 height 19
type input "punjan"
click at [715, 165] on select "Select [DEMOGRAPHIC_DATA] [DEMOGRAPHIC_DATA] Other Prefer Not To Say" at bounding box center [712, 161] width 218 height 19
select select "male"
click at [603, 152] on select "Select [DEMOGRAPHIC_DATA] [DEMOGRAPHIC_DATA] Other Prefer Not To Say" at bounding box center [712, 161] width 218 height 19
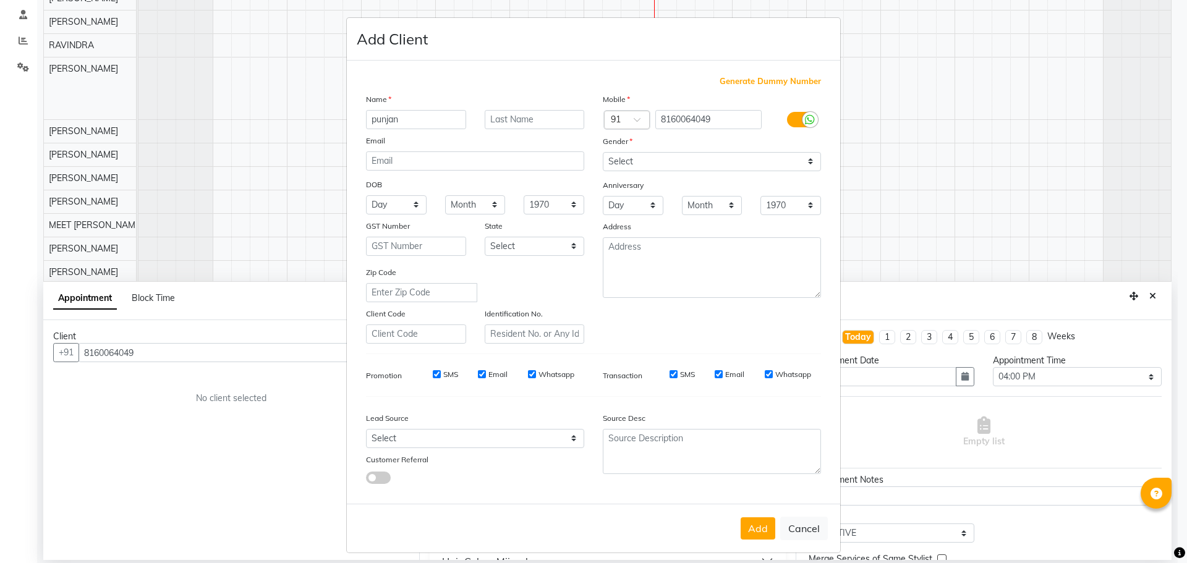
click at [755, 529] on button "Add" at bounding box center [758, 529] width 35 height 22
select select
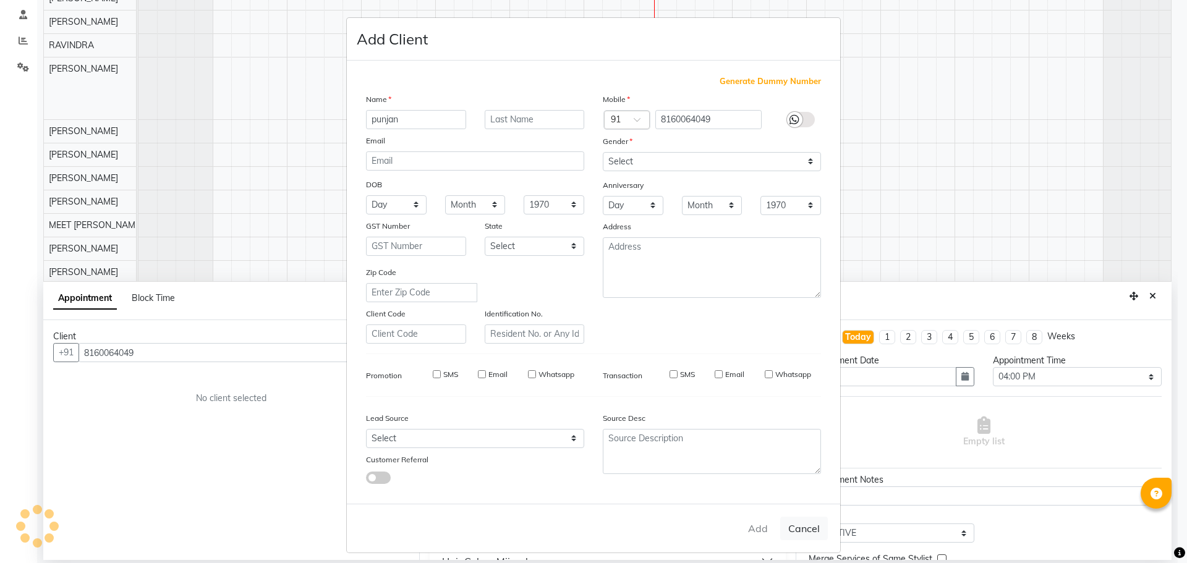
select select
checkbox input "false"
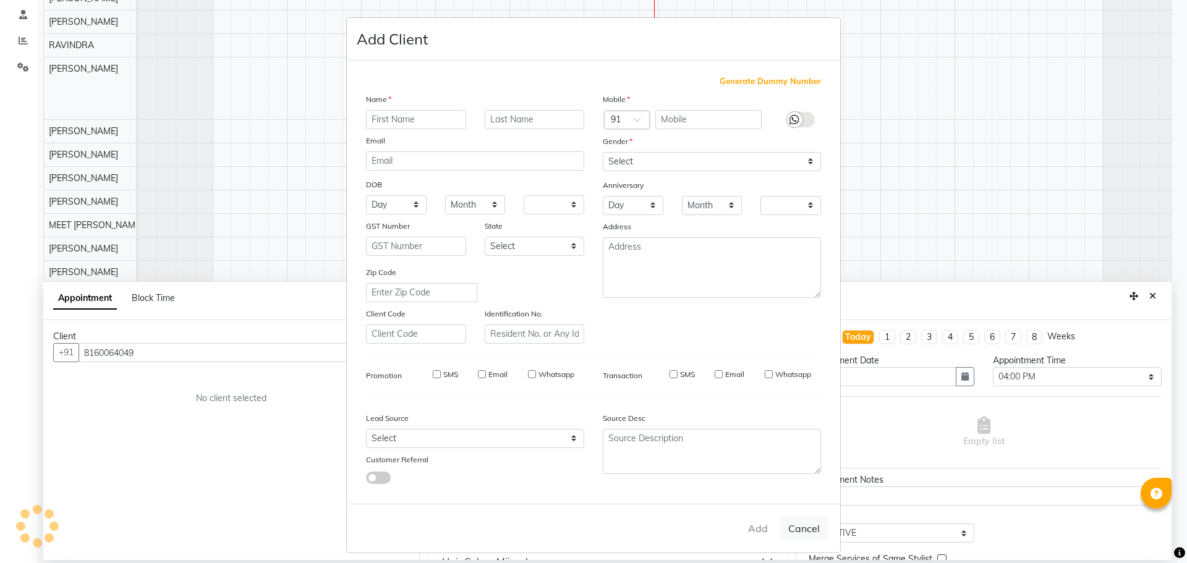
checkbox input "false"
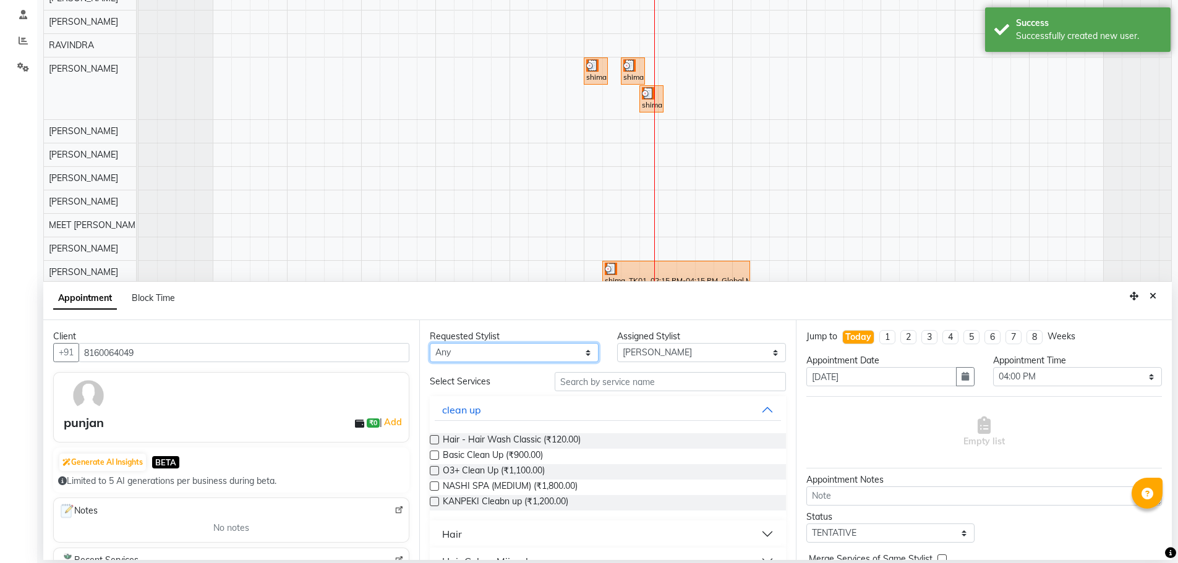
click at [453, 354] on select "Any AJAY NAI [PERSON_NAME] [PERSON_NAME] [PERSON_NAME] MEET [PERSON_NAME] [PERS…" at bounding box center [514, 352] width 169 height 19
select select "45624"
click at [430, 343] on select "Any AJAY NAI [PERSON_NAME] [PERSON_NAME] [PERSON_NAME] MEET [PERSON_NAME] [PERS…" at bounding box center [514, 352] width 169 height 19
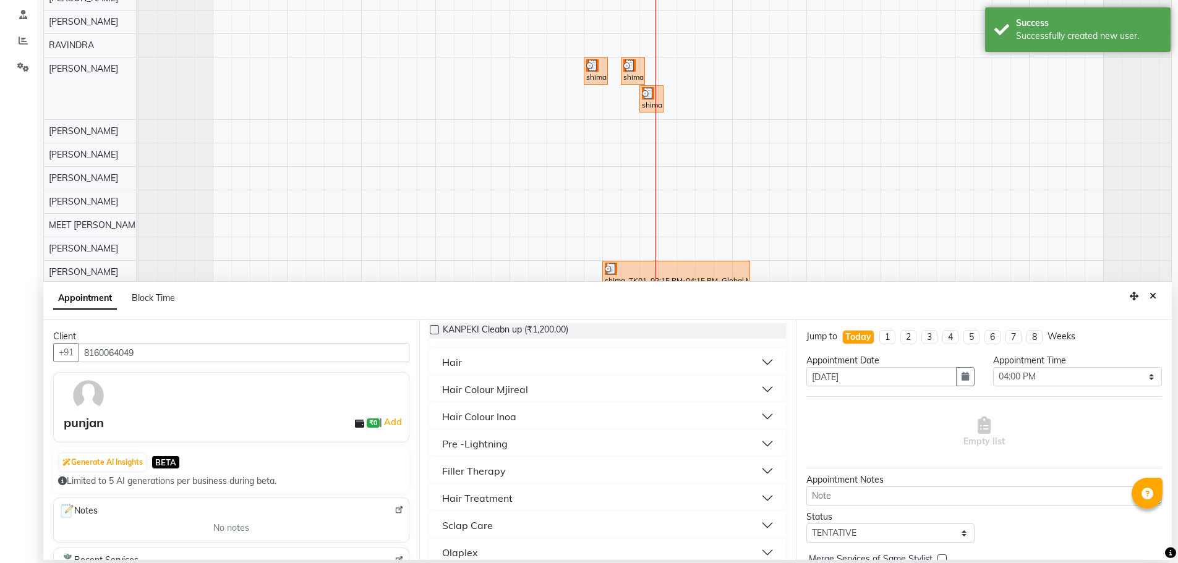
scroll to position [186, 0]
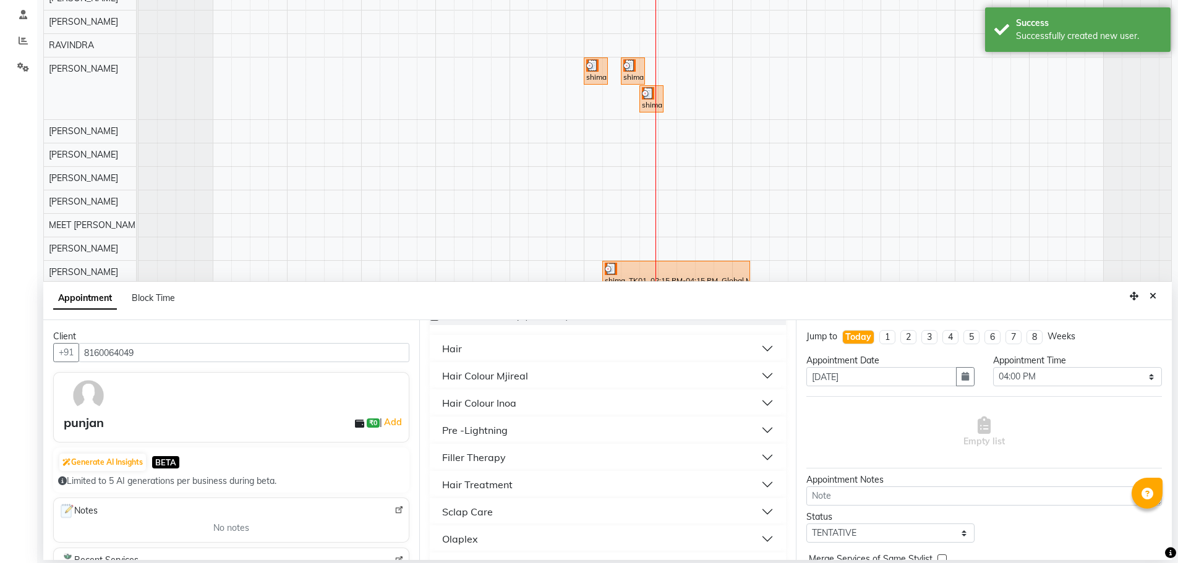
click at [508, 346] on button "Hair" at bounding box center [608, 349] width 346 height 22
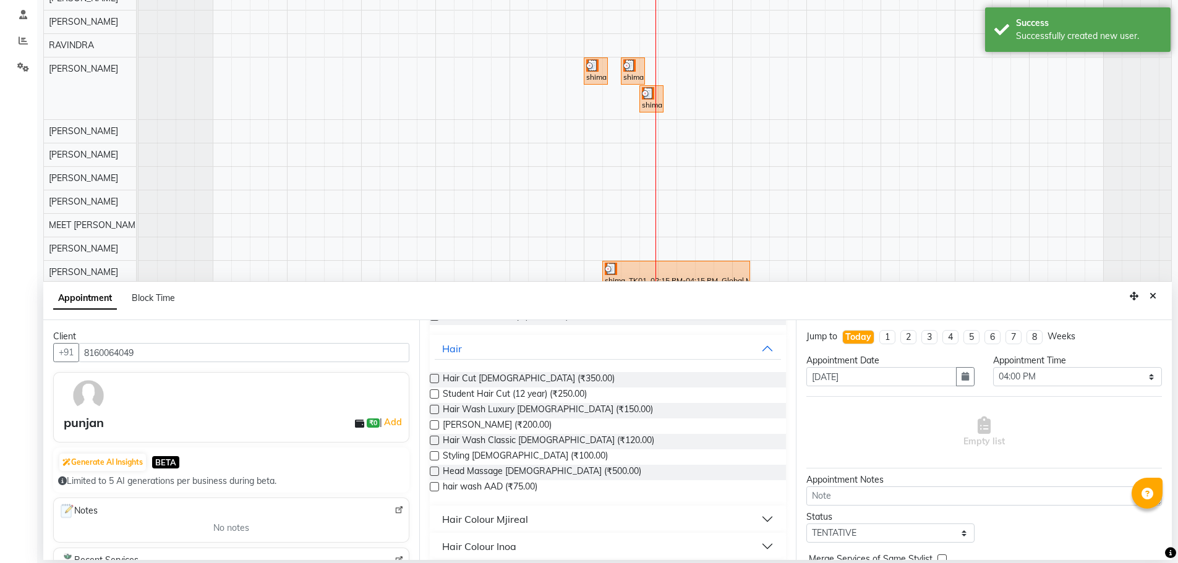
click at [430, 377] on div "Requested Stylist Any AJAY NAI AYESHA MALEK DHARMESH JAIMIN LIMBACHIYA KAVITA P…" at bounding box center [607, 440] width 376 height 240
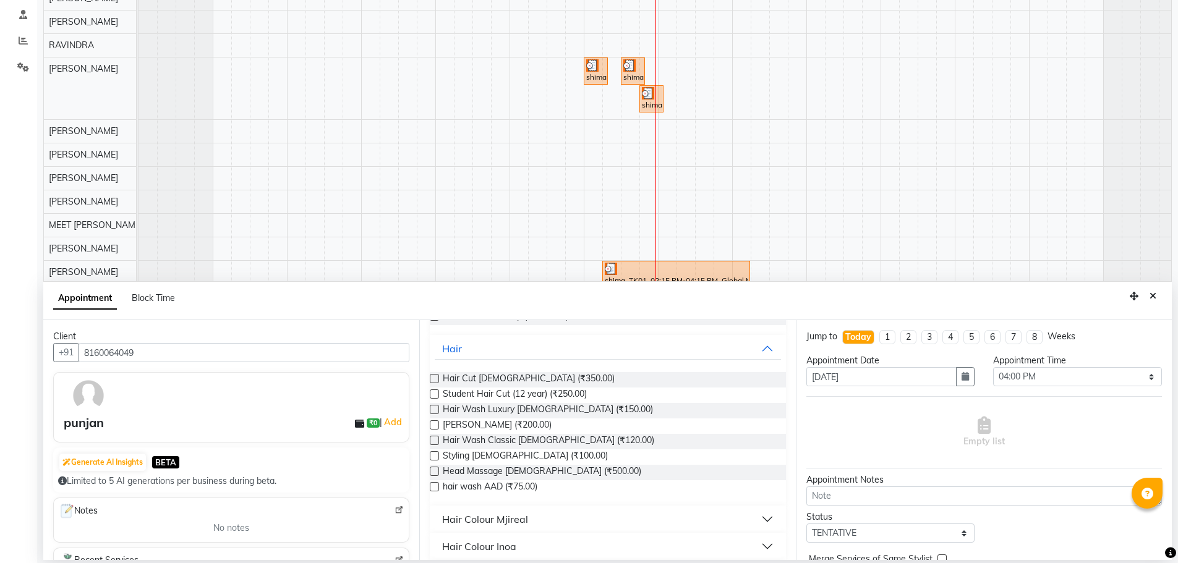
drag, startPoint x: 435, startPoint y: 379, endPoint x: 430, endPoint y: 390, distance: 11.6
click at [436, 378] on label at bounding box center [434, 378] width 9 height 9
click at [436, 378] on input "checkbox" at bounding box center [434, 380] width 8 height 8
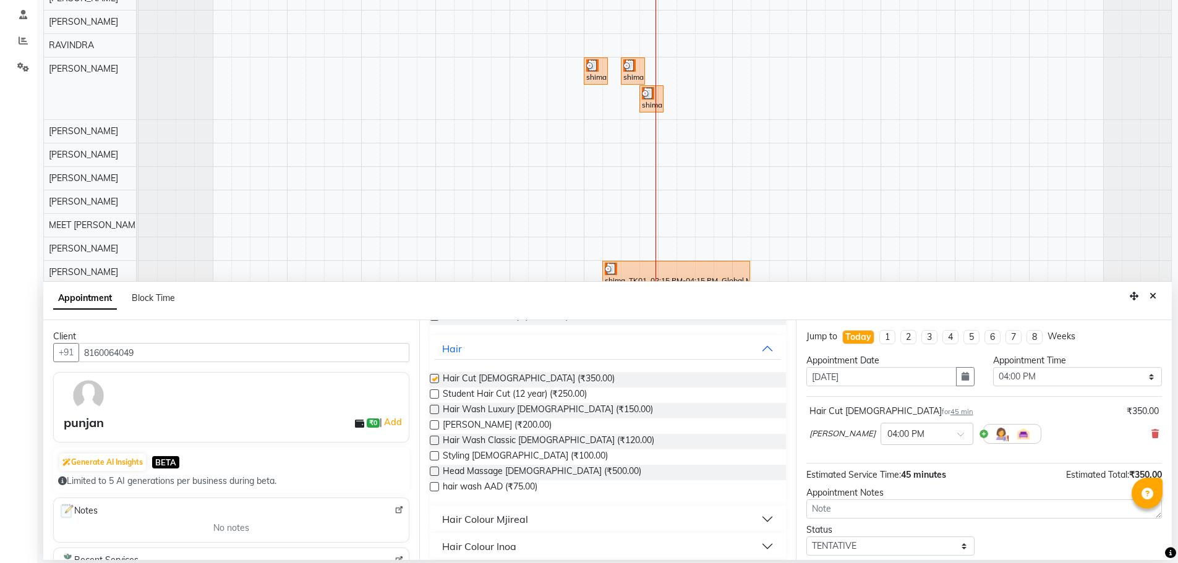
checkbox input "false"
click at [433, 424] on label at bounding box center [434, 424] width 9 height 9
click at [433, 424] on input "checkbox" at bounding box center [434, 426] width 8 height 8
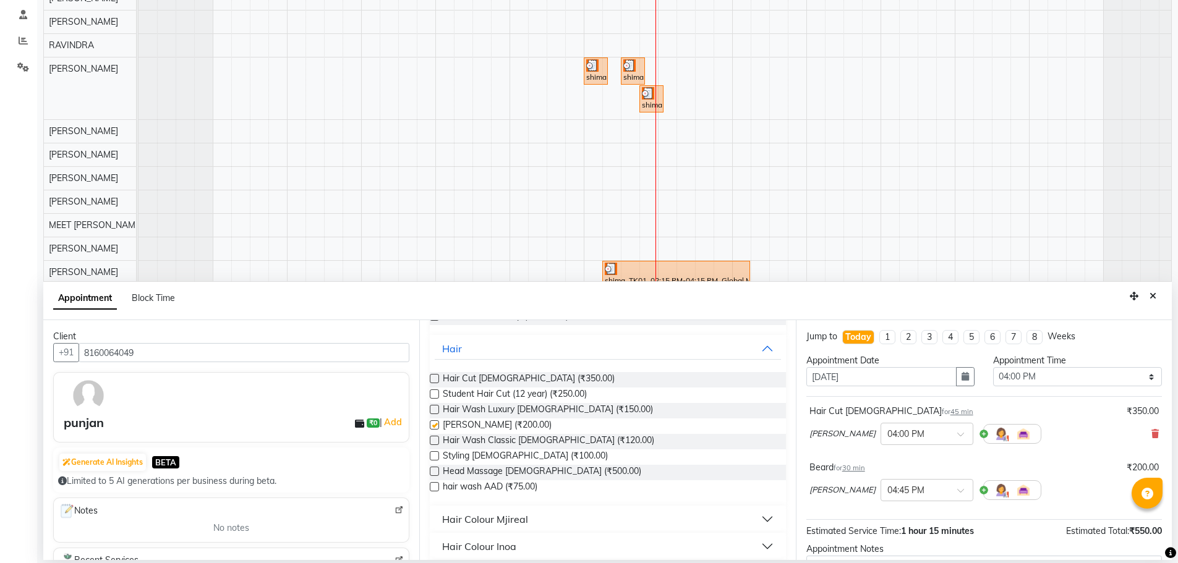
checkbox input "false"
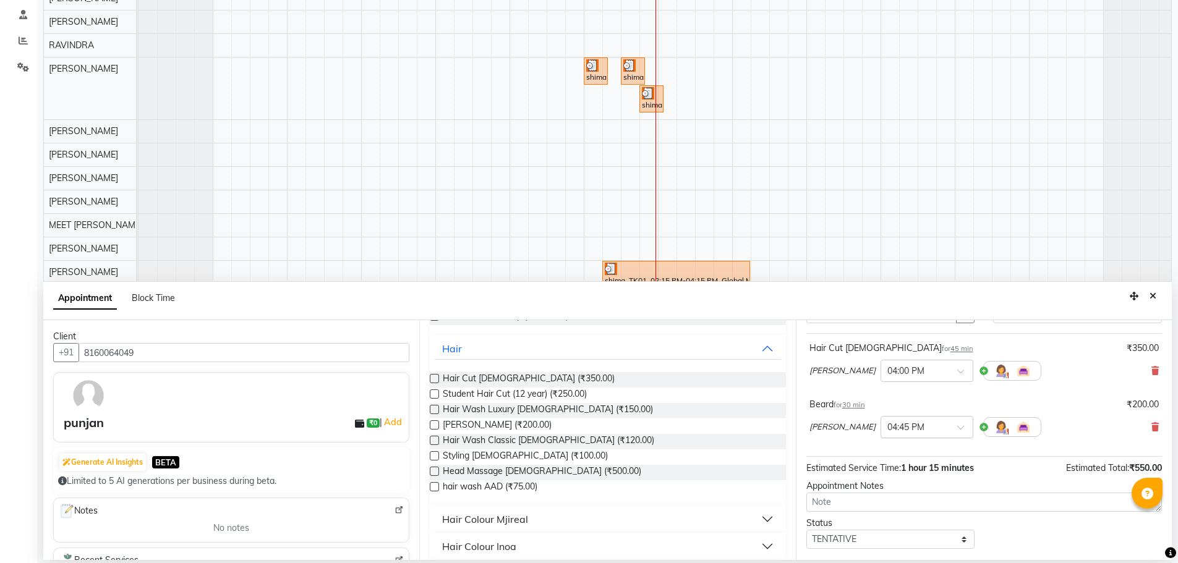
scroll to position [130, 0]
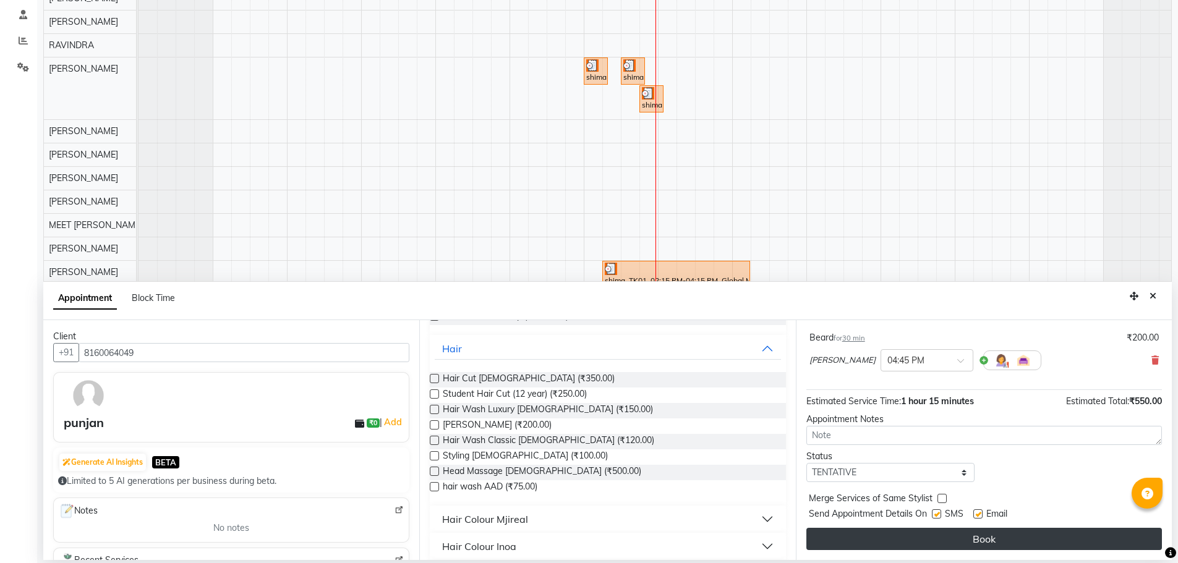
click at [960, 540] on button "Book" at bounding box center [984, 539] width 356 height 22
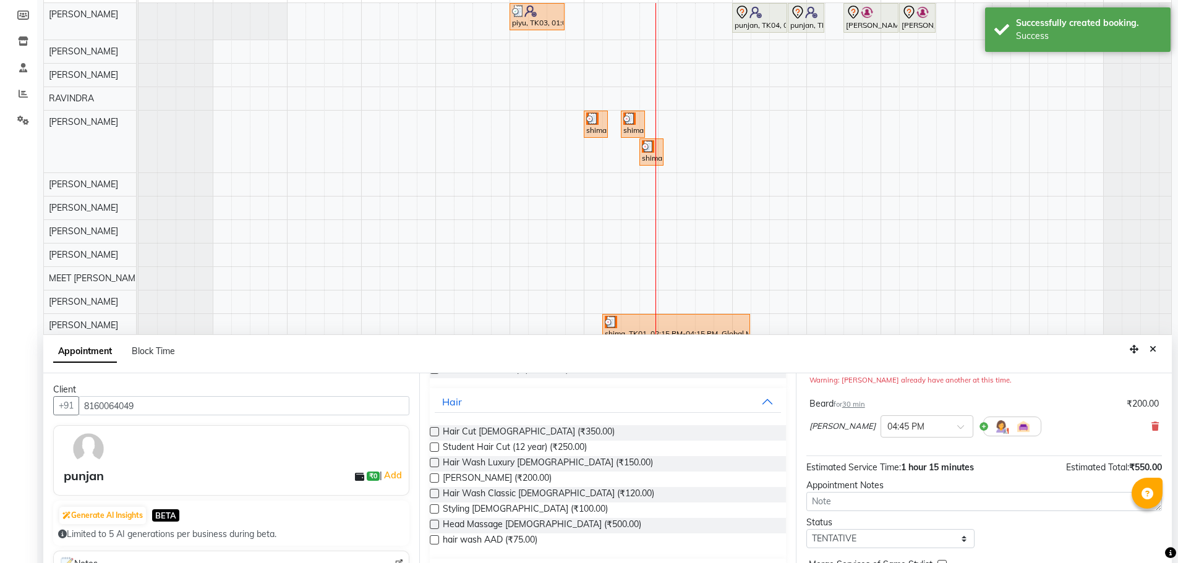
scroll to position [186, 0]
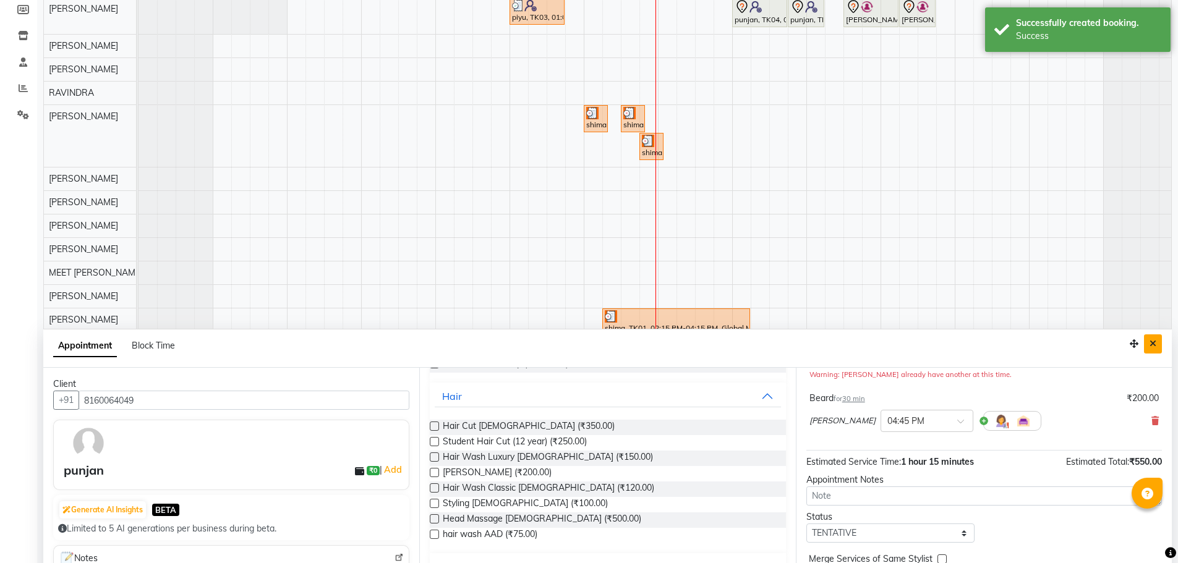
click at [1156, 344] on icon "Close" at bounding box center [1153, 343] width 7 height 9
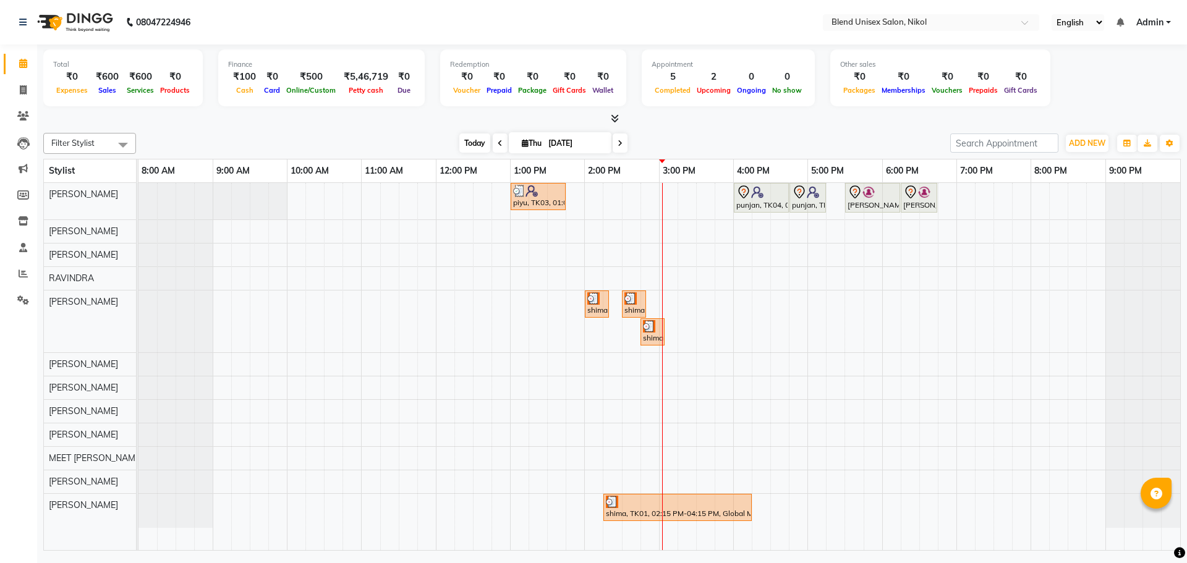
click at [467, 142] on span "Today" at bounding box center [474, 143] width 31 height 19
click at [600, 302] on div at bounding box center [596, 298] width 19 height 12
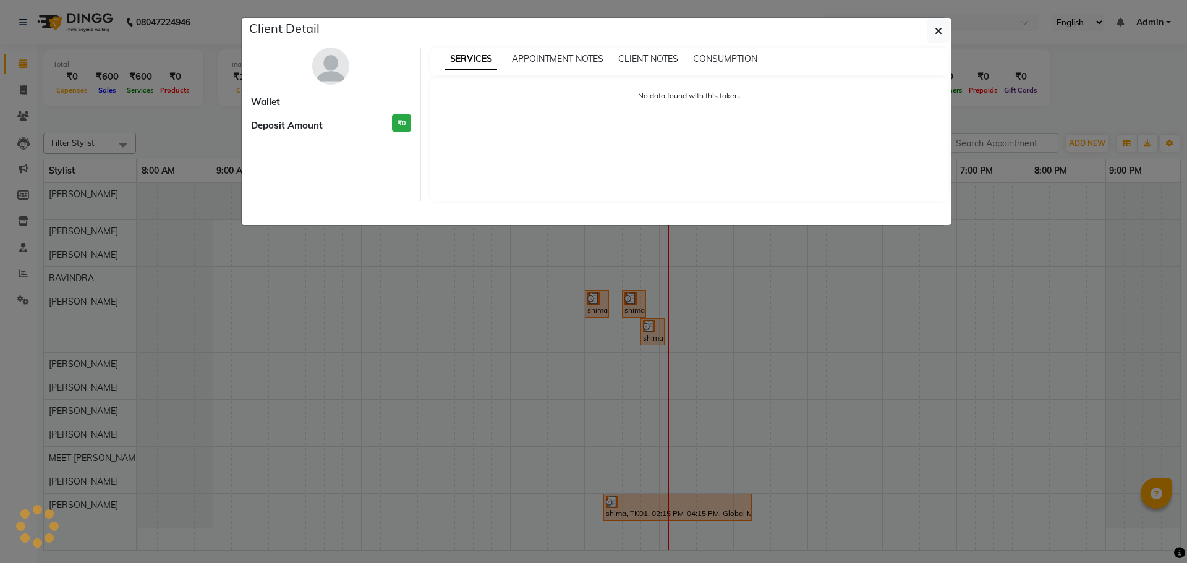
select select "3"
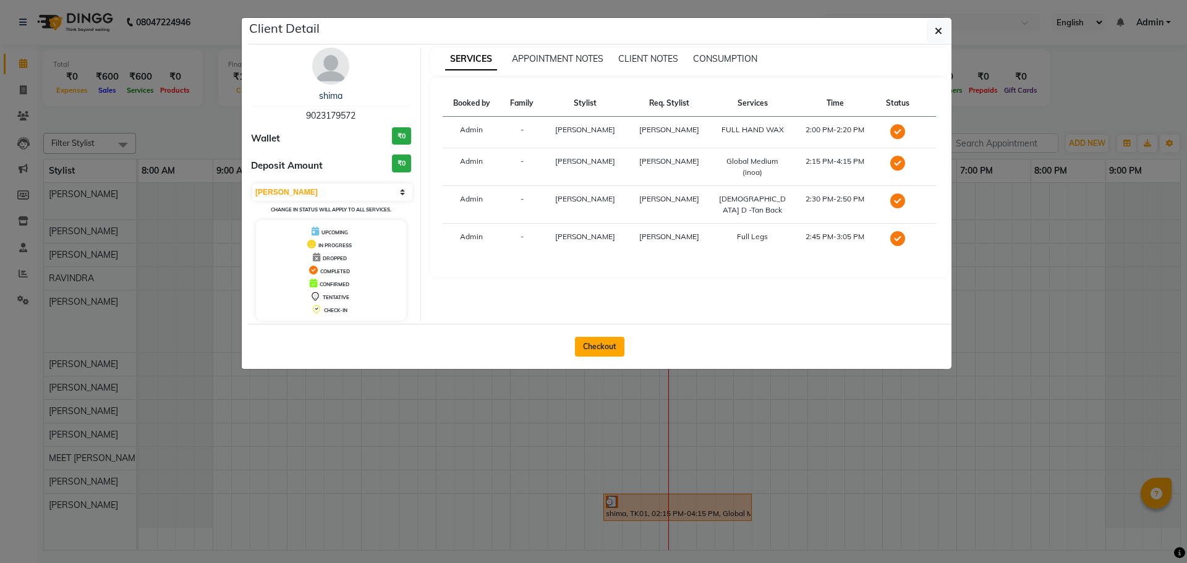
click at [602, 348] on button "Checkout" at bounding box center [599, 347] width 49 height 20
select select "service"
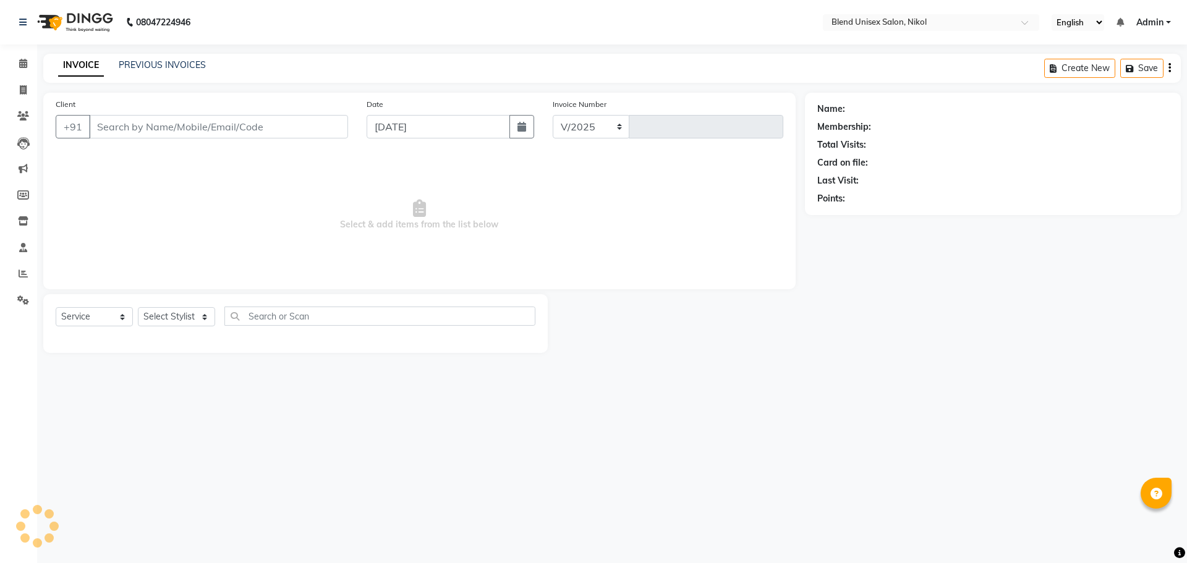
select select "6213"
type input "2325"
type input "9023179572"
select select "80037"
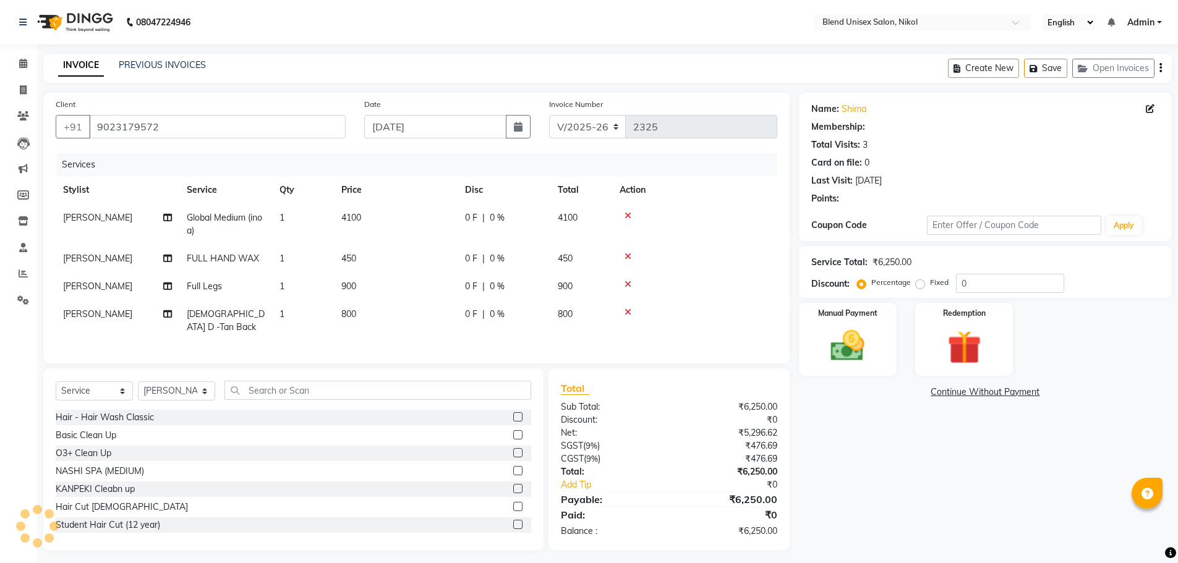
select select "1: Object"
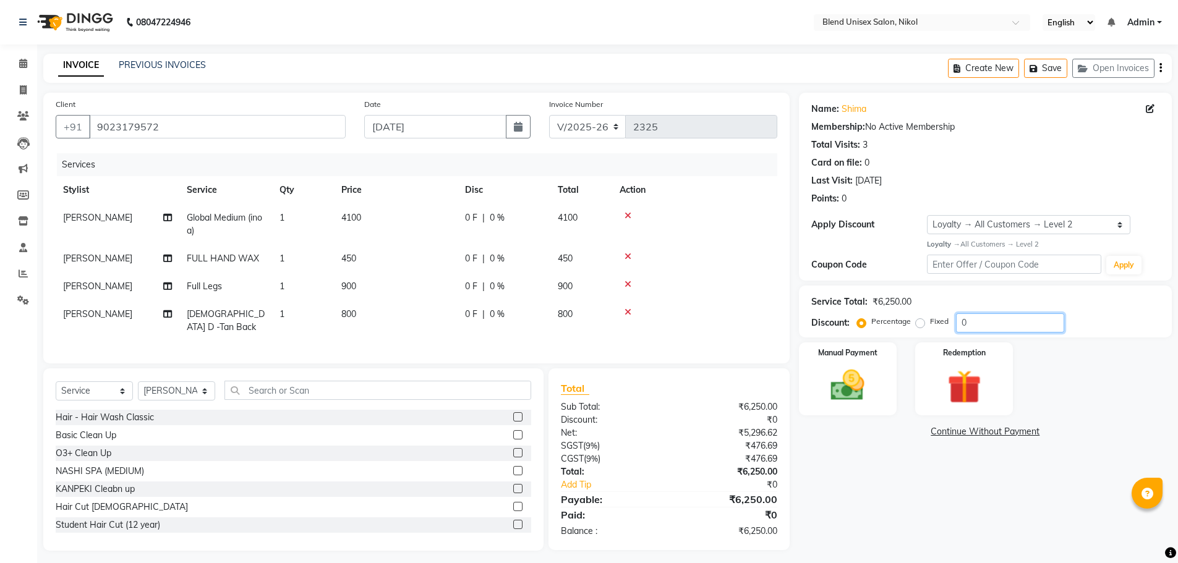
click at [994, 318] on input "0" at bounding box center [1010, 323] width 108 height 19
type input "20"
click at [858, 380] on img at bounding box center [847, 385] width 57 height 40
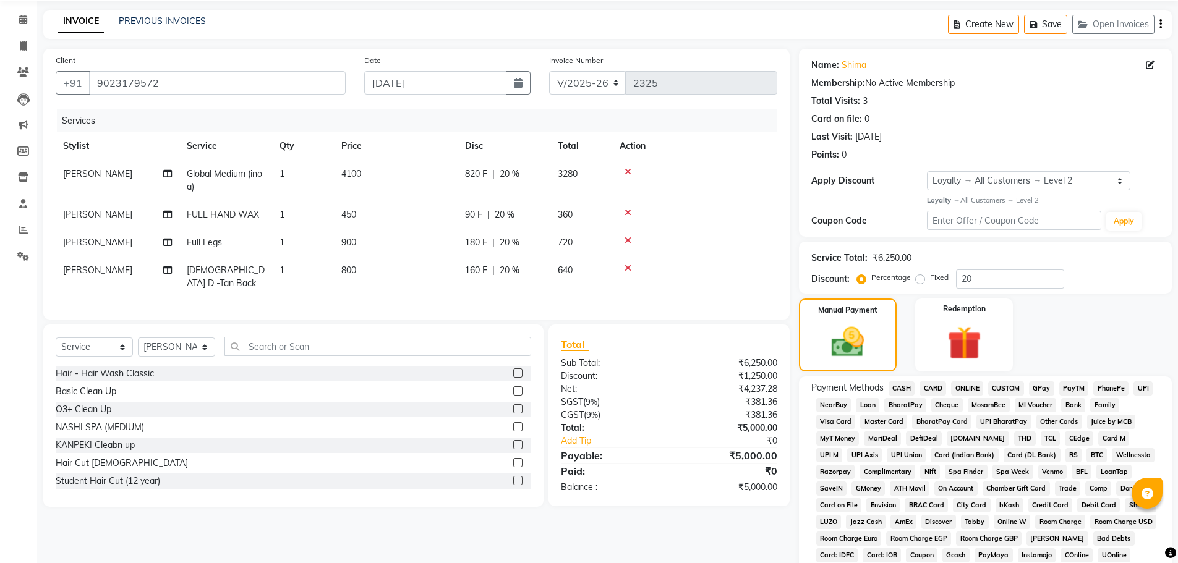
scroll to position [124, 0]
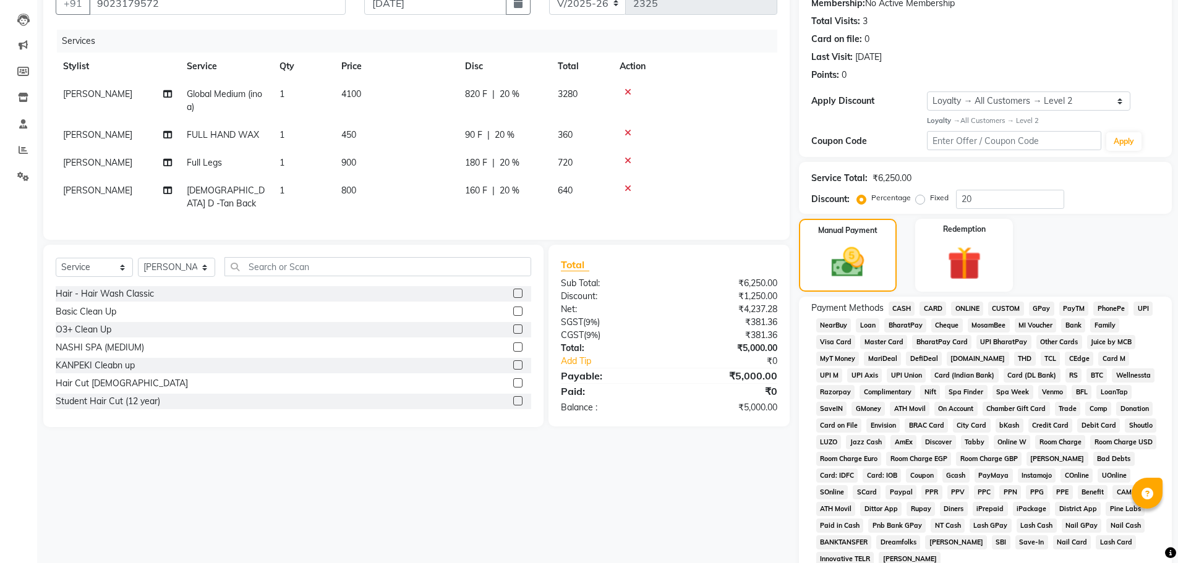
click at [967, 310] on span "ONLINE" at bounding box center [967, 309] width 32 height 14
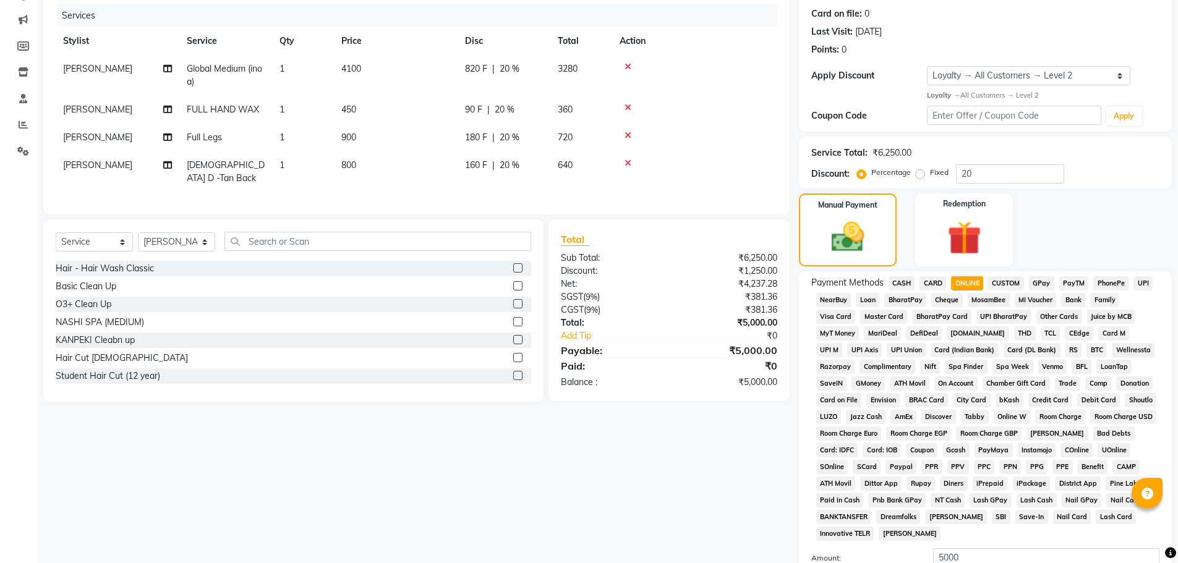
scroll to position [291, 0]
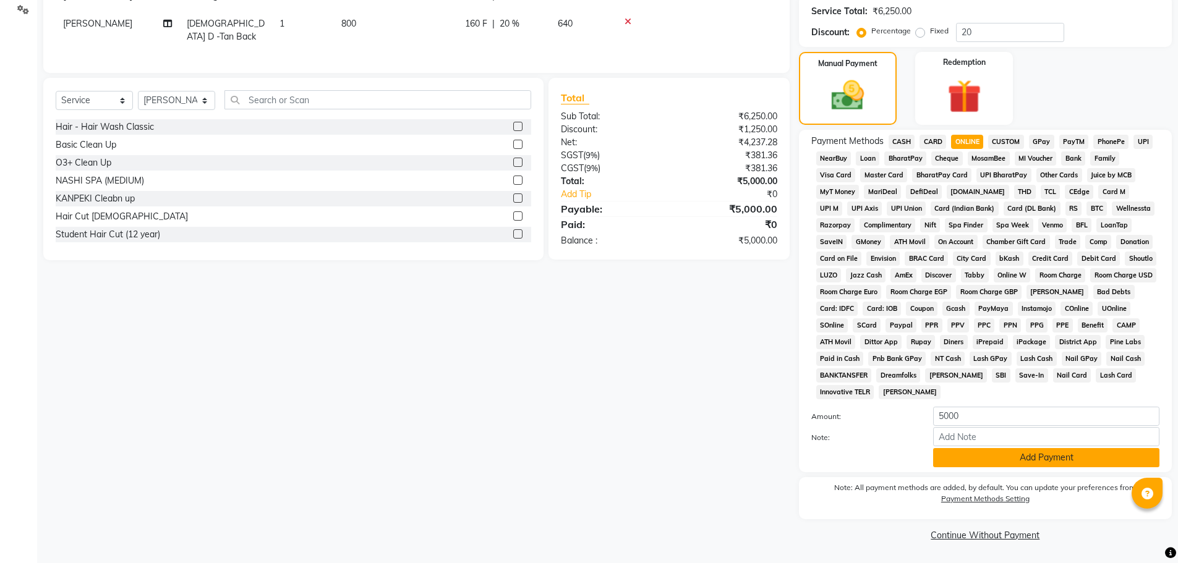
click at [988, 457] on button "Add Payment" at bounding box center [1046, 457] width 226 height 19
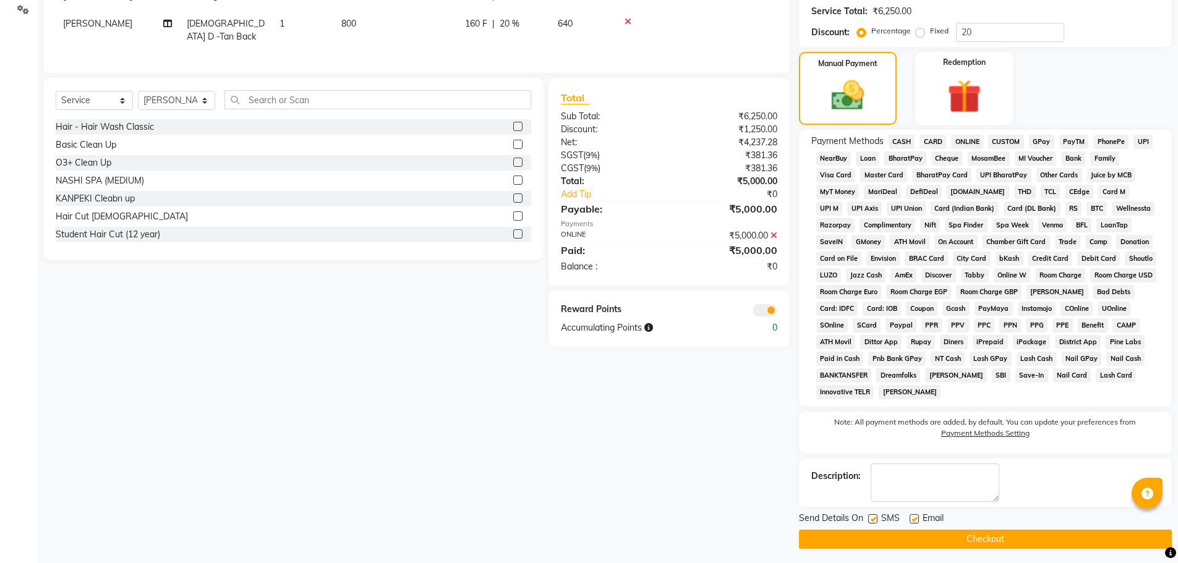
click at [979, 538] on button "Checkout" at bounding box center [985, 539] width 373 height 19
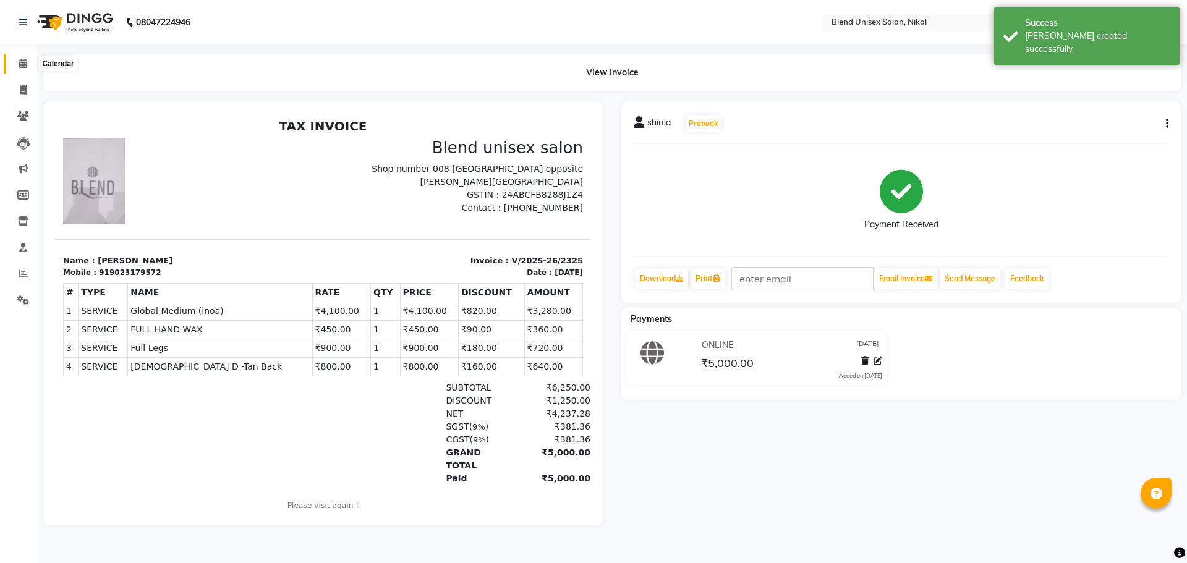
drag, startPoint x: 19, startPoint y: 63, endPoint x: 23, endPoint y: 58, distance: 7.1
click at [19, 62] on icon at bounding box center [23, 63] width 8 height 9
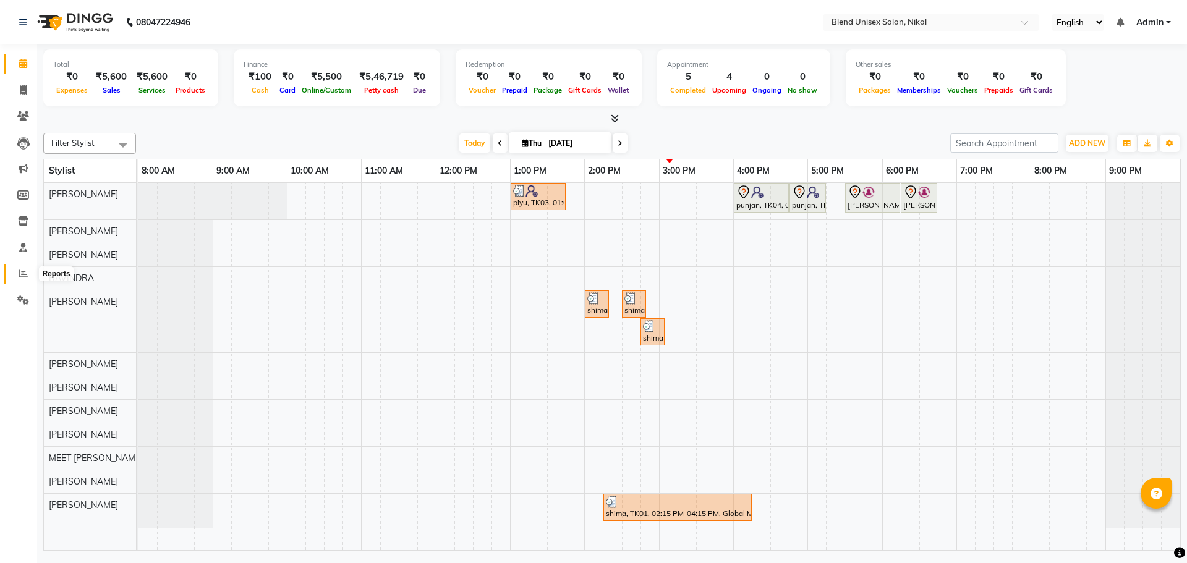
click at [23, 274] on icon at bounding box center [23, 273] width 9 height 9
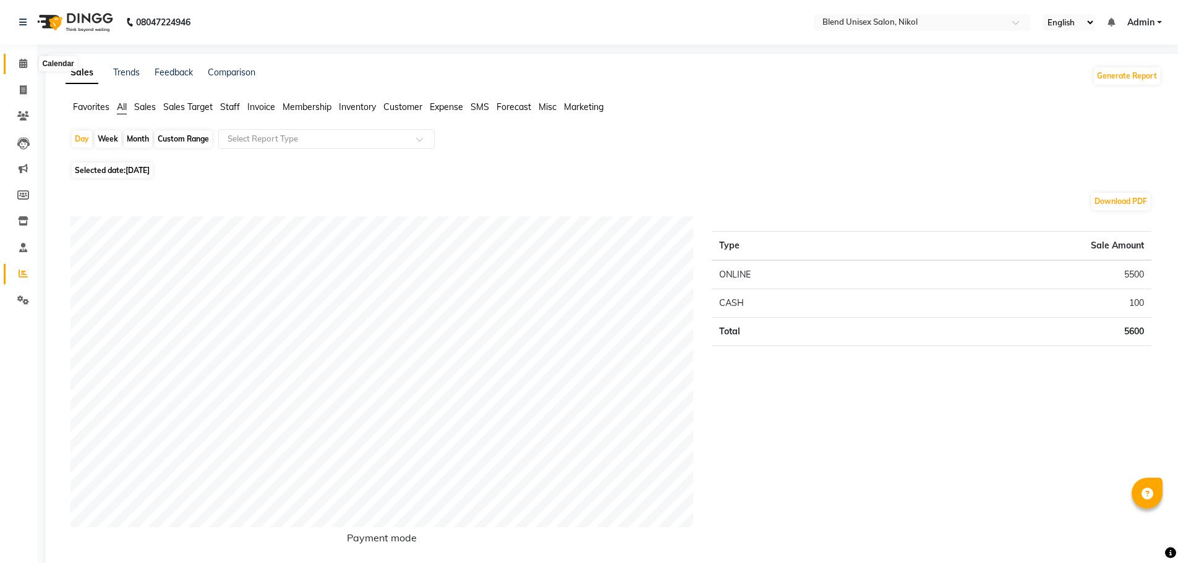
click at [23, 64] on icon at bounding box center [23, 63] width 8 height 9
